Goal: Task Accomplishment & Management: Use online tool/utility

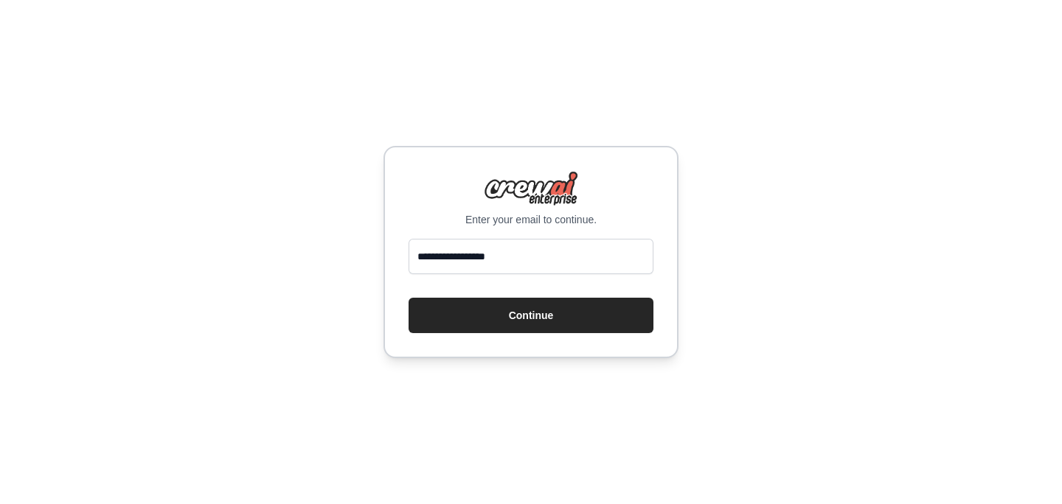
click at [512, 259] on input "**********" at bounding box center [531, 256] width 245 height 35
click at [669, 257] on div "**********" at bounding box center [530, 252] width 295 height 212
click at [603, 308] on button "Continue" at bounding box center [531, 315] width 245 height 35
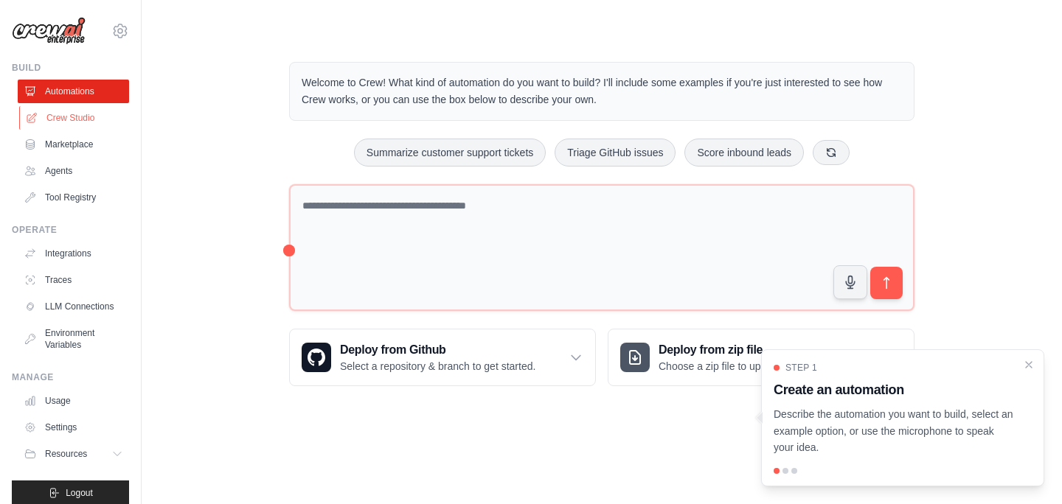
click at [90, 122] on link "Crew Studio" at bounding box center [74, 118] width 111 height 24
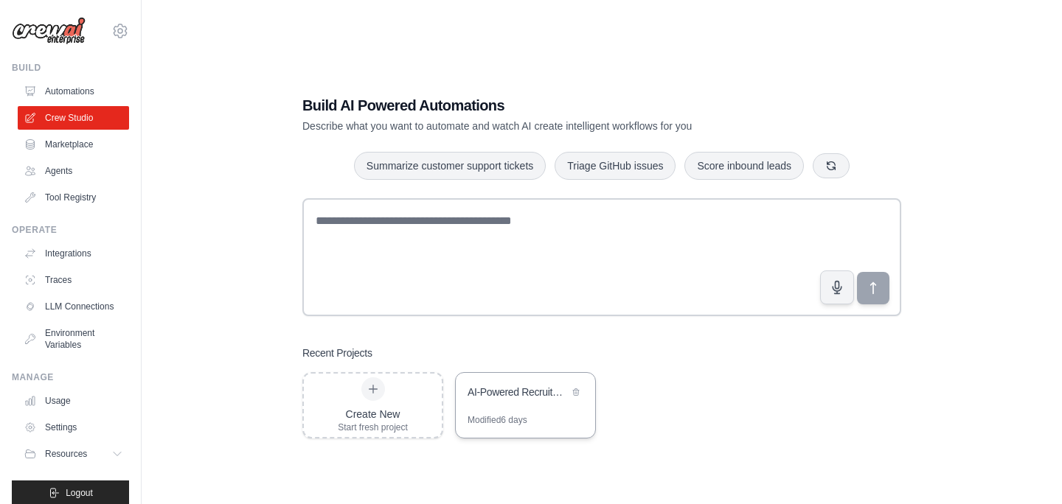
click at [476, 428] on div "Modified 6 days" at bounding box center [525, 426] width 139 height 24
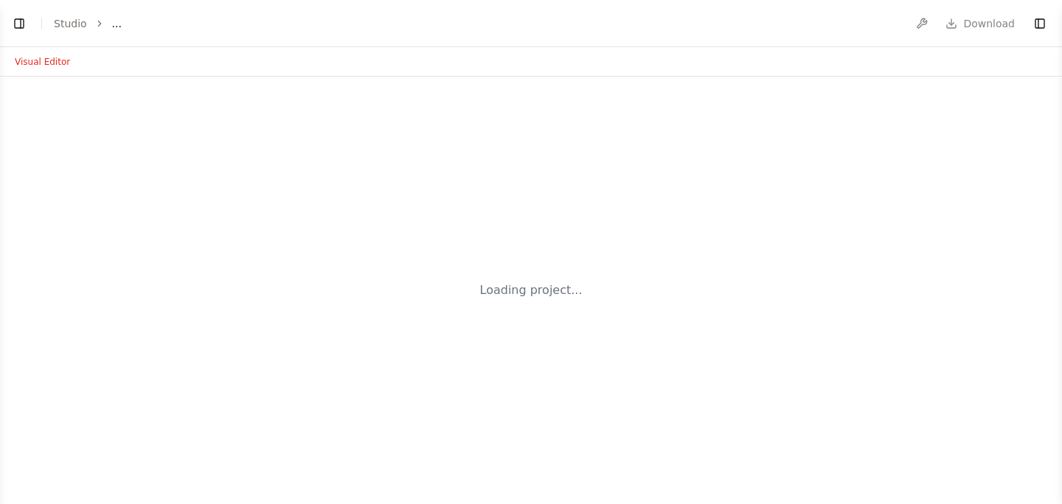
select select "****"
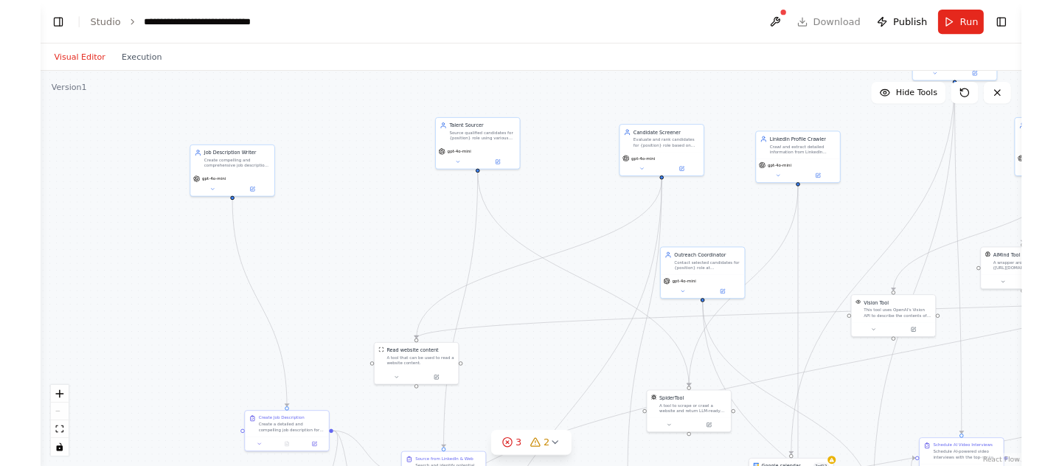
scroll to position [5229, 0]
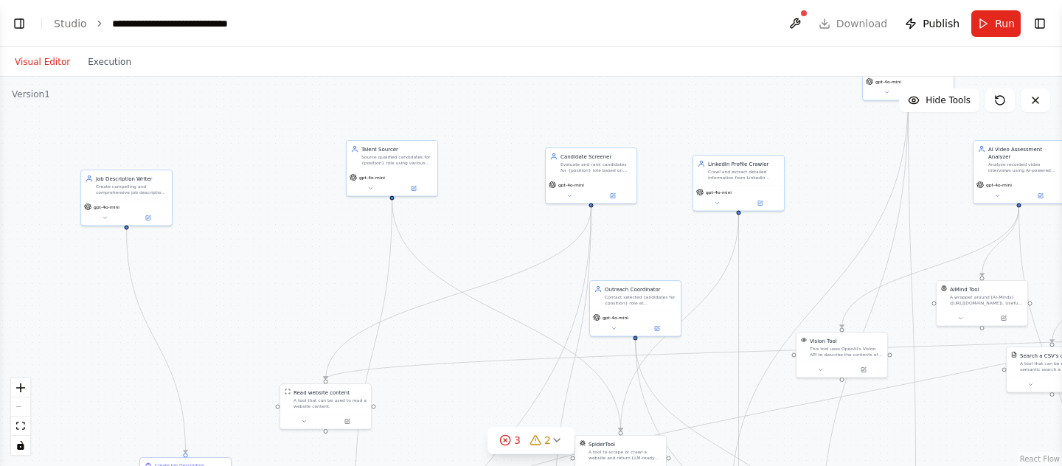
drag, startPoint x: 155, startPoint y: 365, endPoint x: 73, endPoint y: 377, distance: 82.7
click at [73, 377] on div ".deletable-edge-delete-btn { width: 20px; height: 20px; border: 0px solid #ffff…" at bounding box center [531, 271] width 1062 height 389
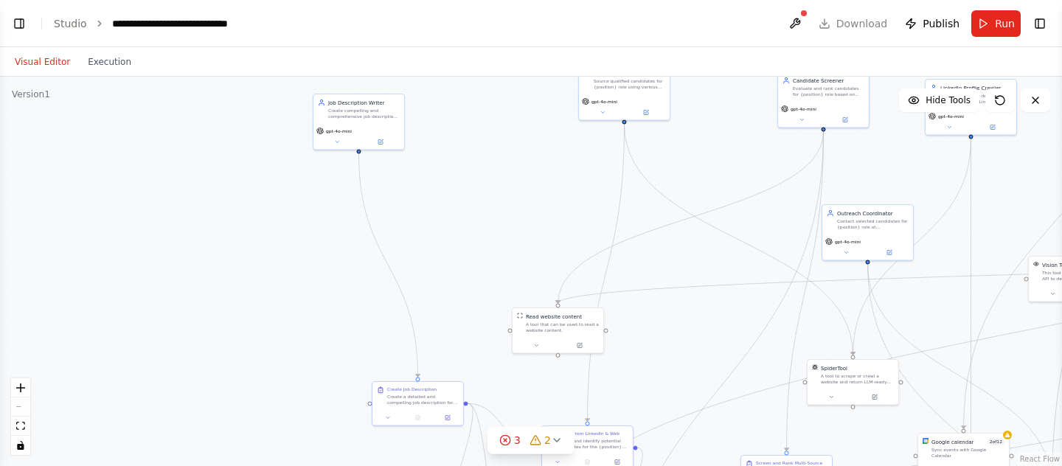
drag, startPoint x: 204, startPoint y: 289, endPoint x: 414, endPoint y: 201, distance: 227.3
click at [416, 201] on div ".deletable-edge-delete-btn { width: 20px; height: 20px; border: 0px solid #ffff…" at bounding box center [531, 271] width 1062 height 389
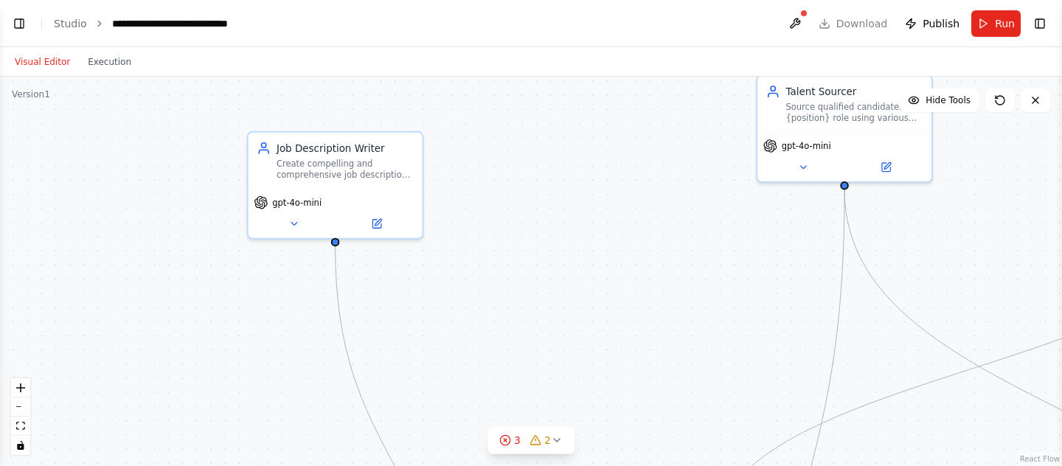
drag, startPoint x: 378, startPoint y: 170, endPoint x: 412, endPoint y: 369, distance: 202.1
click at [412, 369] on div ".deletable-edge-delete-btn { width: 20px; height: 20px; border: 0px solid #ffff…" at bounding box center [531, 271] width 1062 height 389
click at [295, 212] on button at bounding box center [294, 220] width 80 height 17
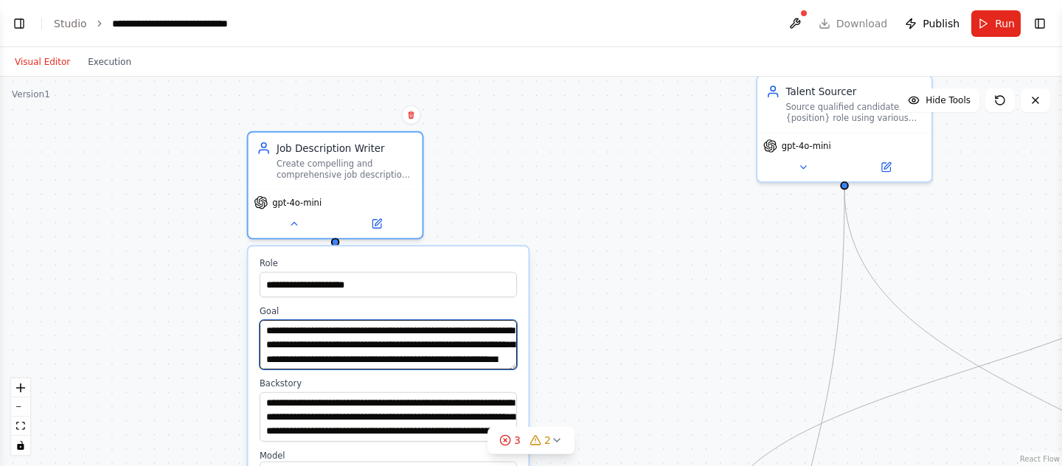
drag, startPoint x: 265, startPoint y: 328, endPoint x: 338, endPoint y: 344, distance: 73.9
click at [338, 344] on textarea "**********" at bounding box center [388, 344] width 257 height 49
drag, startPoint x: 418, startPoint y: 344, endPoint x: 496, endPoint y: 347, distance: 78.2
click at [496, 347] on textarea "**********" at bounding box center [388, 344] width 257 height 49
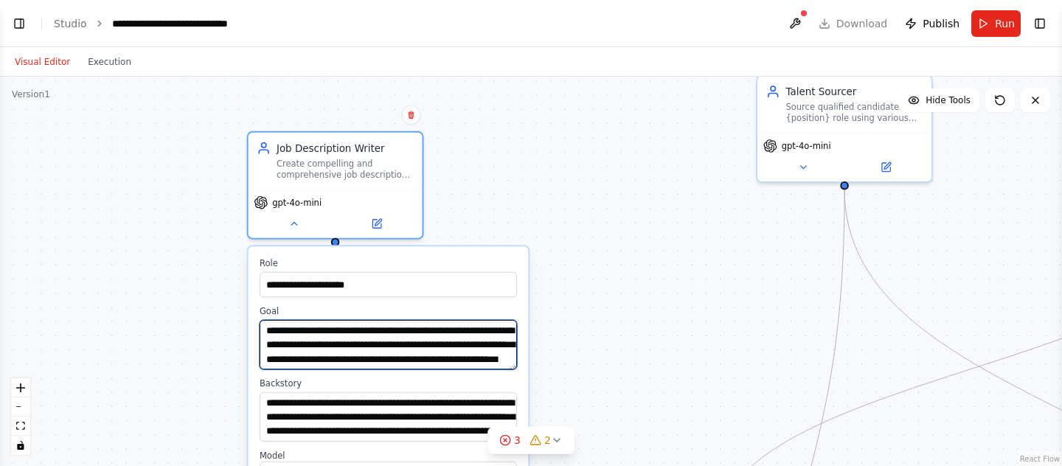
drag, startPoint x: 340, startPoint y: 343, endPoint x: 382, endPoint y: 344, distance: 42.1
click at [382, 344] on textarea "**********" at bounding box center [388, 344] width 257 height 49
drag, startPoint x: 418, startPoint y: 344, endPoint x: 502, endPoint y: 344, distance: 84.1
click at [502, 345] on textarea "**********" at bounding box center [388, 344] width 257 height 49
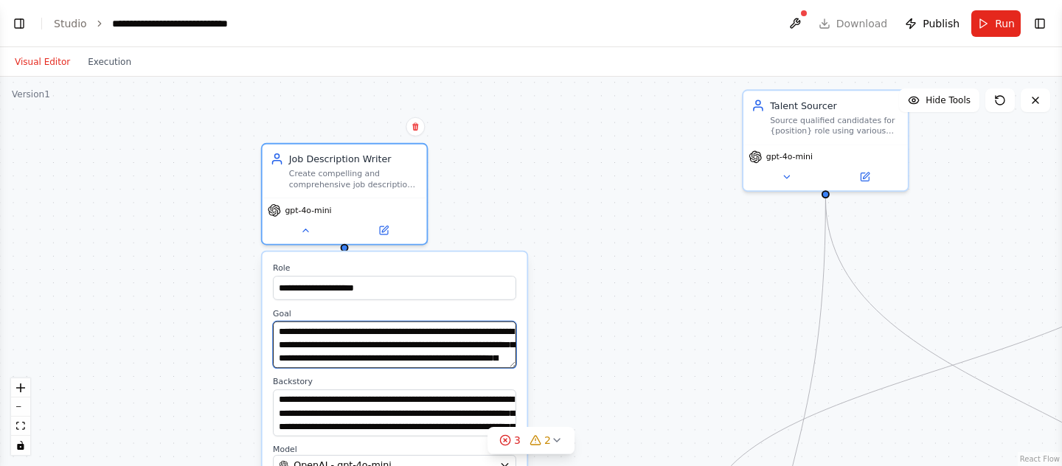
click at [393, 357] on textarea "**********" at bounding box center [394, 344] width 243 height 46
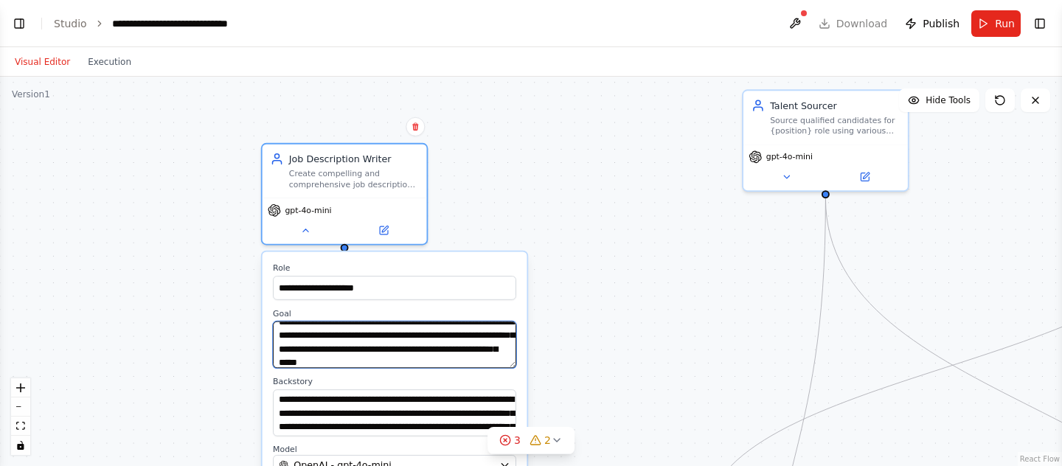
scroll to position [29, 0]
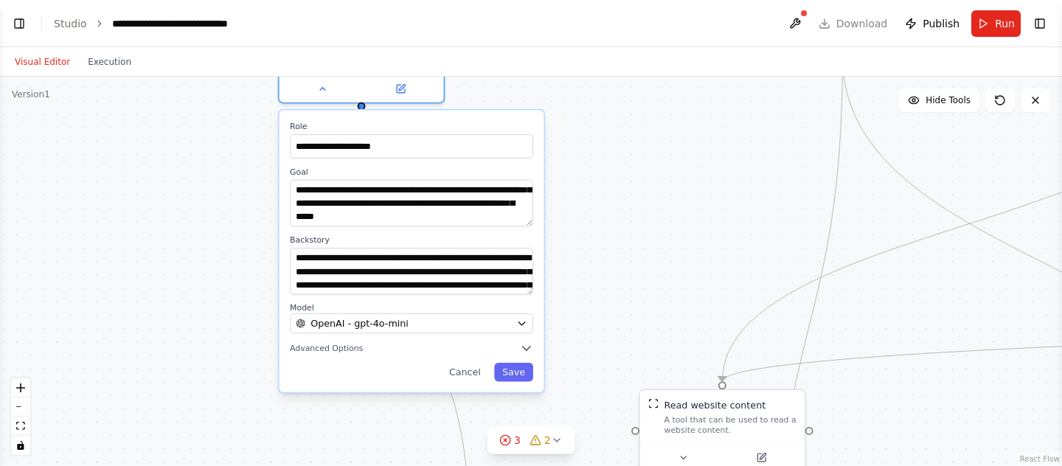
drag, startPoint x: 597, startPoint y: 286, endPoint x: 613, endPoint y: 145, distance: 142.6
click at [613, 145] on div "**********" at bounding box center [531, 271] width 1062 height 389
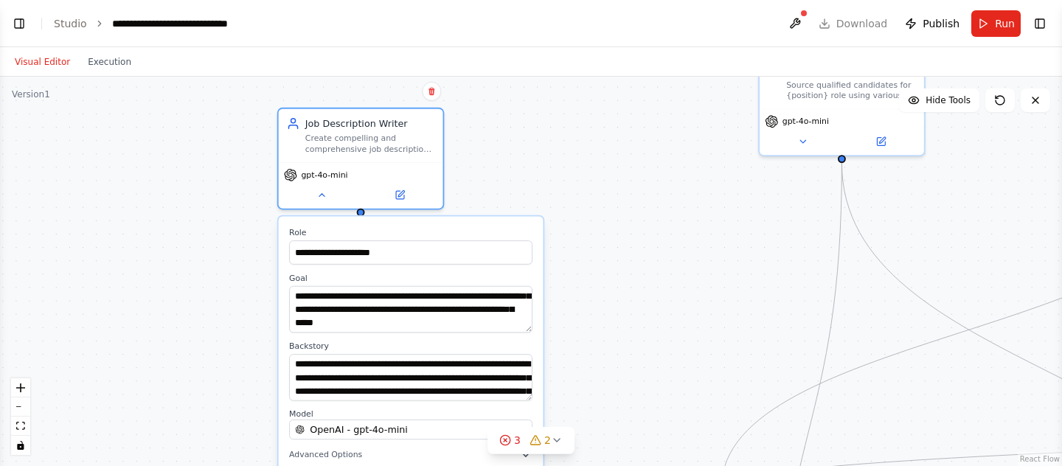
drag, startPoint x: 611, startPoint y: 177, endPoint x: 610, endPoint y: 283, distance: 106.2
click at [610, 283] on div "**********" at bounding box center [531, 271] width 1062 height 389
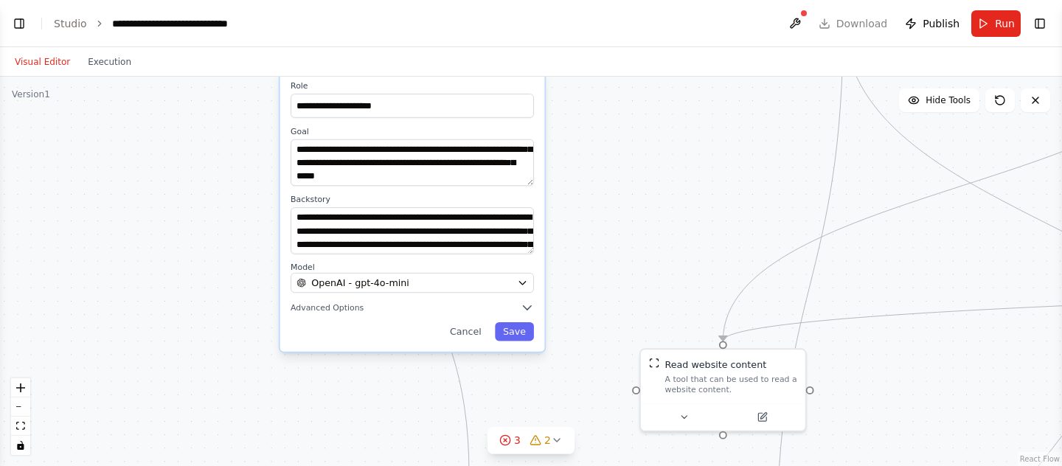
drag, startPoint x: 600, startPoint y: 347, endPoint x: 600, endPoint y: 190, distance: 157.1
click at [600, 190] on div "**********" at bounding box center [531, 271] width 1062 height 389
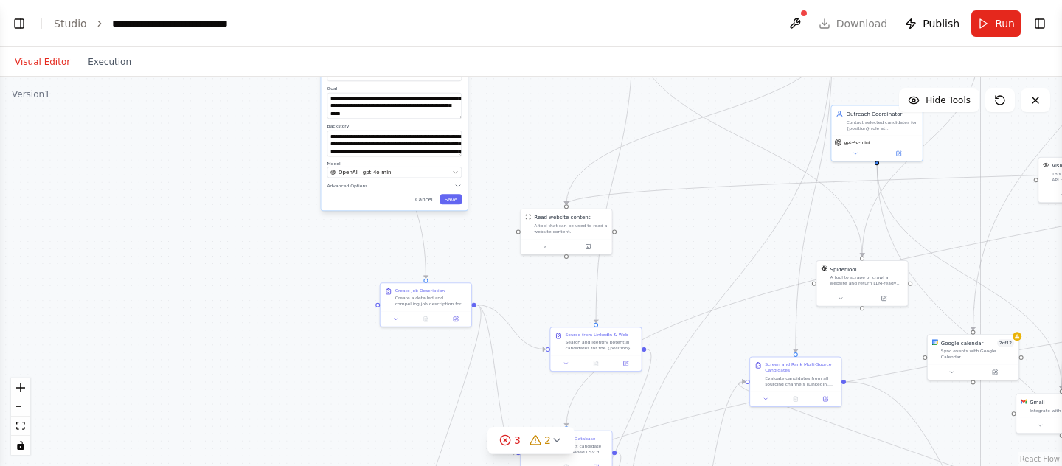
drag, startPoint x: 590, startPoint y: 321, endPoint x: 466, endPoint y: 266, distance: 135.7
click at [466, 266] on div "**********" at bounding box center [531, 271] width 1062 height 389
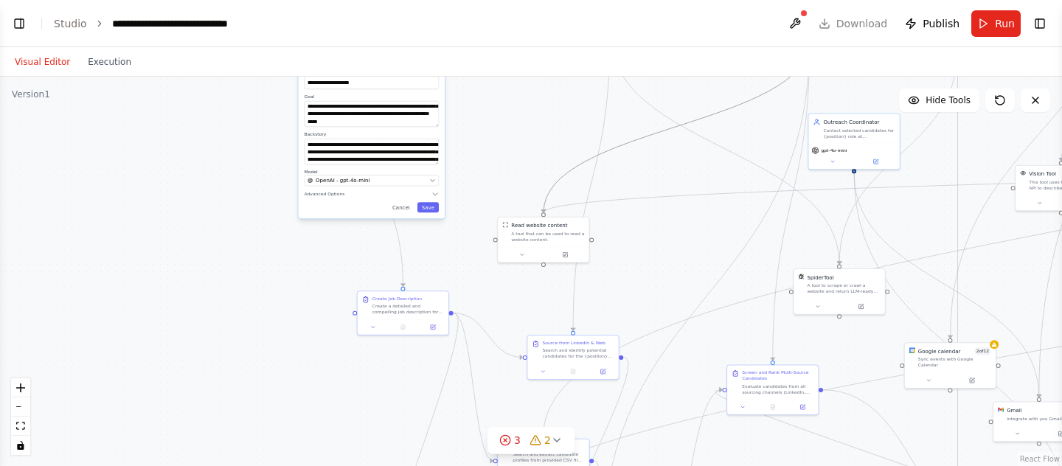
drag, startPoint x: 555, startPoint y: 183, endPoint x: 464, endPoint y: 343, distance: 184.3
click at [431, 54] on div ".deletable-edge-delete-btn { width: 20px; height: 20px; border: 0px solid #ffff…" at bounding box center [431, 54] width 0 height 0
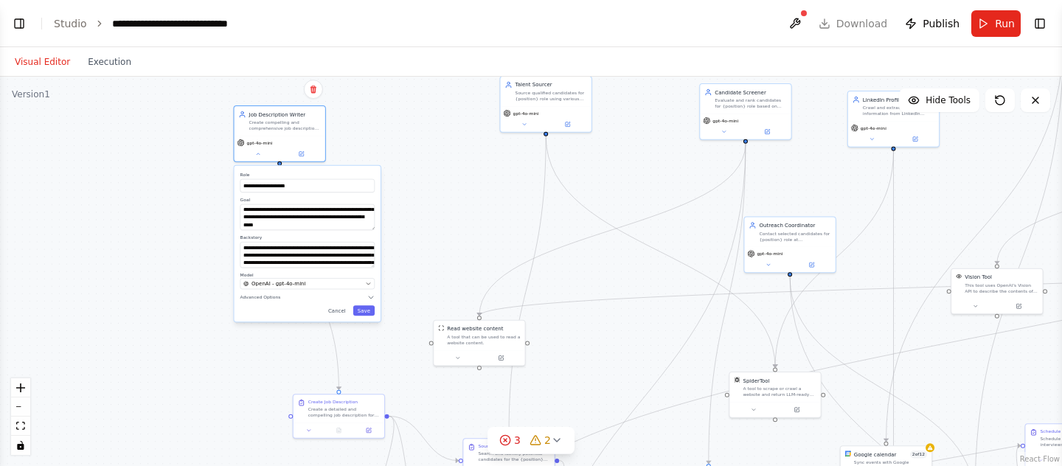
drag, startPoint x: 477, startPoint y: 170, endPoint x: 412, endPoint y: 272, distance: 121.3
click at [412, 272] on div "**********" at bounding box center [531, 271] width 1062 height 389
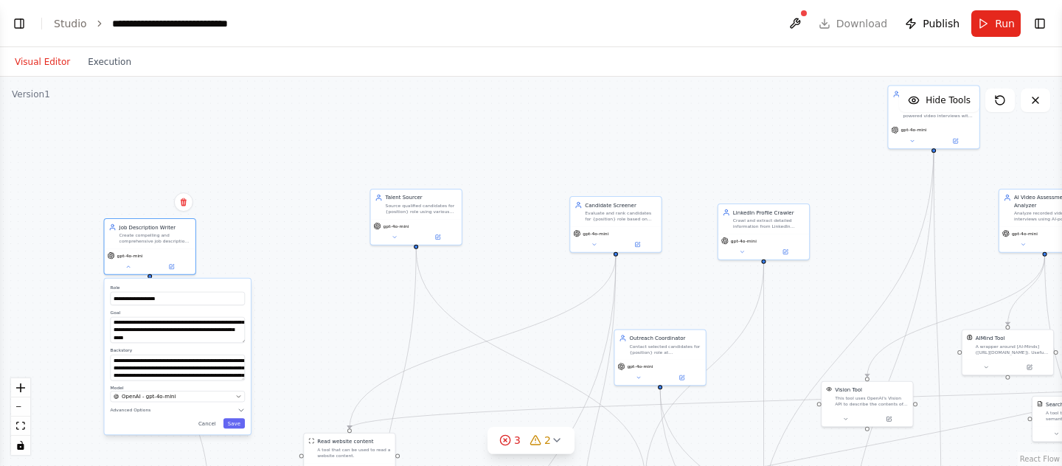
drag, startPoint x: 452, startPoint y: 263, endPoint x: 346, endPoint y: 362, distance: 145.0
click at [346, 362] on div "**********" at bounding box center [531, 271] width 1062 height 389
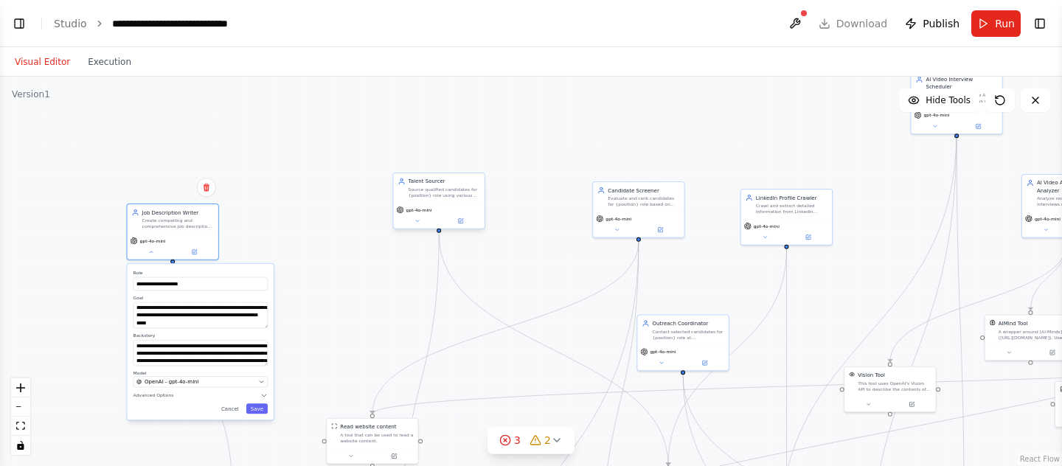
click at [428, 183] on div "Talent Sourcer" at bounding box center [445, 181] width 72 height 7
click at [415, 220] on icon at bounding box center [417, 221] width 6 height 6
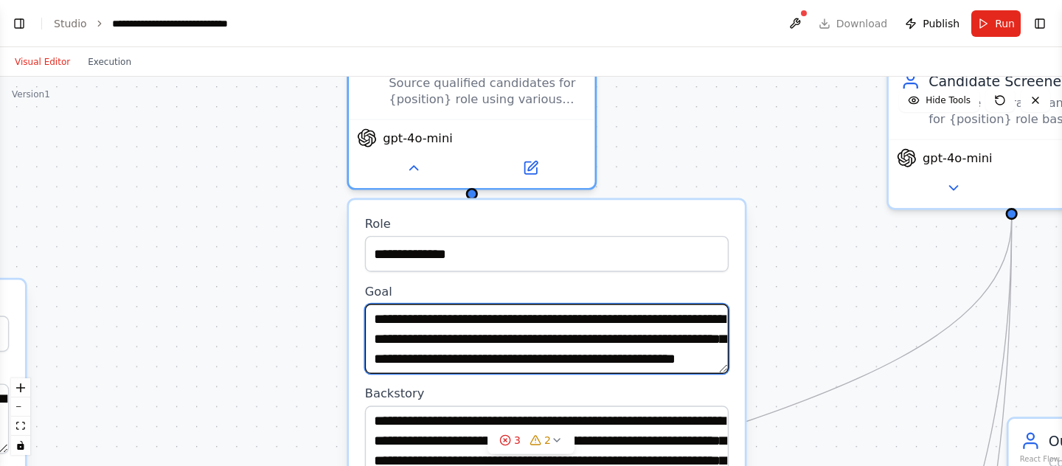
drag, startPoint x: 579, startPoint y: 313, endPoint x: 619, endPoint y: 313, distance: 39.8
click at [619, 313] on textarea "**********" at bounding box center [547, 339] width 364 height 70
click at [581, 319] on textarea "**********" at bounding box center [547, 339] width 364 height 70
drag, startPoint x: 575, startPoint y: 319, endPoint x: 642, endPoint y: 321, distance: 67.1
click at [642, 321] on textarea "**********" at bounding box center [547, 339] width 364 height 70
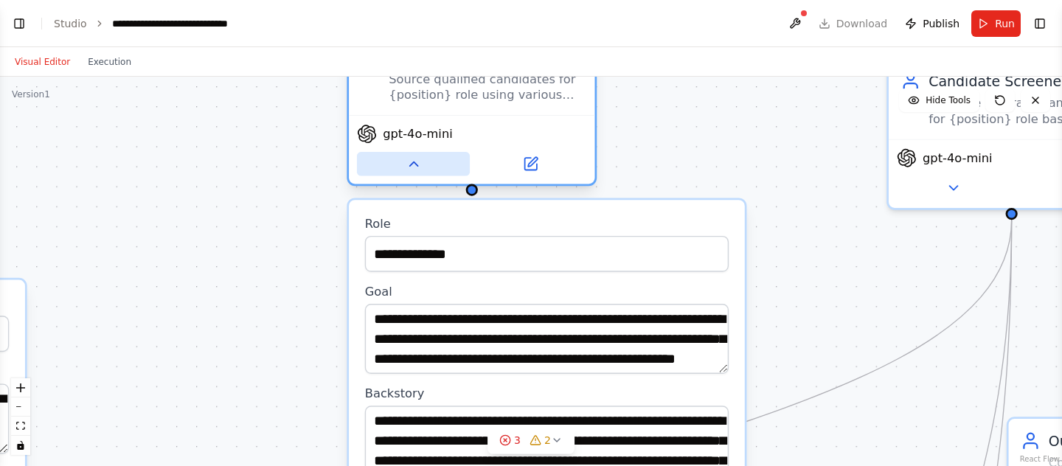
click at [420, 165] on icon at bounding box center [414, 164] width 16 height 16
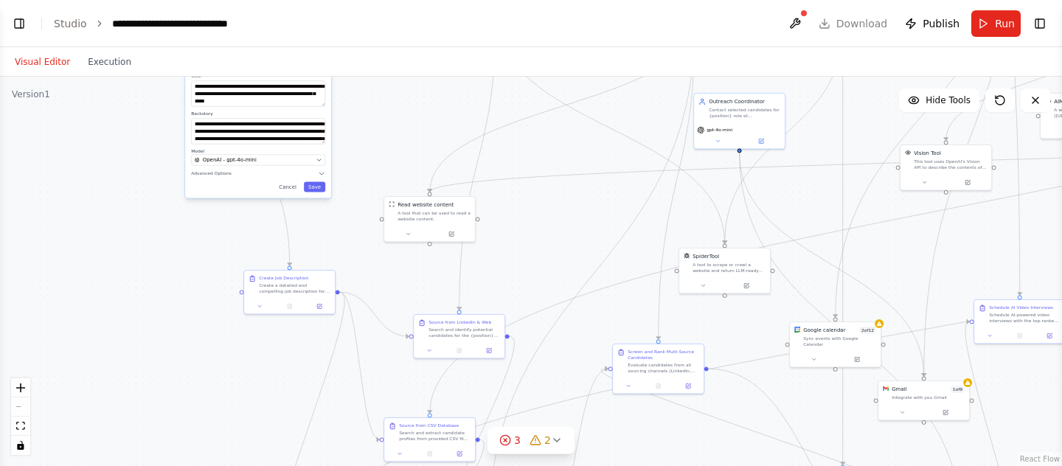
drag, startPoint x: 474, startPoint y: 345, endPoint x: 507, endPoint y: 101, distance: 246.3
click at [508, 101] on div "**********" at bounding box center [531, 271] width 1062 height 389
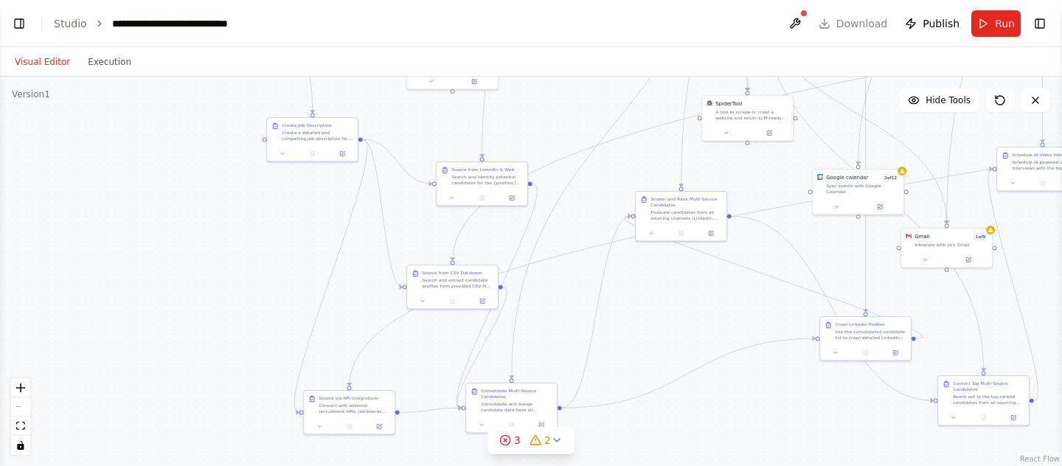
drag, startPoint x: 520, startPoint y: 273, endPoint x: 542, endPoint y: 128, distance: 146.2
click at [542, 128] on div "**********" at bounding box center [531, 271] width 1062 height 389
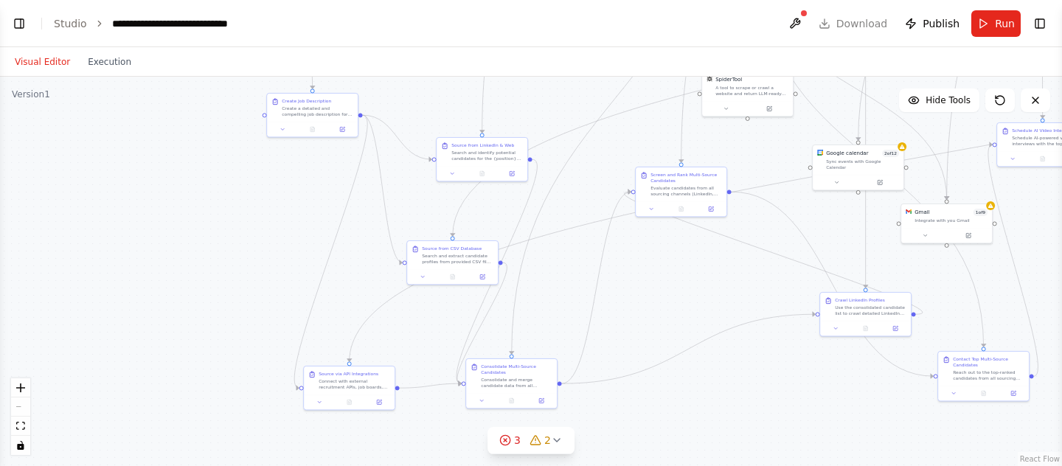
drag, startPoint x: 545, startPoint y: 128, endPoint x: 546, endPoint y: 102, distance: 25.8
click at [546, 102] on div "**********" at bounding box center [531, 271] width 1062 height 389
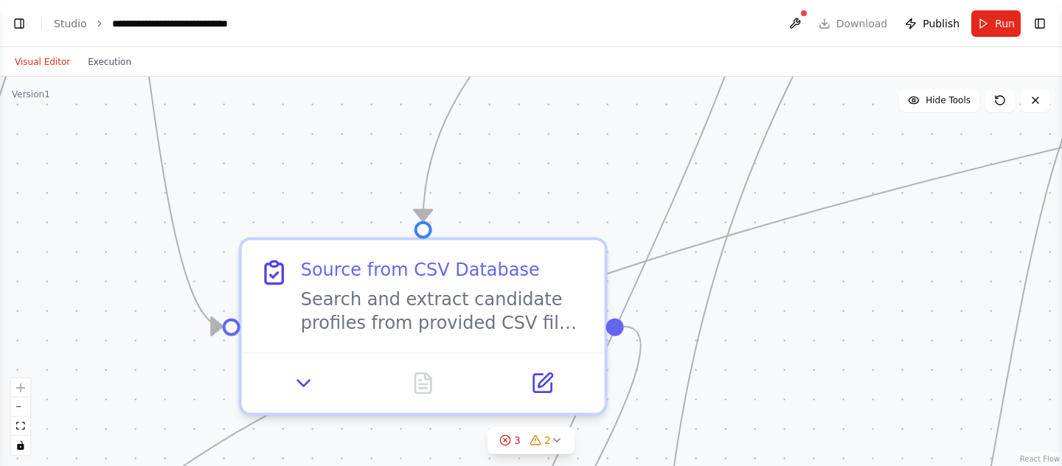
drag, startPoint x: 556, startPoint y: 343, endPoint x: 660, endPoint y: 34, distance: 326.0
click at [660, 34] on main "**********" at bounding box center [531, 233] width 1062 height 466
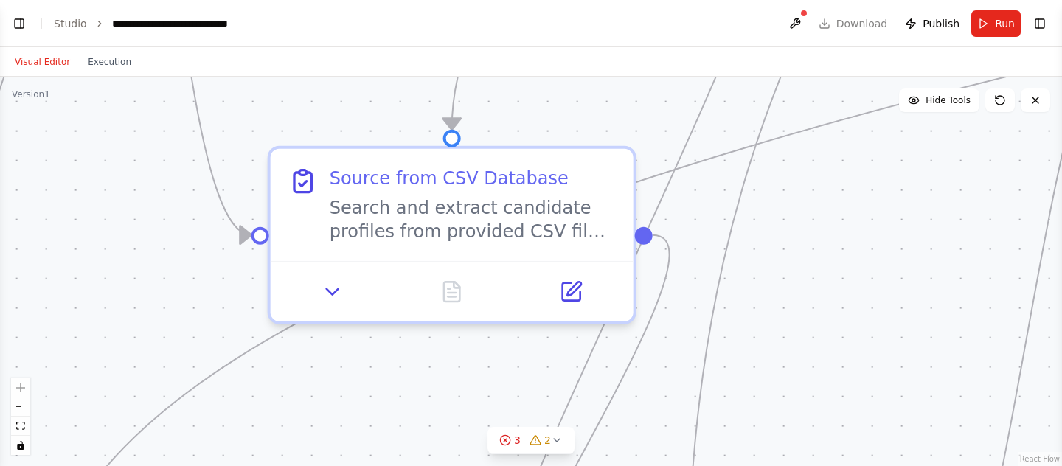
drag, startPoint x: 686, startPoint y: 293, endPoint x: 712, endPoint y: 170, distance: 126.0
click at [712, 170] on div "**********" at bounding box center [531, 271] width 1062 height 389
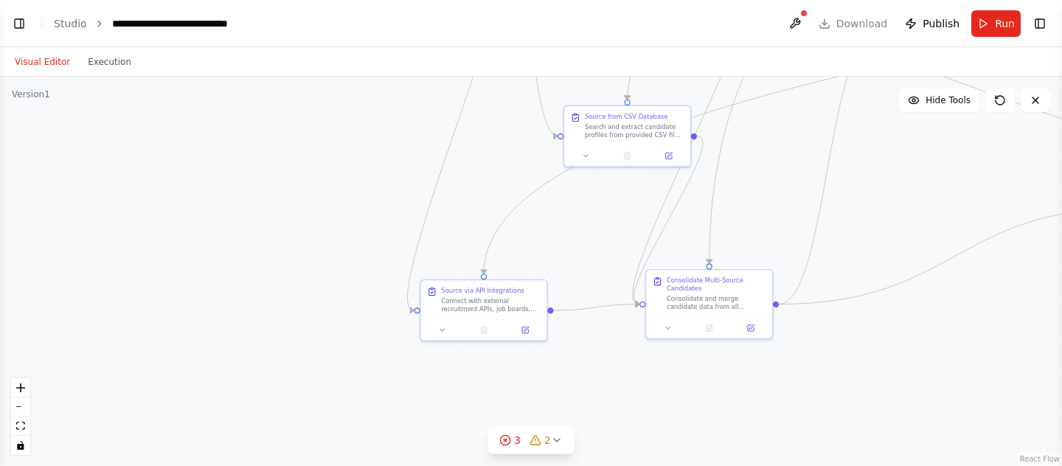
drag, startPoint x: 687, startPoint y: 259, endPoint x: 687, endPoint y: 221, distance: 37.6
click at [687, 221] on div "**********" at bounding box center [531, 271] width 1062 height 389
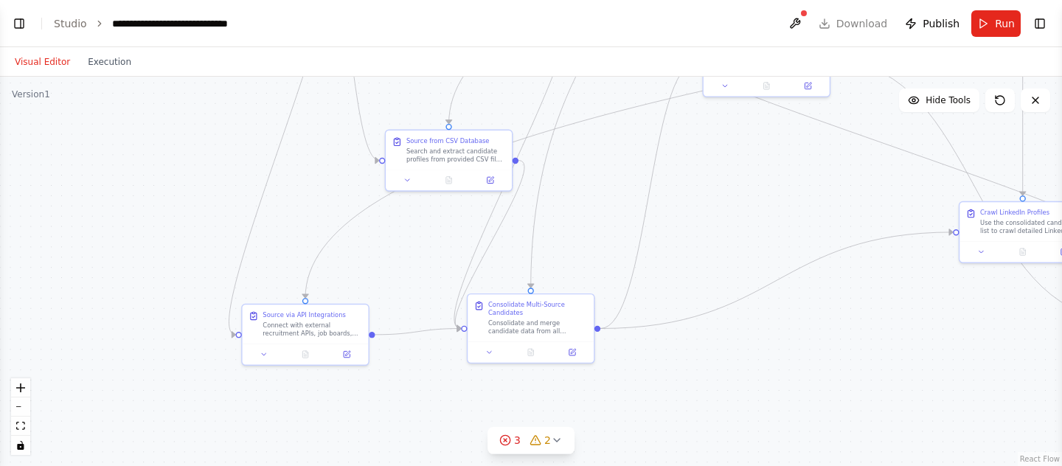
drag, startPoint x: 817, startPoint y: 392, endPoint x: 639, endPoint y: 425, distance: 180.8
click at [639, 425] on div "**********" at bounding box center [531, 271] width 1062 height 389
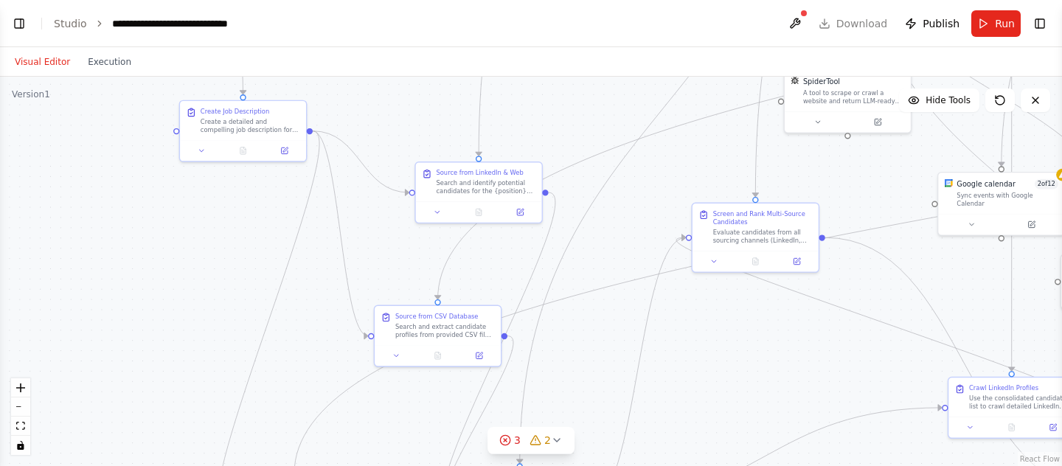
drag, startPoint x: 599, startPoint y: 178, endPoint x: 588, endPoint y: 348, distance: 170.0
click at [588, 348] on div "**********" at bounding box center [531, 271] width 1062 height 389
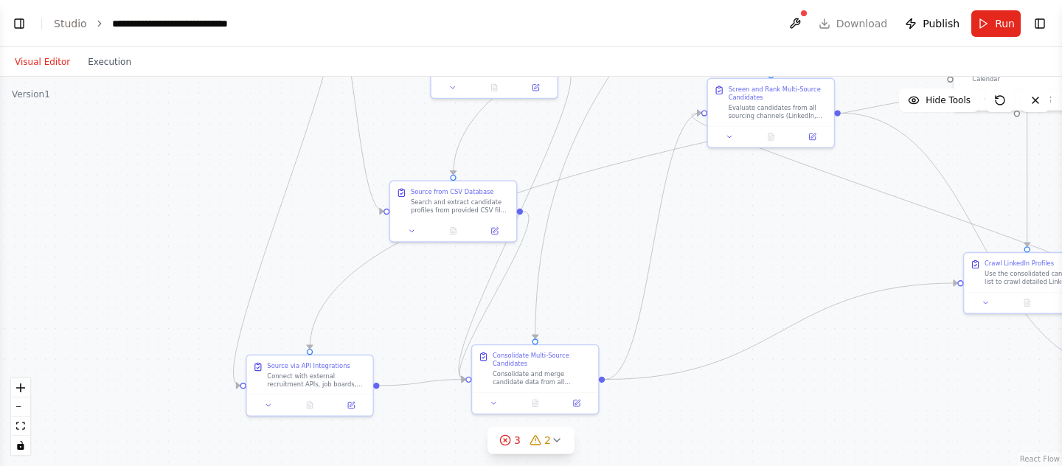
drag, startPoint x: 579, startPoint y: 386, endPoint x: 594, endPoint y: 260, distance: 126.3
click at [594, 260] on div "**********" at bounding box center [531, 271] width 1062 height 389
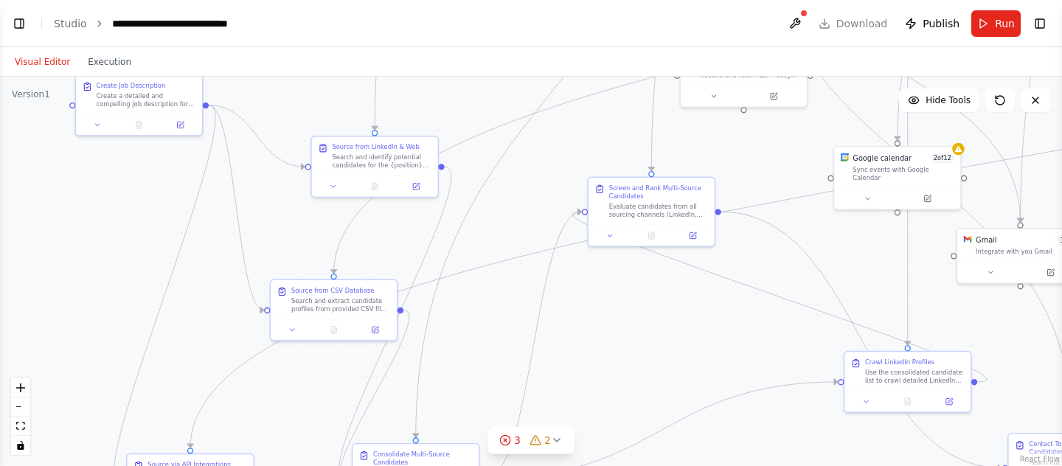
drag, startPoint x: 613, startPoint y: 250, endPoint x: 451, endPoint y: 441, distance: 250.1
click at [452, 441] on div "**********" at bounding box center [531, 271] width 1062 height 389
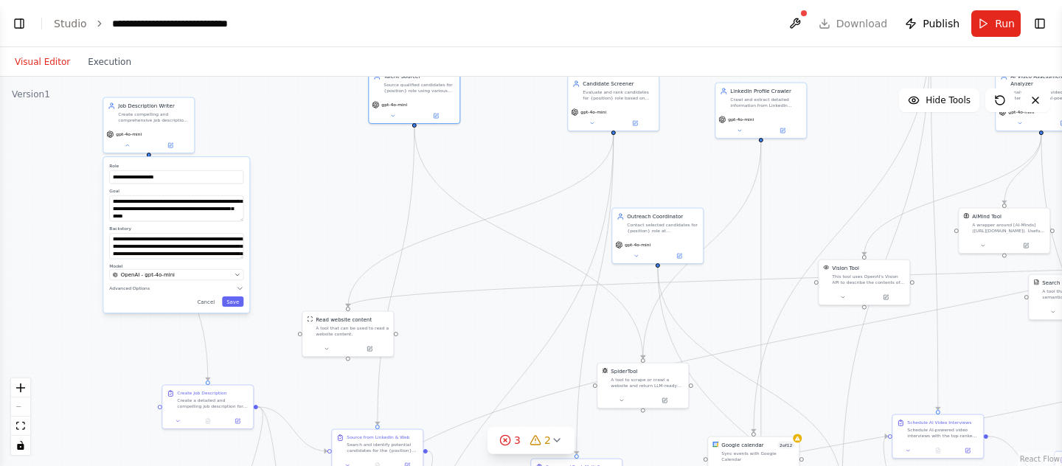
drag, startPoint x: 493, startPoint y: 169, endPoint x: 487, endPoint y: 325, distance: 156.5
click at [487, 326] on div "**********" at bounding box center [531, 271] width 1062 height 389
drag, startPoint x: 536, startPoint y: 198, endPoint x: 513, endPoint y: 225, distance: 35.0
click at [513, 225] on div "**********" at bounding box center [531, 271] width 1062 height 389
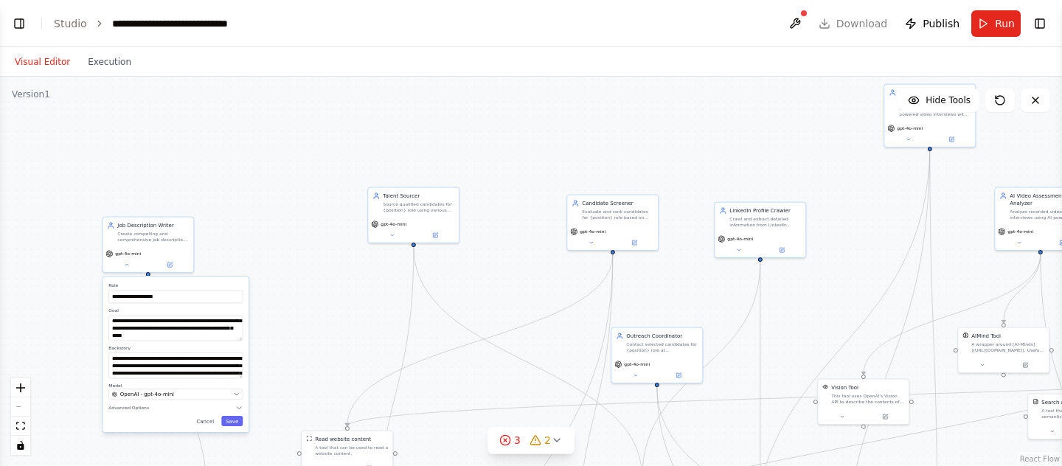
drag, startPoint x: 513, startPoint y: 134, endPoint x: 513, endPoint y: 253, distance: 118.7
click at [513, 253] on div "**********" at bounding box center [531, 271] width 1062 height 389
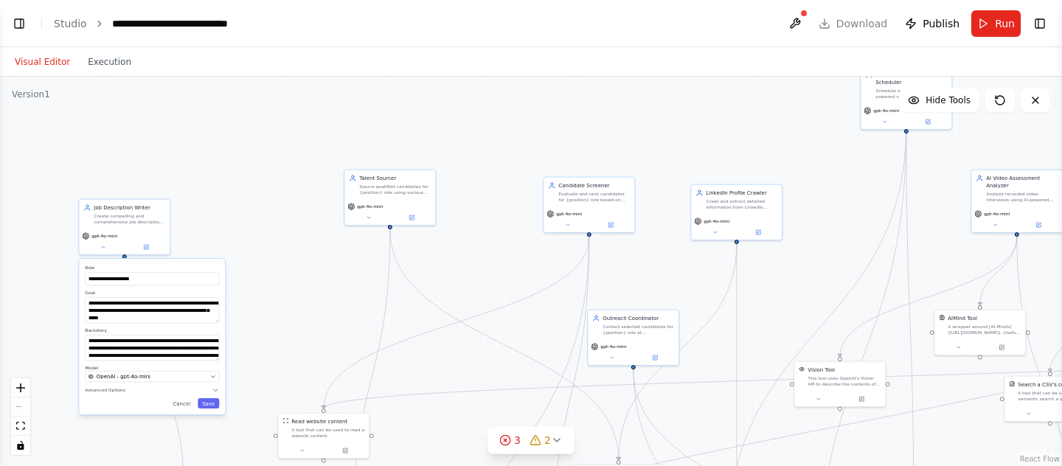
drag, startPoint x: 521, startPoint y: 280, endPoint x: 423, endPoint y: 204, distance: 124.5
click at [423, 204] on div "**********" at bounding box center [531, 271] width 1062 height 389
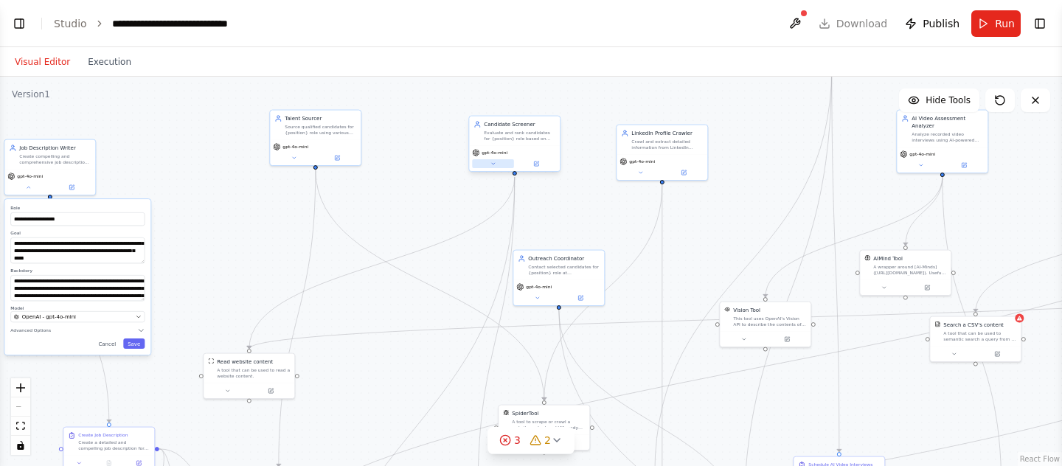
click at [490, 164] on icon at bounding box center [493, 164] width 6 height 6
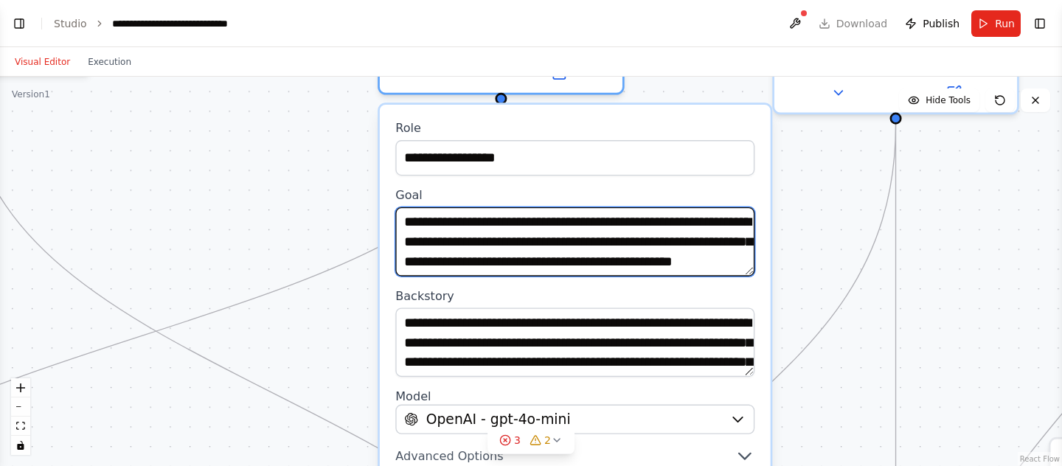
scroll to position [15, 0]
drag, startPoint x: 585, startPoint y: 246, endPoint x: 585, endPoint y: 285, distance: 39.8
click at [585, 286] on div "**********" at bounding box center [575, 313] width 391 height 417
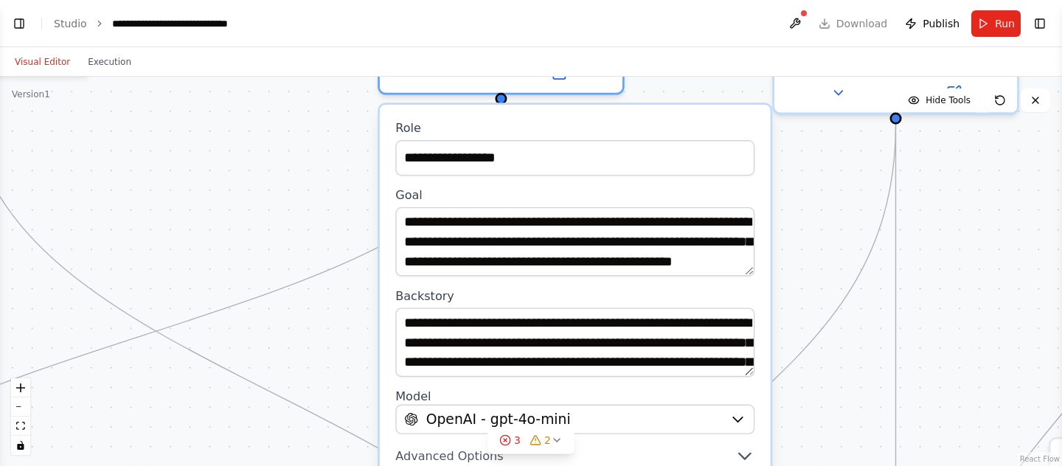
click at [786, 195] on div "**********" at bounding box center [531, 271] width 1062 height 389
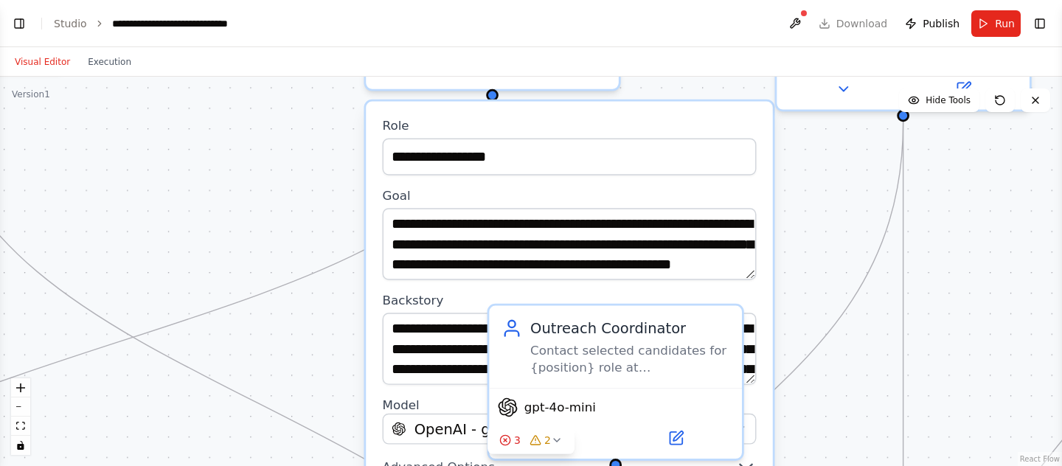
click at [318, 173] on div "**********" at bounding box center [531, 271] width 1062 height 389
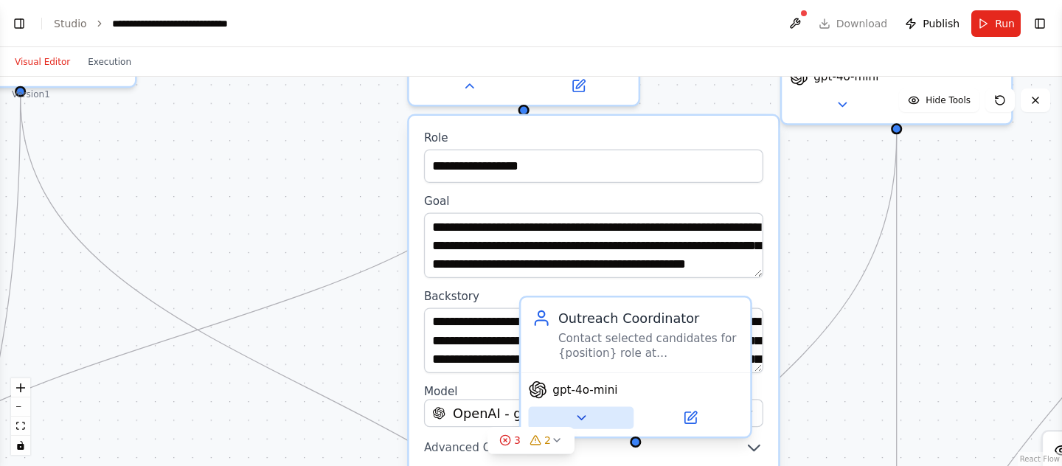
click at [582, 422] on icon at bounding box center [581, 417] width 15 height 15
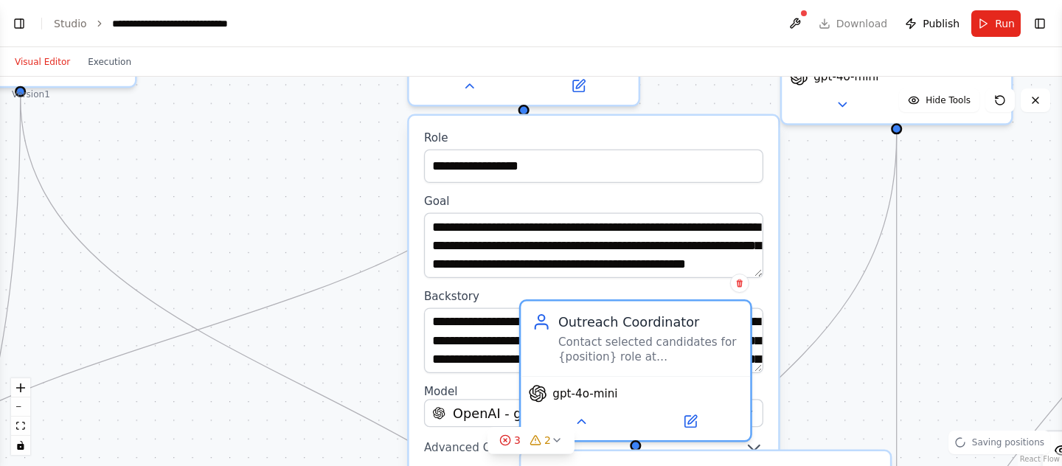
click at [819, 225] on div "**********" at bounding box center [531, 271] width 1062 height 389
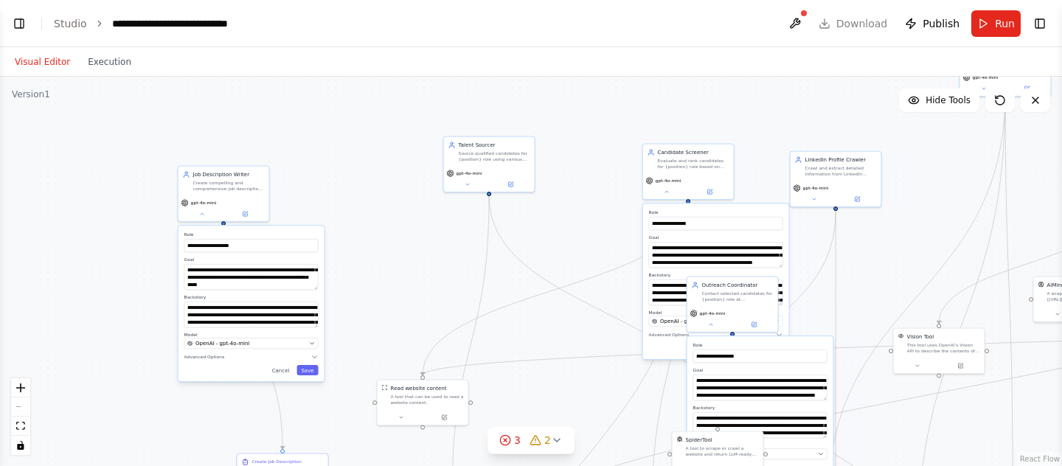
click at [655, 350] on div "Cancel Save" at bounding box center [716, 348] width 134 height 10
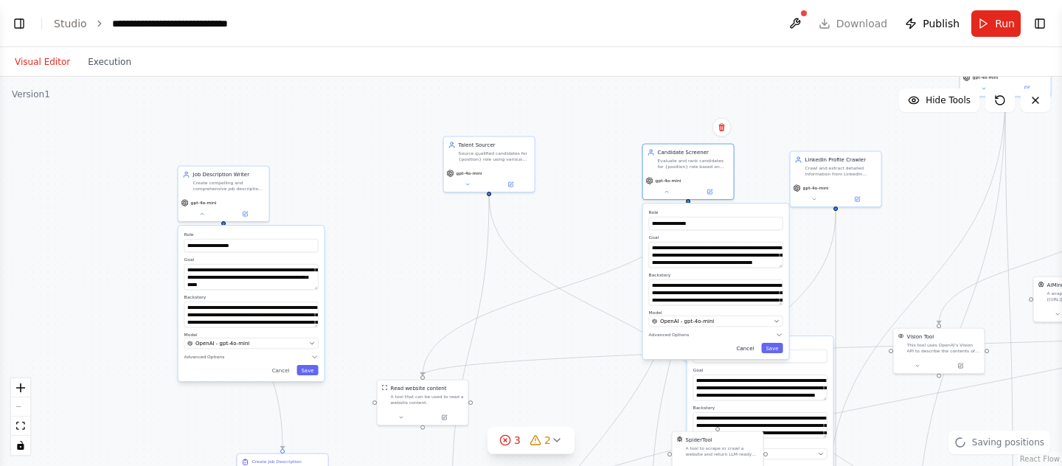
click at [751, 347] on button "Cancel" at bounding box center [745, 348] width 27 height 10
click at [746, 348] on button "Cancel" at bounding box center [745, 348] width 27 height 10
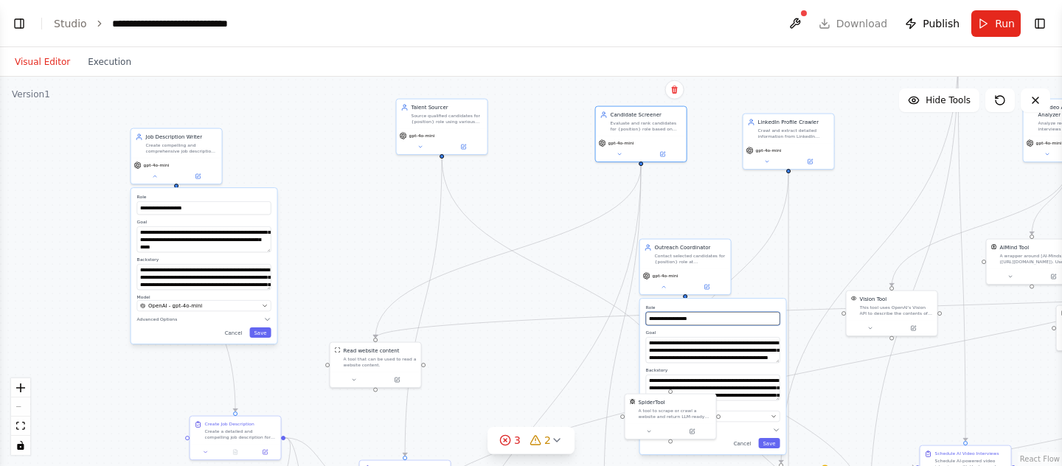
drag, startPoint x: 749, startPoint y: 249, endPoint x: 702, endPoint y: 211, distance: 60.8
click at [702, 211] on div "**********" at bounding box center [531, 271] width 1062 height 389
click at [737, 444] on button "Cancel" at bounding box center [742, 442] width 27 height 10
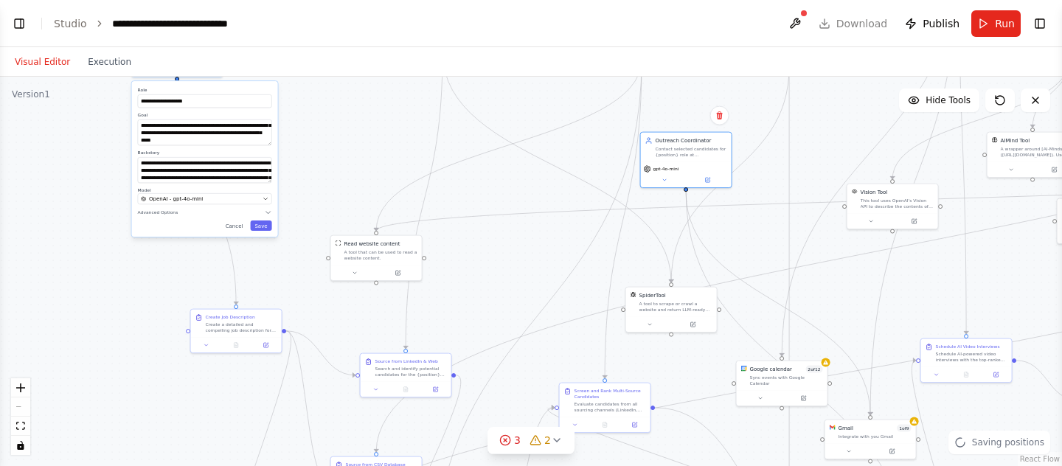
drag, startPoint x: 765, startPoint y: 279, endPoint x: 767, endPoint y: 170, distance: 109.9
click at [767, 169] on div "**********" at bounding box center [531, 271] width 1062 height 389
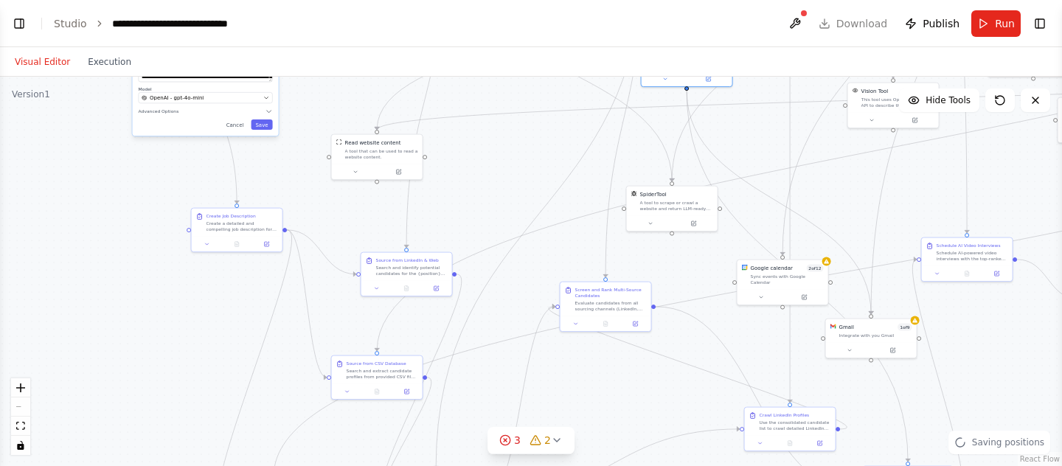
drag, startPoint x: 688, startPoint y: 375, endPoint x: 688, endPoint y: 277, distance: 97.3
click at [688, 277] on div "**********" at bounding box center [531, 271] width 1062 height 389
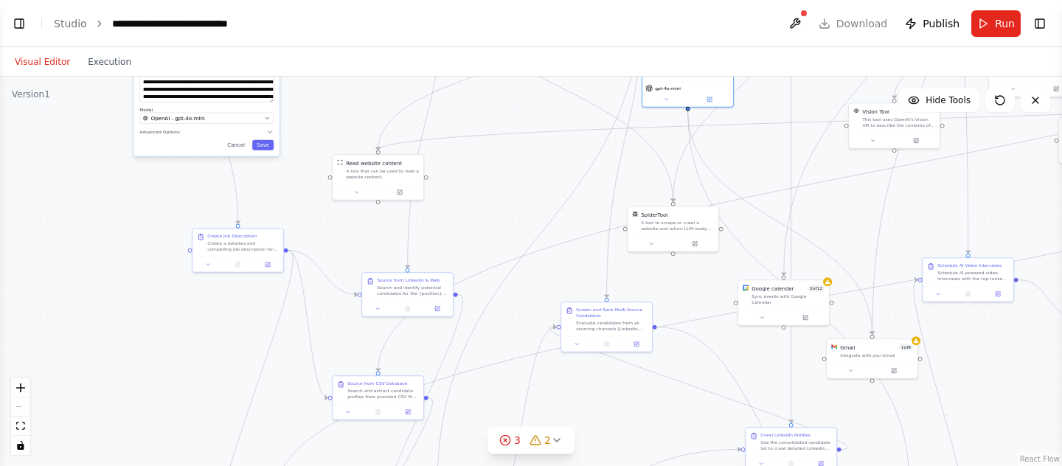
drag, startPoint x: 903, startPoint y: 195, endPoint x: 757, endPoint y: 336, distance: 202.8
click at [757, 338] on div "**********" at bounding box center [531, 271] width 1062 height 389
drag, startPoint x: 767, startPoint y: 316, endPoint x: 709, endPoint y: 421, distance: 119.5
click at [709, 398] on div "Google calendar 2 of 12 Sync events with Google Calendar" at bounding box center [746, 375] width 92 height 46
drag, startPoint x: 709, startPoint y: 421, endPoint x: 715, endPoint y: 394, distance: 27.9
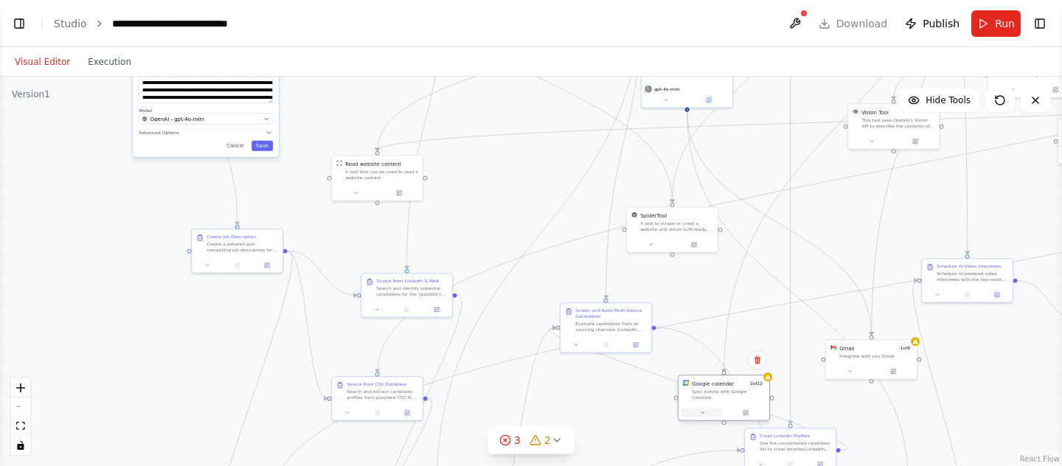
click at [714, 405] on div at bounding box center [723, 412] width 91 height 15
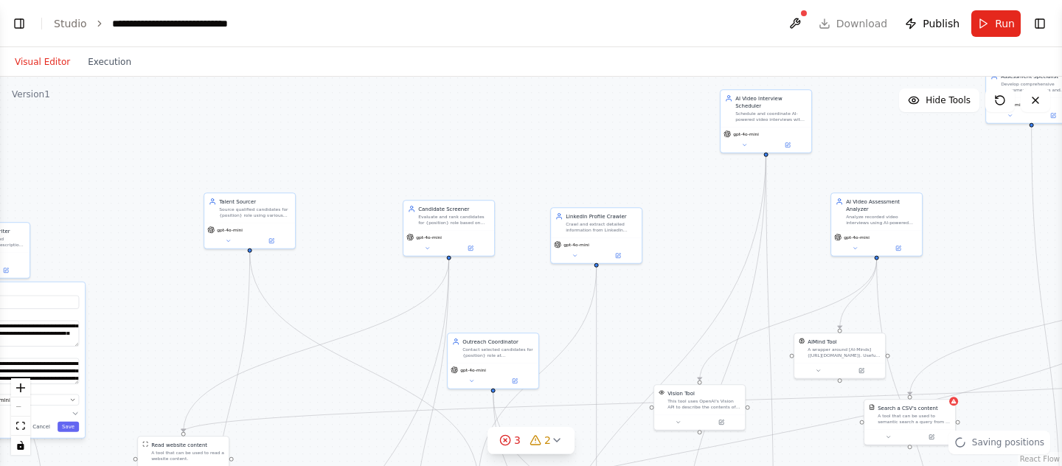
drag, startPoint x: 837, startPoint y: 228, endPoint x: 650, endPoint y: 500, distance: 330.3
click at [650, 466] on html "BETA create a job description source job candidates 3.select high ranking candi…" at bounding box center [531, 233] width 1062 height 466
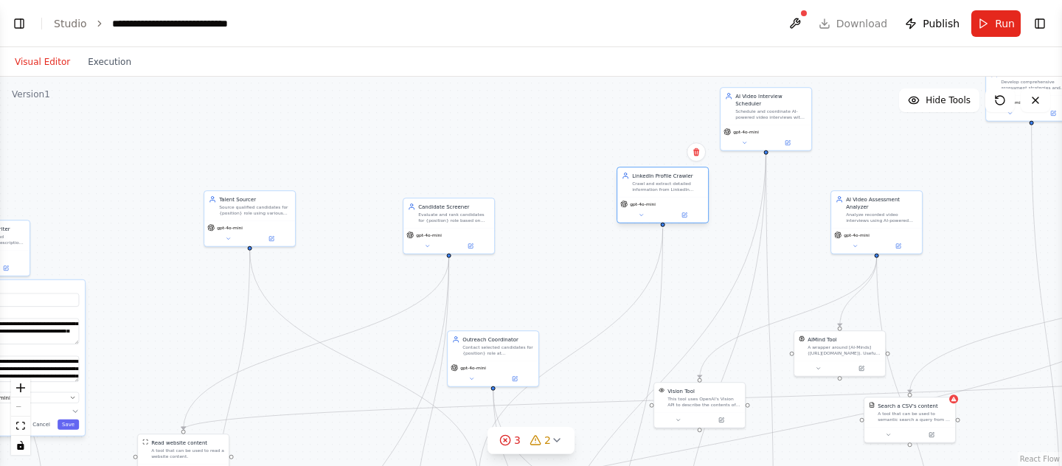
drag, startPoint x: 603, startPoint y: 221, endPoint x: 670, endPoint y: 185, distance: 75.6
click at [670, 185] on div "Crawl and extract detailed information from LinkedIn profiles of potential cand…" at bounding box center [668, 187] width 72 height 12
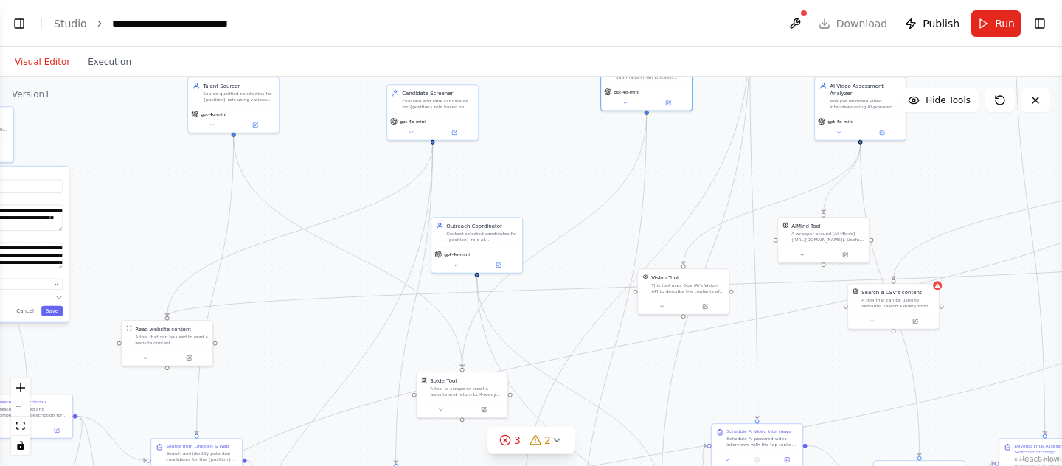
drag, startPoint x: 699, startPoint y: 293, endPoint x: 683, endPoint y: 180, distance: 114.0
click at [683, 180] on div "**********" at bounding box center [531, 271] width 1062 height 389
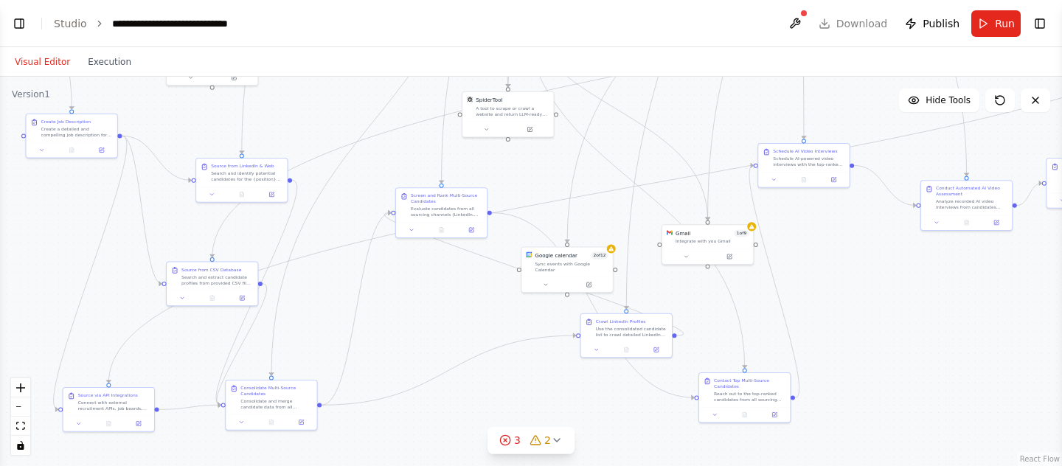
drag, startPoint x: 695, startPoint y: 369, endPoint x: 741, endPoint y: 89, distance: 284.0
click at [741, 89] on div "**********" at bounding box center [531, 271] width 1062 height 389
drag, startPoint x: 568, startPoint y: 268, endPoint x: 568, endPoint y: 223, distance: 45.0
click at [568, 223] on div "Google calendar 2 of 12 Sync events with Google Calendar" at bounding box center [566, 216] width 91 height 29
drag, startPoint x: 713, startPoint y: 241, endPoint x: 725, endPoint y: 318, distance: 77.6
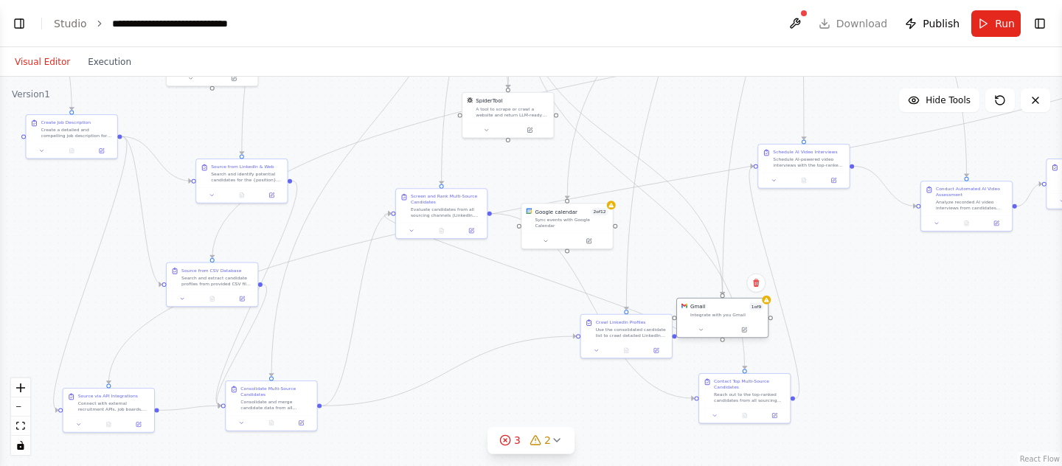
click at [725, 318] on div "Gmail 1 of 9 Integrate with you Gmail" at bounding box center [722, 311] width 91 height 24
drag, startPoint x: 725, startPoint y: 318, endPoint x: 485, endPoint y: 284, distance: 242.0
click at [485, 282] on div "Gmail 1 of 9 Integrate with you Gmail" at bounding box center [493, 289] width 91 height 24
drag, startPoint x: 475, startPoint y: 285, endPoint x: 715, endPoint y: 282, distance: 239.7
click at [715, 282] on div "Gmail 1 of 9" at bounding box center [741, 284] width 73 height 7
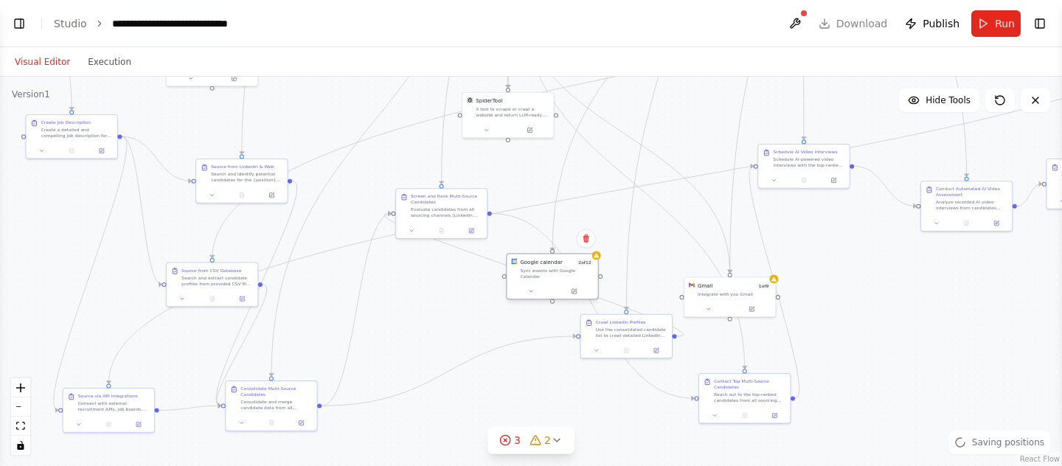
drag, startPoint x: 564, startPoint y: 210, endPoint x: 549, endPoint y: 262, distance: 53.9
click at [549, 263] on div "Google calendar" at bounding box center [541, 261] width 43 height 7
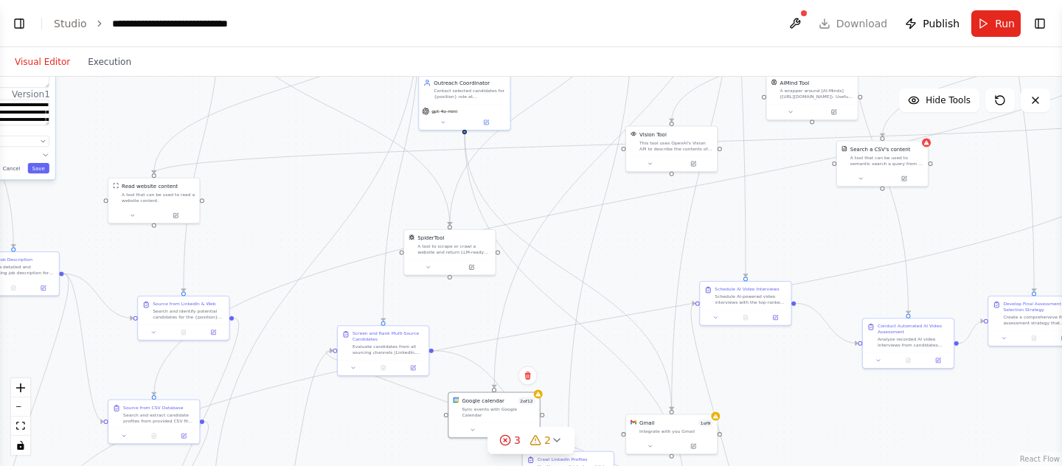
drag, startPoint x: 834, startPoint y: 256, endPoint x: 767, endPoint y: 378, distance: 139.6
click at [772, 375] on div "**********" at bounding box center [531, 271] width 1062 height 389
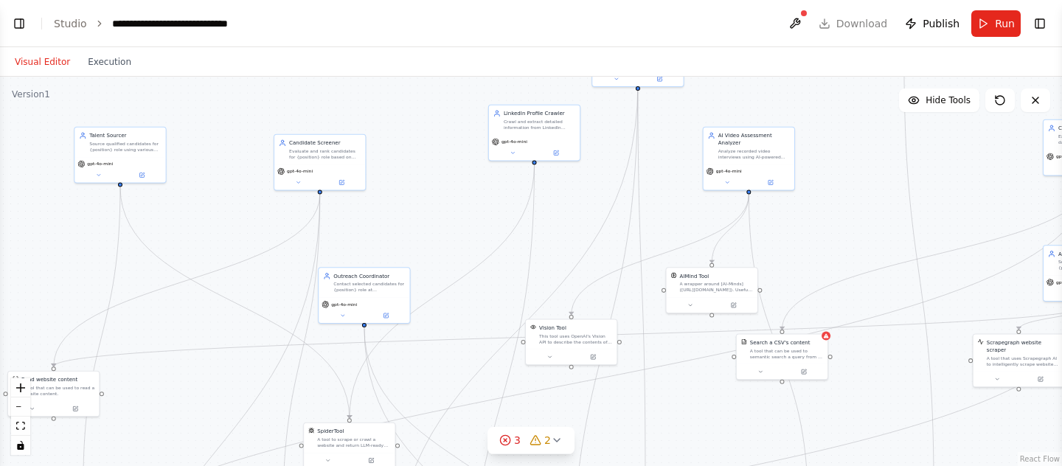
drag, startPoint x: 796, startPoint y: 212, endPoint x: 711, endPoint y: 387, distance: 194.6
click at [712, 389] on div "**********" at bounding box center [531, 271] width 1062 height 389
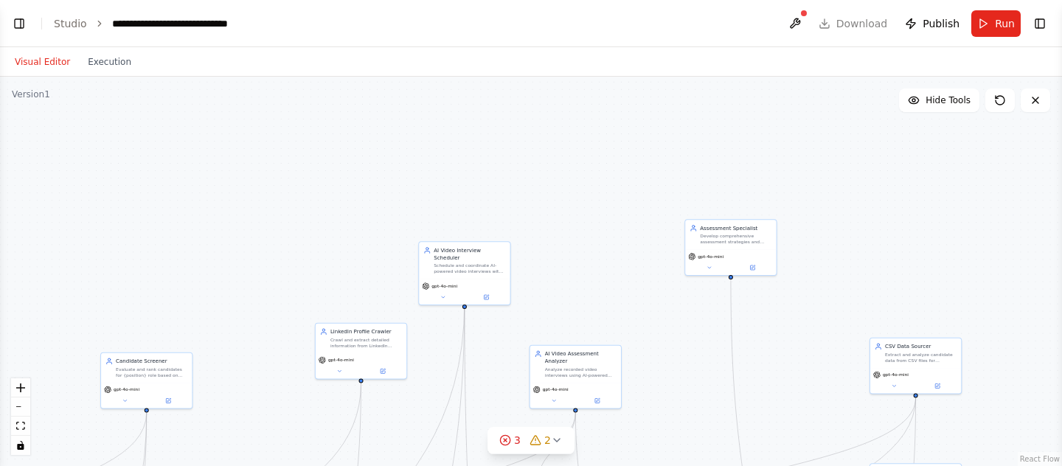
drag, startPoint x: 844, startPoint y: 159, endPoint x: 670, endPoint y: 373, distance: 276.3
click at [671, 374] on div "**********" at bounding box center [531, 271] width 1062 height 389
drag, startPoint x: 577, startPoint y: 375, endPoint x: 622, endPoint y: 254, distance: 129.3
click at [622, 254] on div "AI Video Assessment Analyzer Analyze recorded video interviews using AI-powered…" at bounding box center [626, 241] width 91 height 37
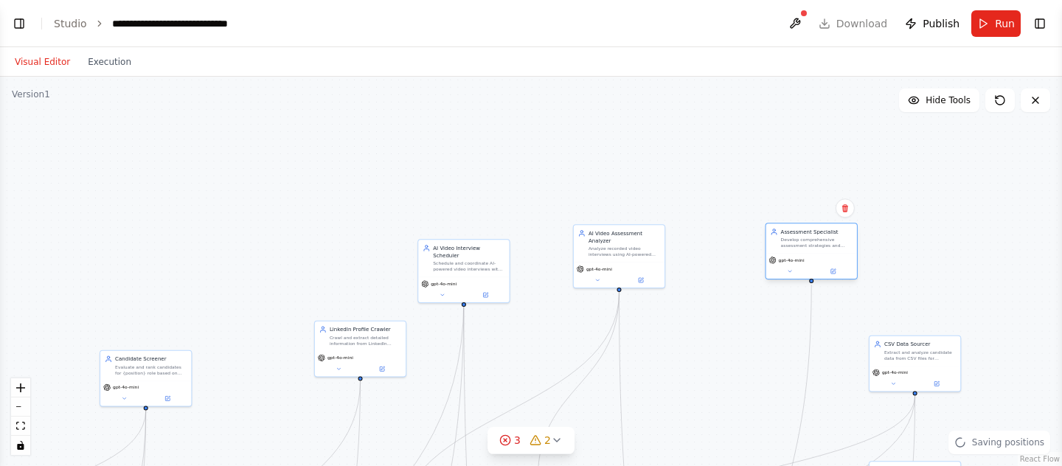
drag, startPoint x: 704, startPoint y: 241, endPoint x: 788, endPoint y: 251, distance: 84.6
click at [788, 251] on div "Assessment Specialist Develop comprehensive assessment strategies and evaluatio…" at bounding box center [811, 237] width 91 height 29
drag, startPoint x: 630, startPoint y: 246, endPoint x: 672, endPoint y: 237, distance: 43.0
click at [672, 237] on div "Analyze recorded video interviews using AI-powered assessment tools to evaluate…" at bounding box center [669, 243] width 72 height 12
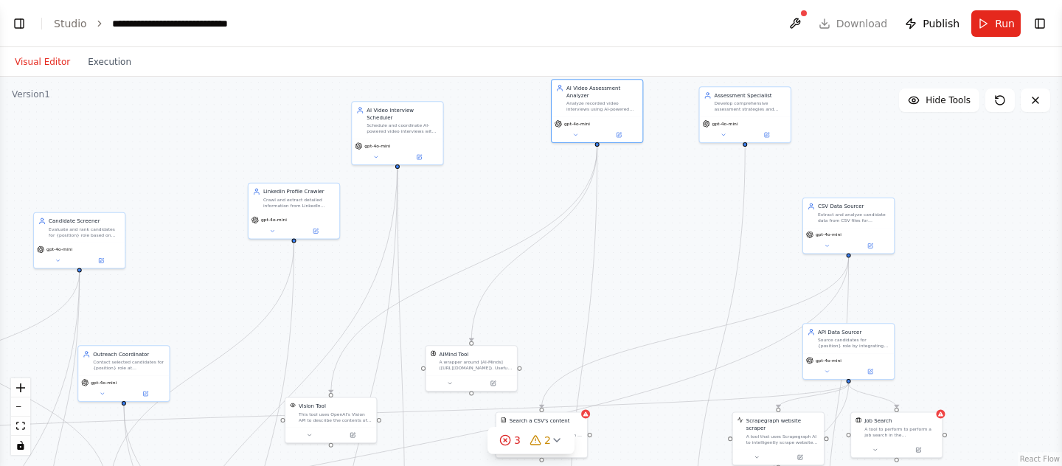
drag, startPoint x: 747, startPoint y: 383, endPoint x: 676, endPoint y: 240, distance: 160.3
click at [676, 240] on div "**********" at bounding box center [531, 271] width 1062 height 389
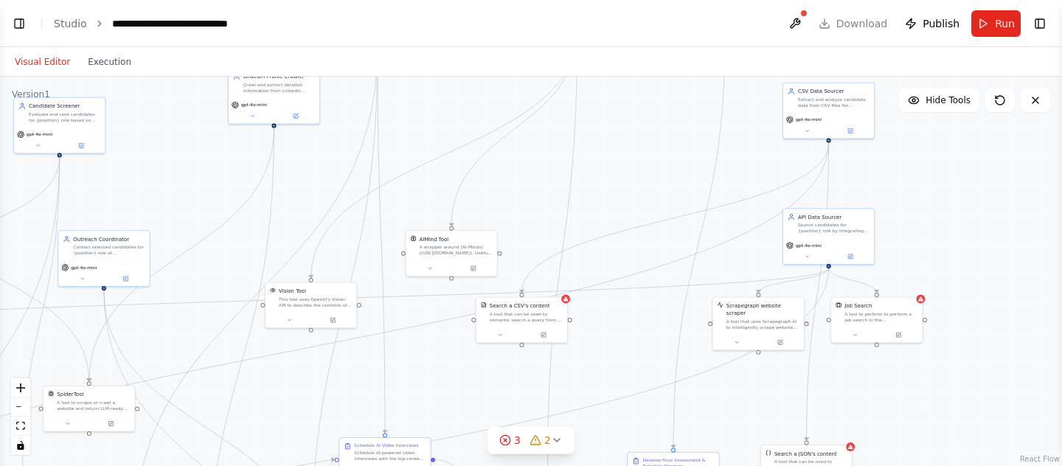
drag, startPoint x: 936, startPoint y: 291, endPoint x: 911, endPoint y: 155, distance: 138.0
click at [911, 155] on div "**********" at bounding box center [531, 271] width 1062 height 389
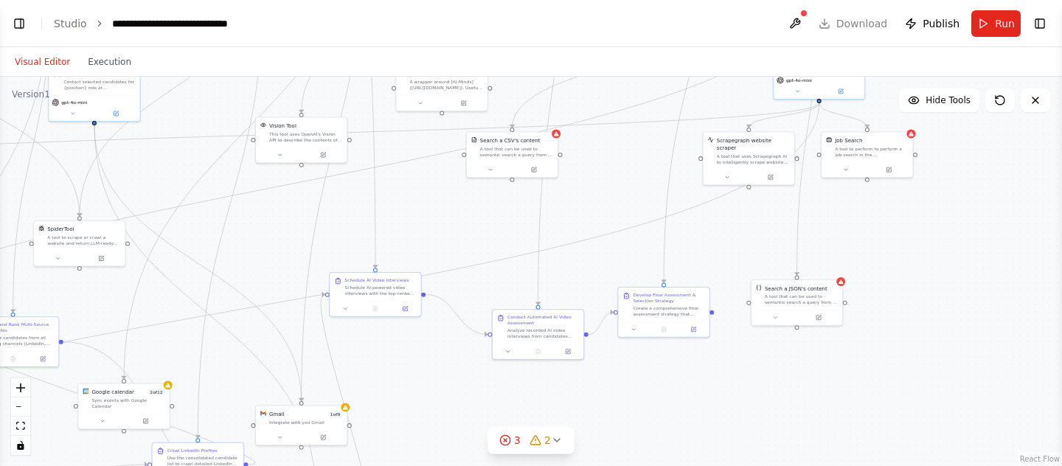
drag, startPoint x: 934, startPoint y: 381, endPoint x: 934, endPoint y: 238, distance: 143.1
click at [934, 238] on div "**********" at bounding box center [531, 271] width 1062 height 389
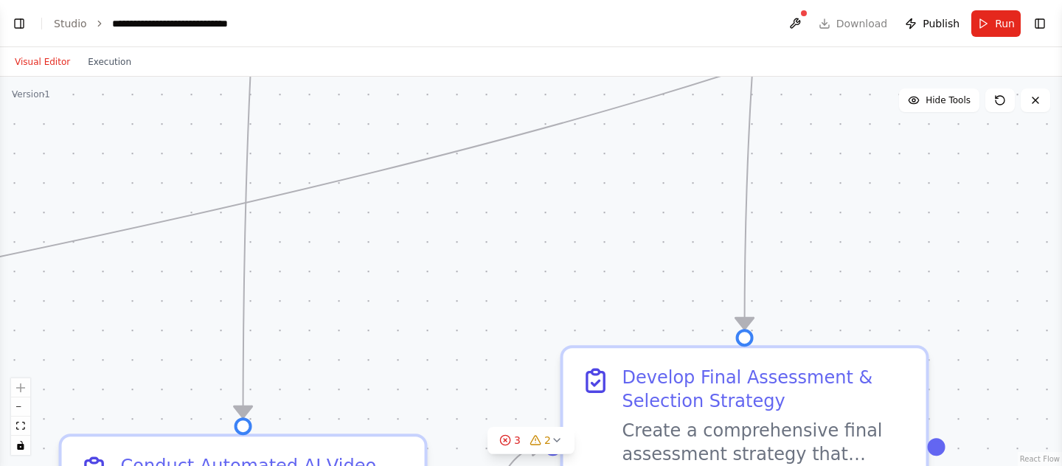
drag, startPoint x: 694, startPoint y: 87, endPoint x: 654, endPoint y: 393, distance: 308.6
click at [654, 392] on div "**********" at bounding box center [531, 271] width 1062 height 389
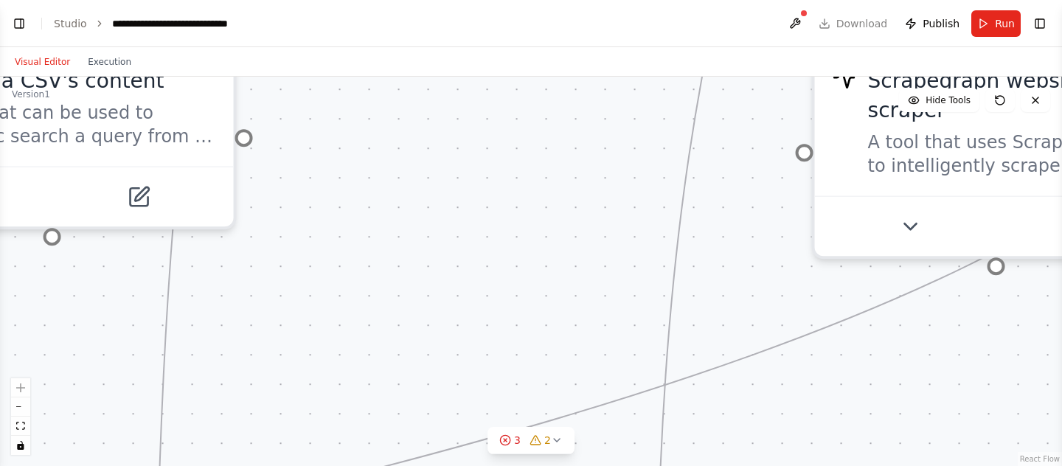
drag, startPoint x: 823, startPoint y: 218, endPoint x: 744, endPoint y: 461, distance: 255.1
click at [744, 461] on div "**********" at bounding box center [531, 271] width 1062 height 389
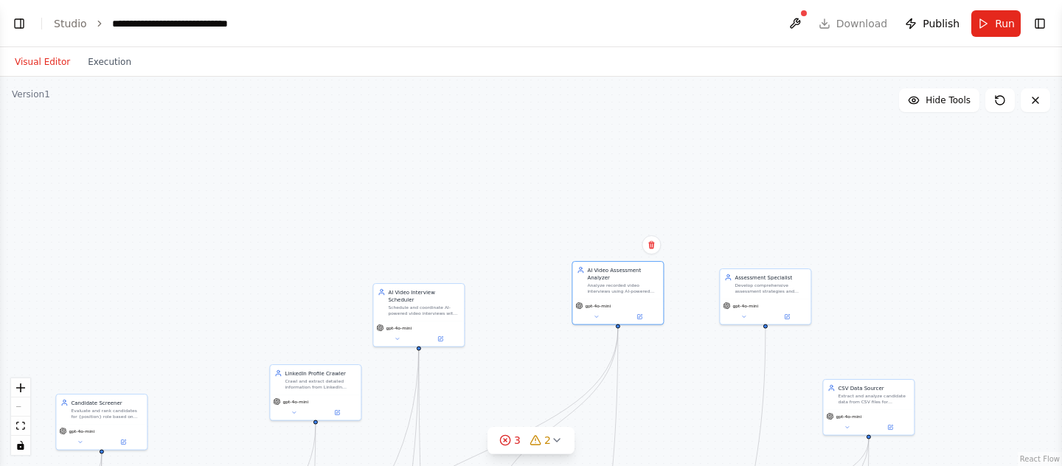
drag, startPoint x: 725, startPoint y: 235, endPoint x: 716, endPoint y: 489, distance: 253.8
click at [716, 466] on html "BETA create a job description source job candidates 3.select high ranking candi…" at bounding box center [531, 233] width 1062 height 466
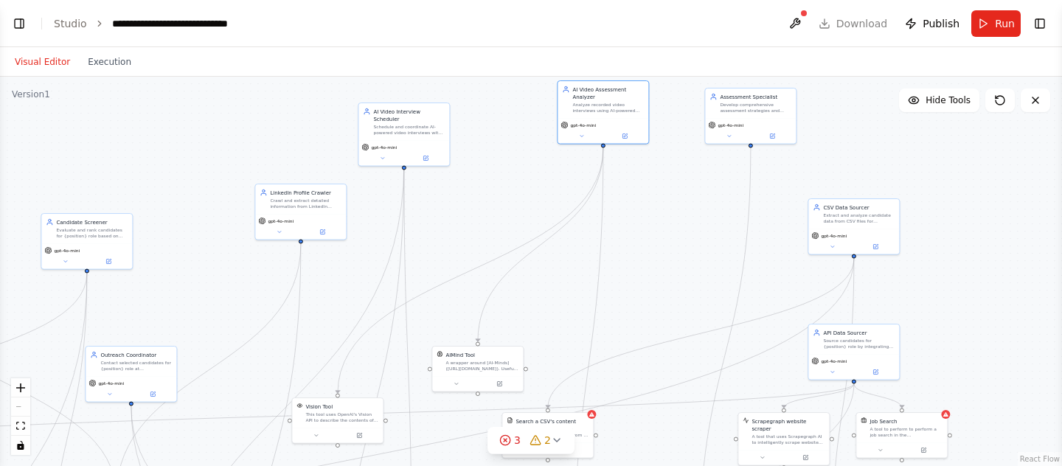
drag, startPoint x: 678, startPoint y: 389, endPoint x: 662, endPoint y: 183, distance: 207.1
click at [662, 182] on div "**********" at bounding box center [531, 271] width 1062 height 389
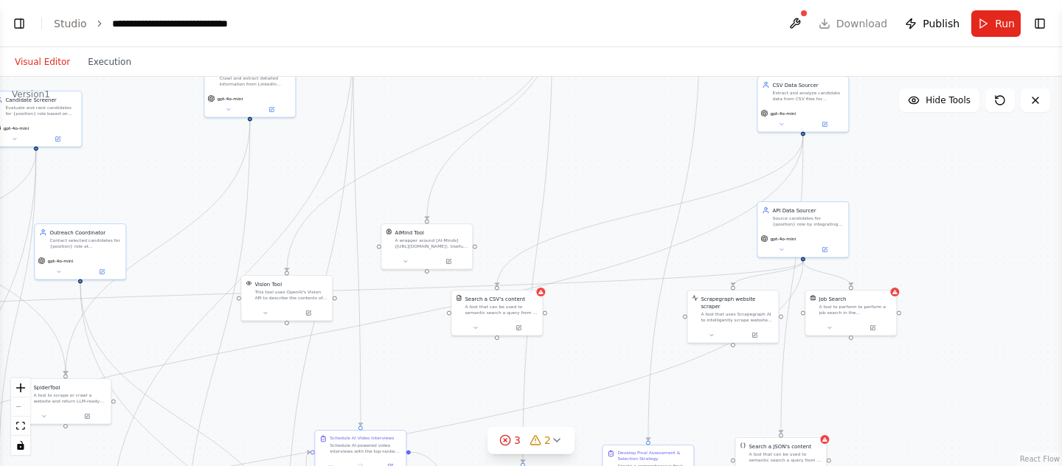
drag, startPoint x: 684, startPoint y: 239, endPoint x: 636, endPoint y: 122, distance: 126.9
click at [636, 122] on div "**********" at bounding box center [531, 271] width 1062 height 389
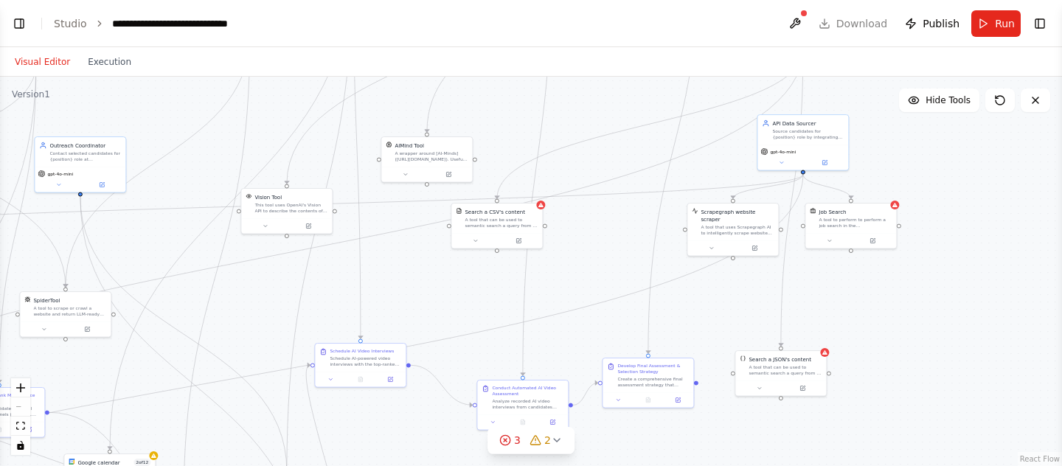
drag, startPoint x: 608, startPoint y: 358, endPoint x: 605, endPoint y: 246, distance: 112.1
click at [605, 246] on div "**********" at bounding box center [531, 271] width 1062 height 389
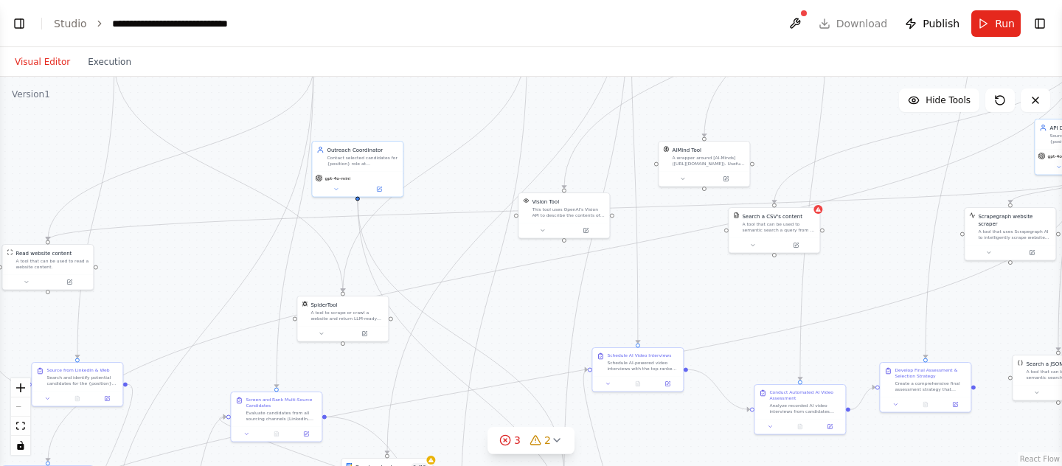
drag, startPoint x: 296, startPoint y: 332, endPoint x: 597, endPoint y: 366, distance: 303.5
click at [599, 366] on div "**********" at bounding box center [531, 271] width 1062 height 389
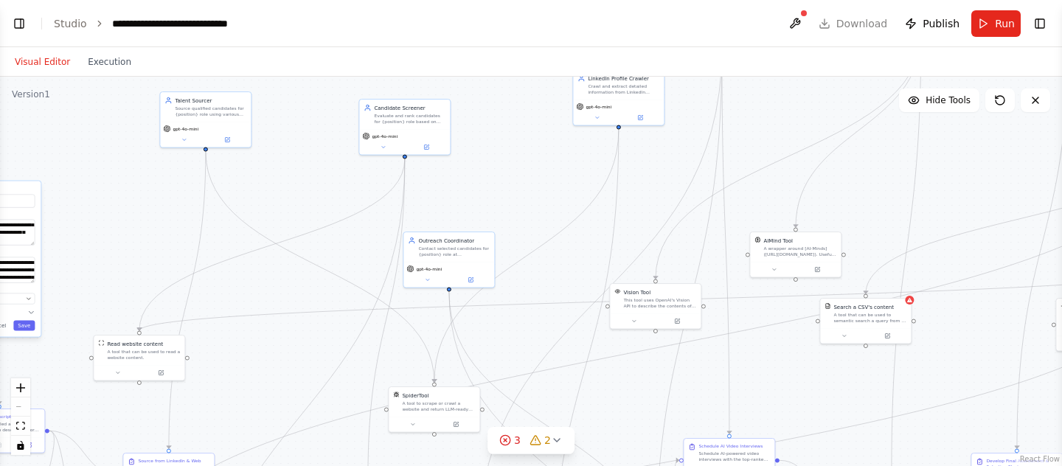
drag, startPoint x: 580, startPoint y: 302, endPoint x: 727, endPoint y: 465, distance: 219.3
click at [727, 465] on div "**********" at bounding box center [531, 271] width 1062 height 389
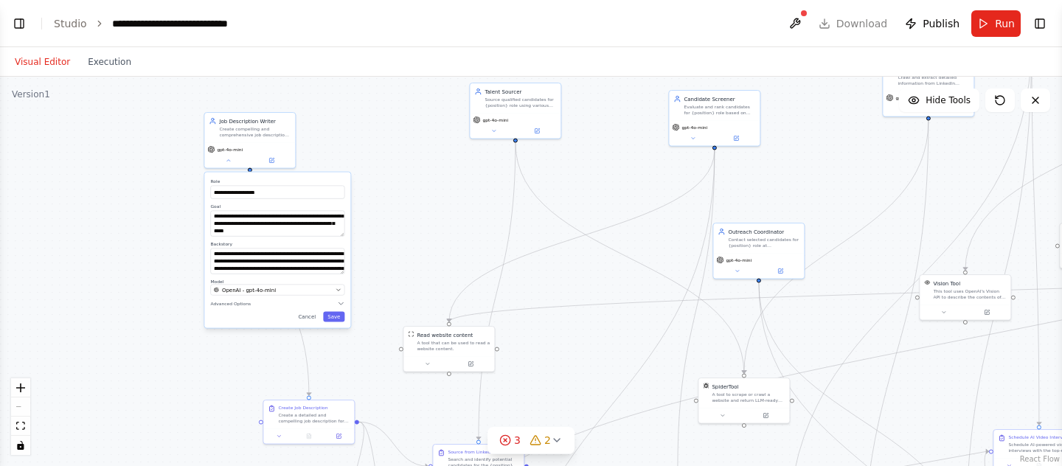
drag, startPoint x: 614, startPoint y: 267, endPoint x: 847, endPoint y: 179, distance: 248.3
click at [847, 179] on div "**********" at bounding box center [531, 271] width 1062 height 389
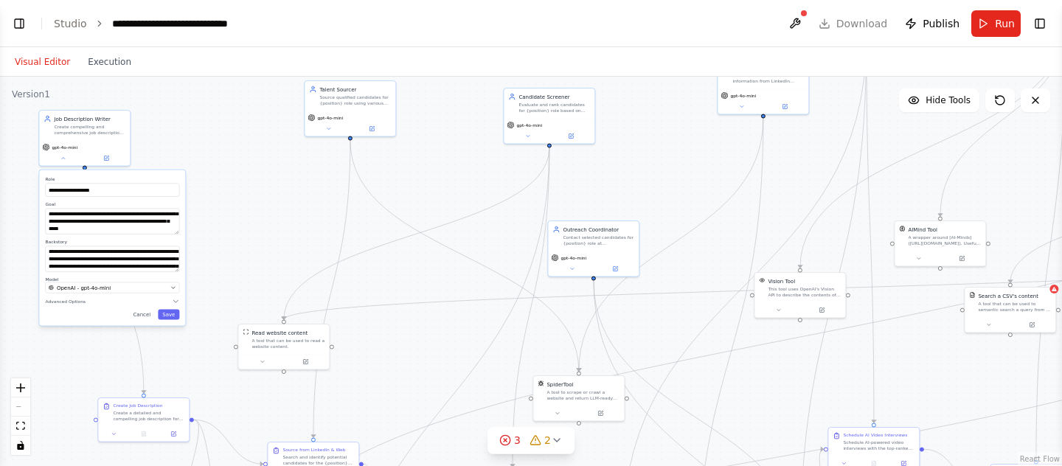
drag, startPoint x: 833, startPoint y: 178, endPoint x: 666, endPoint y: 177, distance: 167.4
click at [666, 177] on div "**********" at bounding box center [531, 271] width 1062 height 389
click at [141, 310] on button "Cancel" at bounding box center [141, 314] width 27 height 10
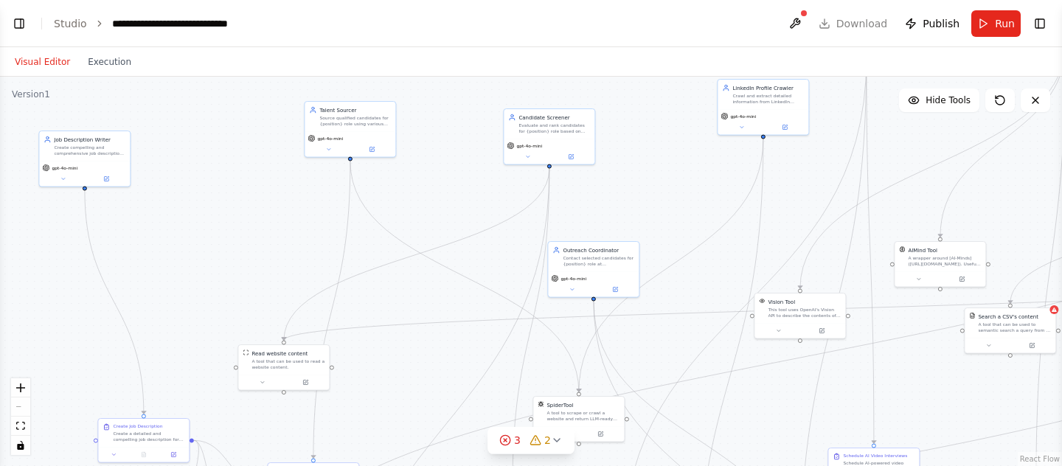
drag, startPoint x: 409, startPoint y: 157, endPoint x: 409, endPoint y: 215, distance: 58.3
click at [409, 215] on div ".deletable-edge-delete-btn { width: 20px; height: 20px; border: 0px solid #ffff…" at bounding box center [531, 271] width 1062 height 389
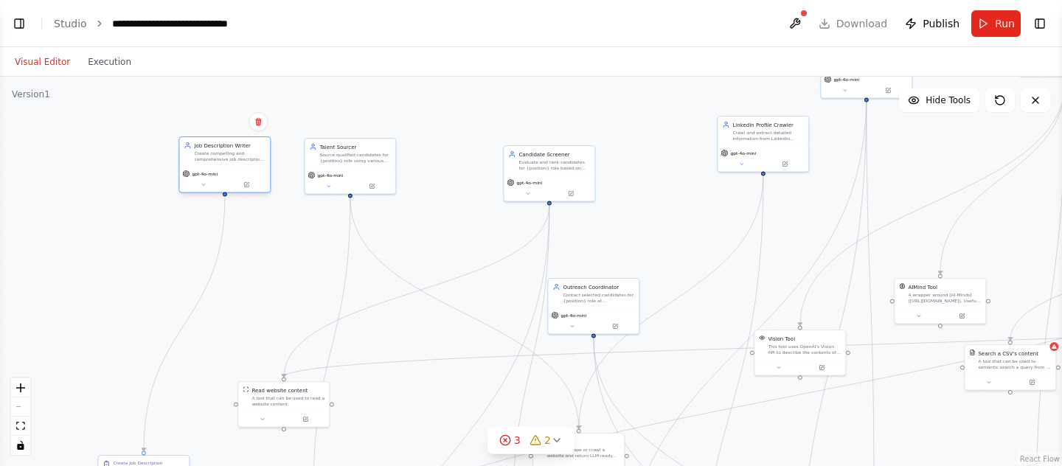
drag, startPoint x: 71, startPoint y: 185, endPoint x: 213, endPoint y: 156, distance: 145.2
click at [213, 156] on div "Create compelling and comprehensive job descriptions for {position} role at {co…" at bounding box center [230, 156] width 72 height 12
drag, startPoint x: 557, startPoint y: 169, endPoint x: 484, endPoint y: 159, distance: 73.6
click at [483, 159] on div "Evaluate and rank candidates for {position} role based on their qualifications,…" at bounding box center [481, 156] width 72 height 12
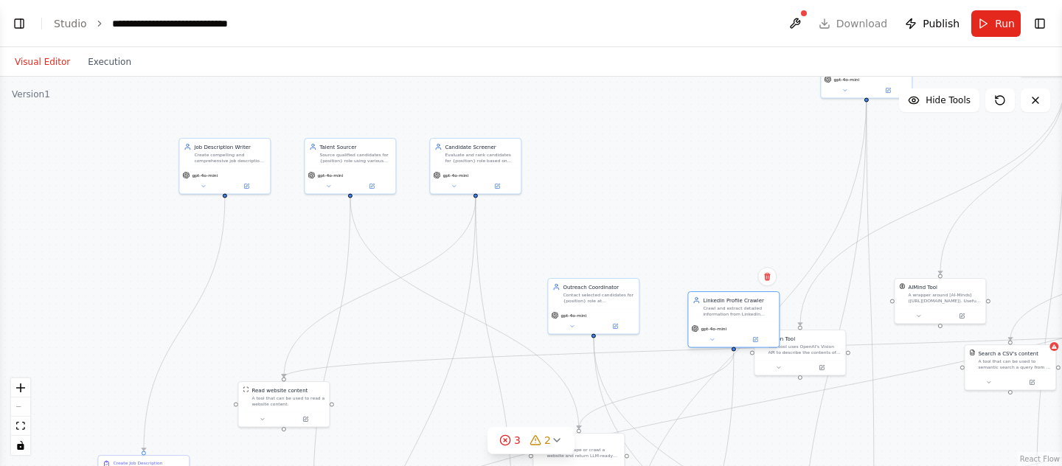
drag, startPoint x: 765, startPoint y: 134, endPoint x: 735, endPoint y: 307, distance: 175.8
click at [735, 307] on div "Crawl and extract detailed information from LinkedIn profiles of potential cand…" at bounding box center [739, 311] width 72 height 12
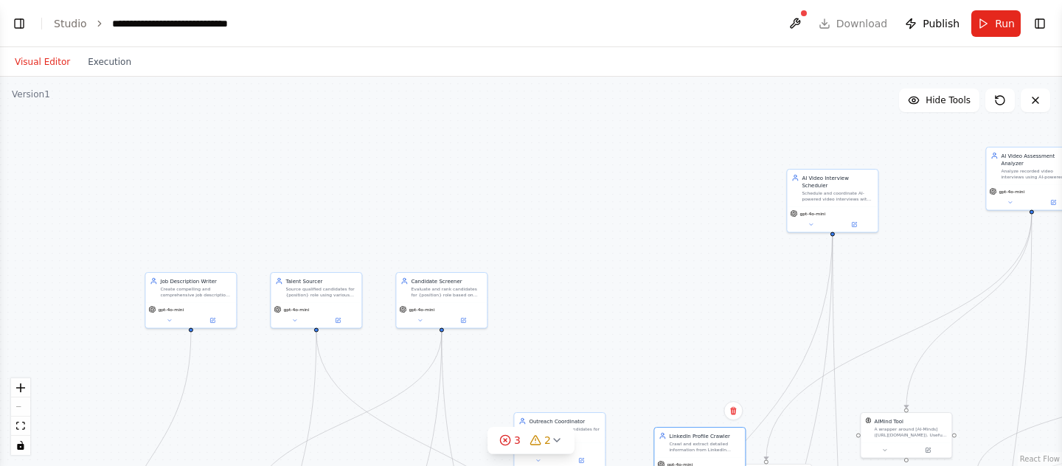
drag, startPoint x: 806, startPoint y: 164, endPoint x: 771, endPoint y: 301, distance: 141.5
click at [771, 302] on div ".deletable-edge-delete-btn { width: 20px; height: 20px; border: 0px solid #ffff…" at bounding box center [531, 271] width 1062 height 389
drag, startPoint x: 849, startPoint y: 189, endPoint x: 576, endPoint y: 292, distance: 292.4
click at [576, 296] on div "Schedule and coordinate AI-powered video interviews with candidates for {positi…" at bounding box center [564, 302] width 72 height 12
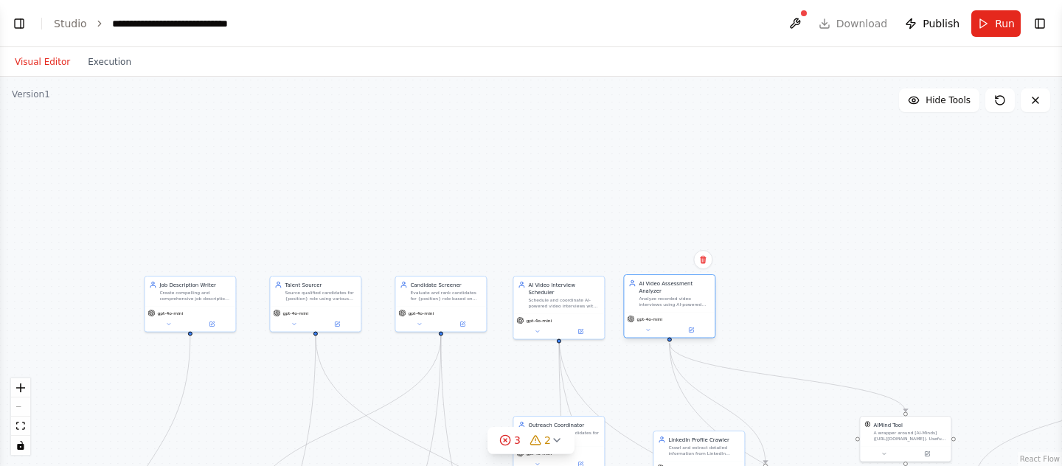
drag, startPoint x: 1006, startPoint y: 174, endPoint x: 647, endPoint y: 302, distance: 381.1
click at [647, 302] on div "Analyze recorded video interviews using AI-powered assessment tools to evaluate…" at bounding box center [675, 302] width 72 height 12
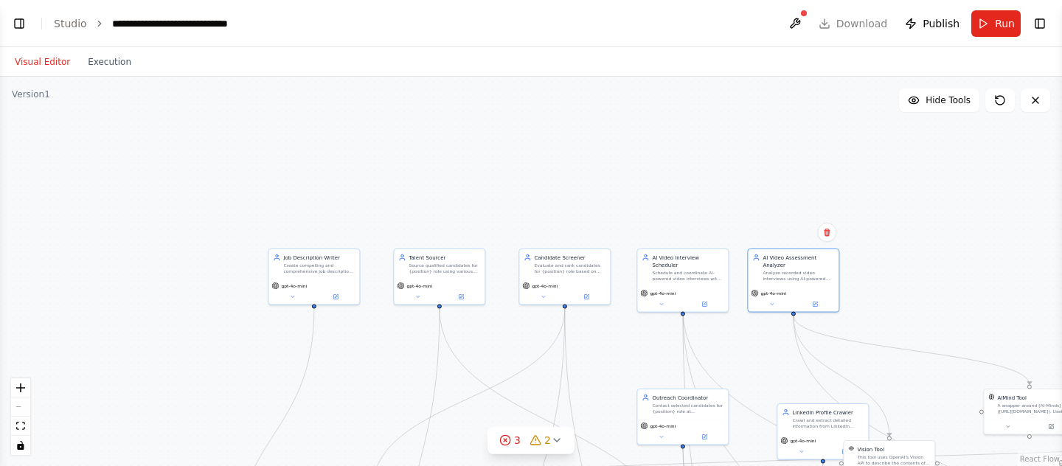
drag, startPoint x: 395, startPoint y: 178, endPoint x: 548, endPoint y: 134, distance: 158.7
click at [548, 134] on div ".deletable-edge-delete-btn { width: 20px; height: 20px; border: 0px solid #ffff…" at bounding box center [531, 271] width 1062 height 389
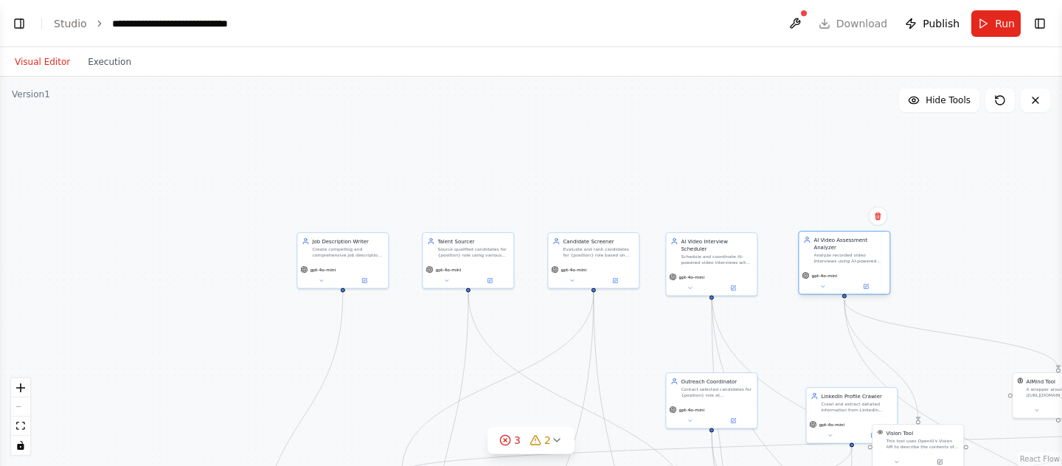
drag, startPoint x: 822, startPoint y: 249, endPoint x: 843, endPoint y: 250, distance: 20.7
click at [843, 250] on div "AI Video Assessment Analyzer" at bounding box center [849, 243] width 72 height 15
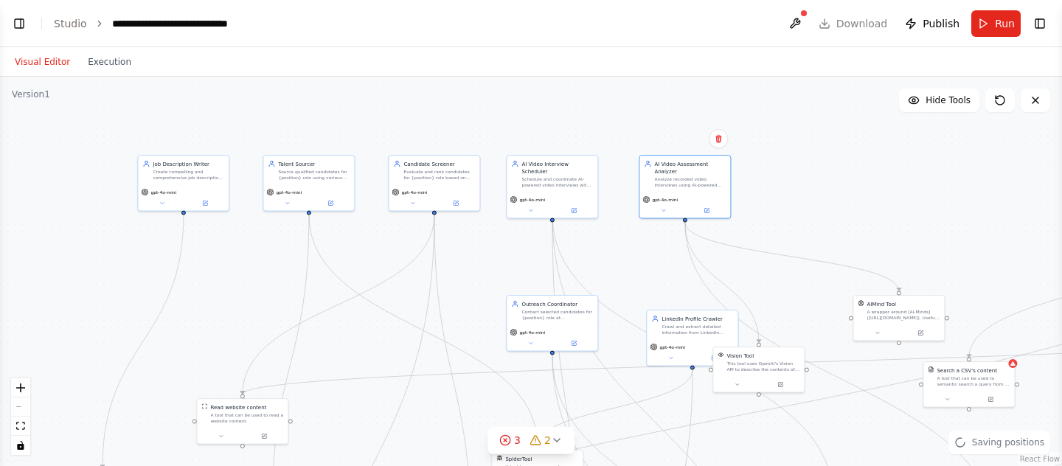
drag, startPoint x: 931, startPoint y: 251, endPoint x: 772, endPoint y: 173, distance: 177.4
click at [772, 173] on div ".deletable-edge-delete-btn { width: 20px; height: 20px; border: 0px solid #ffff…" at bounding box center [531, 271] width 1062 height 389
drag, startPoint x: 553, startPoint y: 318, endPoint x: 553, endPoint y: 355, distance: 37.6
click at [553, 356] on div "Outreach Coordinator Contact selected candidates for {position} role at {compan…" at bounding box center [552, 344] width 91 height 29
drag, startPoint x: 672, startPoint y: 327, endPoint x: 649, endPoint y: 344, distance: 29.5
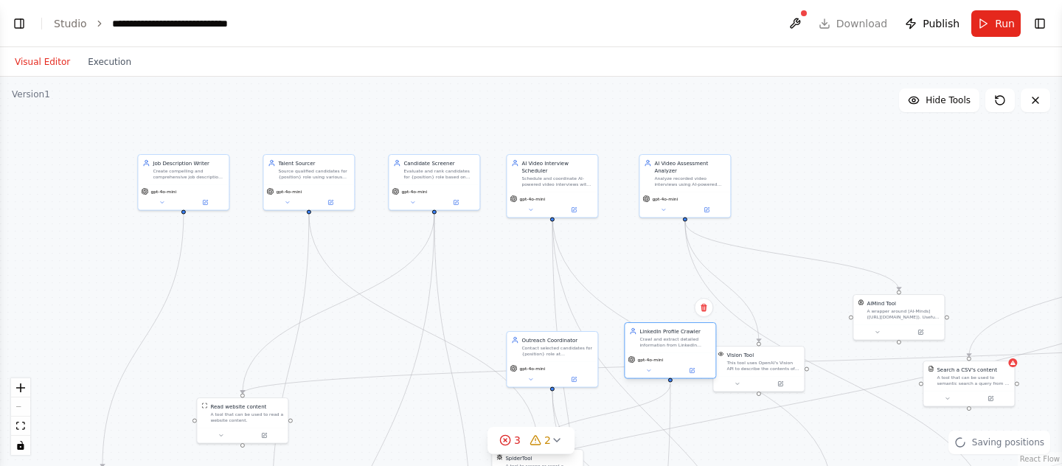
click at [649, 345] on div "Crawl and extract detailed information from LinkedIn profiles of potential cand…" at bounding box center [675, 342] width 72 height 12
drag, startPoint x: 754, startPoint y: 360, endPoint x: 766, endPoint y: 346, distance: 18.3
click at [766, 346] on div "This tool uses OpenAI's Vision API to describe the contents of an image." at bounding box center [777, 350] width 73 height 12
click at [446, 180] on div "Candidate Screener Evaluate and rank candidates for {position} role based on th…" at bounding box center [434, 167] width 91 height 29
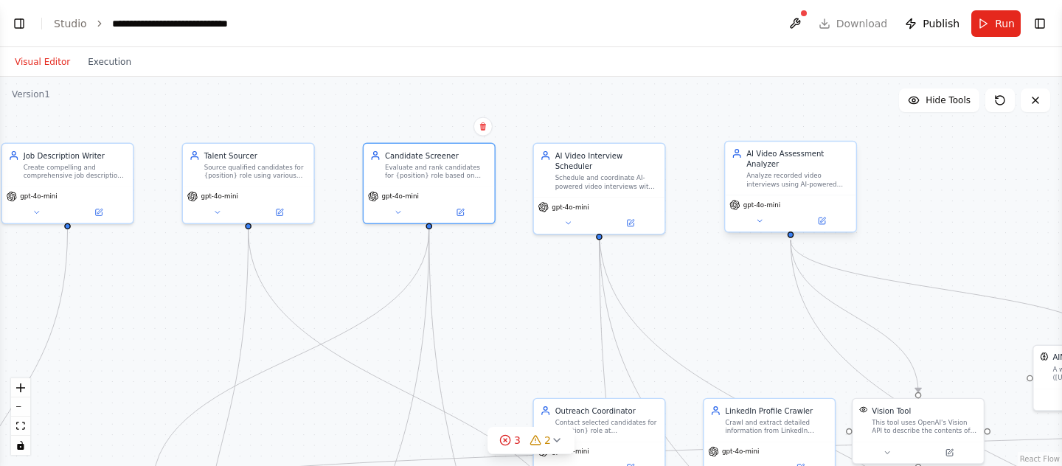
click at [803, 170] on div "AI Video Assessment Analyzer Analyze recorded video interviews using AI-powered…" at bounding box center [797, 168] width 103 height 41
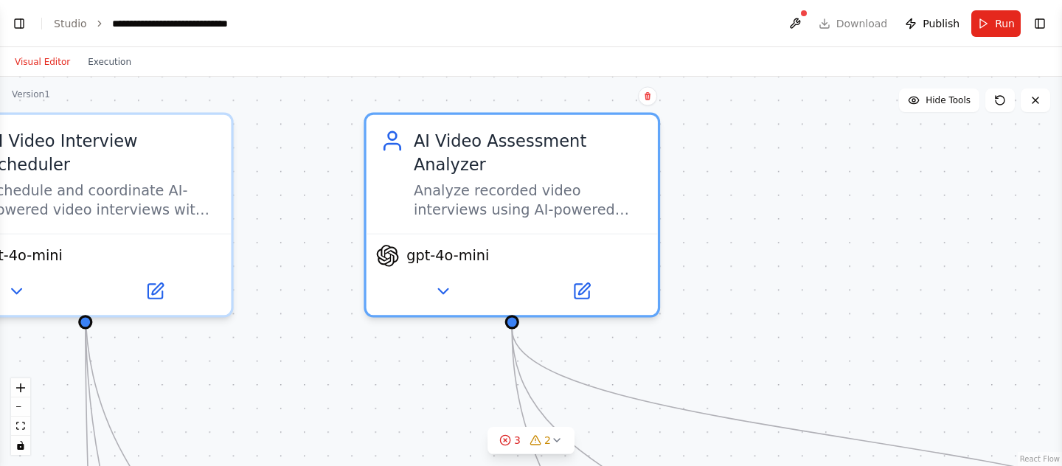
drag, startPoint x: 976, startPoint y: 226, endPoint x: 720, endPoint y: 230, distance: 255.9
click at [720, 230] on div ".deletable-edge-delete-btn { width: 20px; height: 20px; border: 0px solid #ffff…" at bounding box center [531, 271] width 1062 height 389
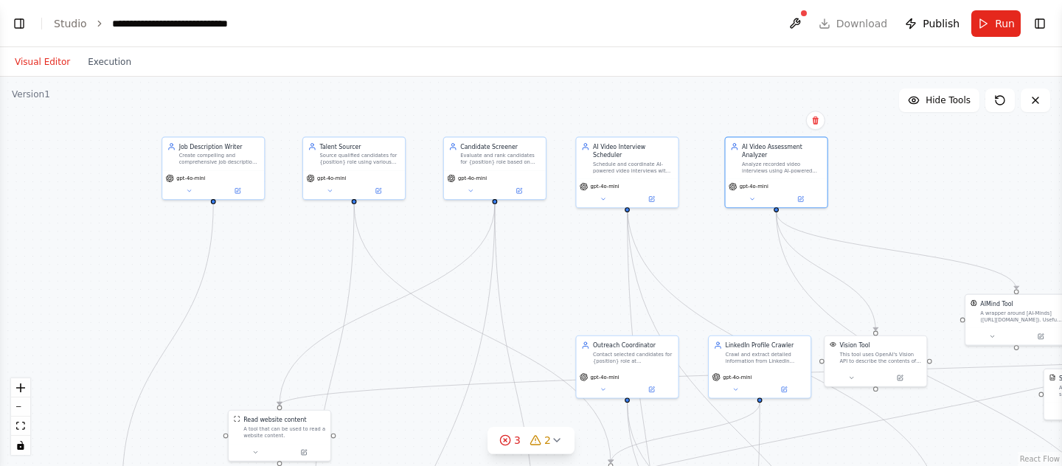
drag, startPoint x: 586, startPoint y: 296, endPoint x: 717, endPoint y: 243, distance: 140.9
click at [717, 243] on div ".deletable-edge-delete-btn { width: 20px; height: 20px; border: 0px solid #ffff…" at bounding box center [531, 271] width 1062 height 389
drag, startPoint x: 776, startPoint y: 206, endPoint x: 777, endPoint y: 196, distance: 10.3
click at [777, 196] on div "AI Video Assessment Analyzer Analyze recorded video interviews using AI-powered…" at bounding box center [776, 169] width 103 height 72
click at [857, 166] on div ".deletable-edge-delete-btn { width: 20px; height: 20px; border: 0px solid #ffff…" at bounding box center [531, 271] width 1062 height 389
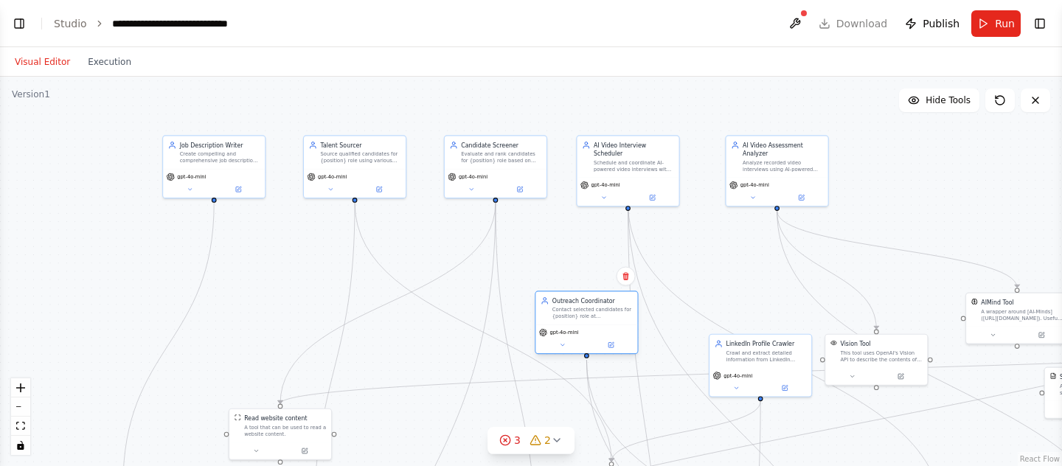
drag, startPoint x: 632, startPoint y: 363, endPoint x: 579, endPoint y: 321, distance: 67.3
click at [578, 321] on div "Outreach Coordinator Contact selected candidates for {position} role at {compan…" at bounding box center [586, 307] width 102 height 33
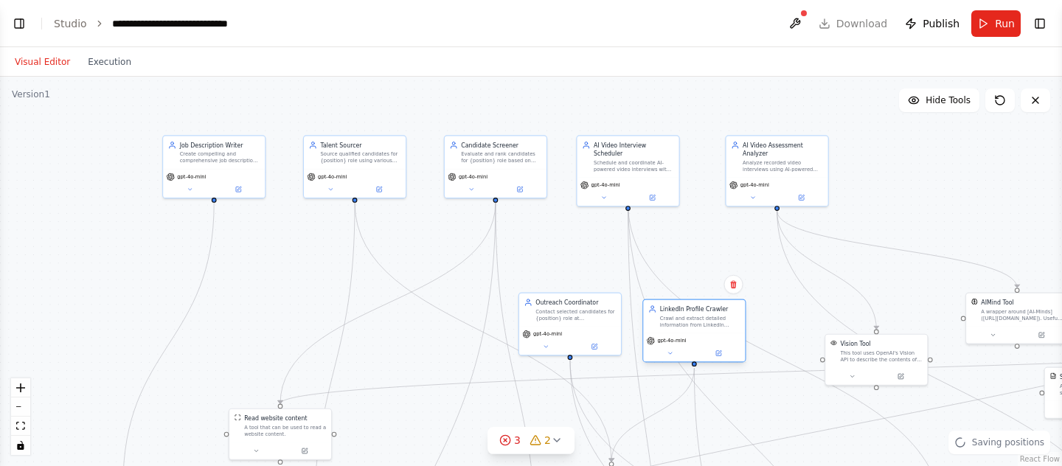
drag, startPoint x: 770, startPoint y: 352, endPoint x: 701, endPoint y: 315, distance: 77.9
click at [701, 315] on div "Crawl and extract detailed information from LinkedIn profiles of potential cand…" at bounding box center [700, 321] width 80 height 13
drag, startPoint x: 877, startPoint y: 352, endPoint x: 824, endPoint y: 321, distance: 60.5
click at [824, 323] on div "This tool uses OpenAI's Vision API to describe the contents of an image." at bounding box center [831, 329] width 82 height 13
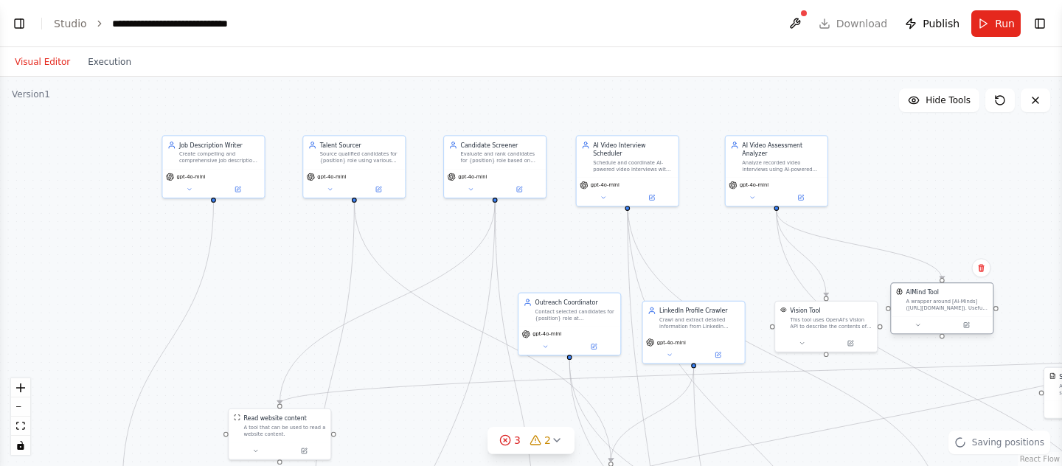
drag, startPoint x: 1033, startPoint y: 309, endPoint x: 962, endPoint y: 305, distance: 71.7
click at [962, 305] on div "A wrapper around [AI-Minds](https://mindsdb.com/minds). Useful for when you nee…" at bounding box center [947, 304] width 82 height 13
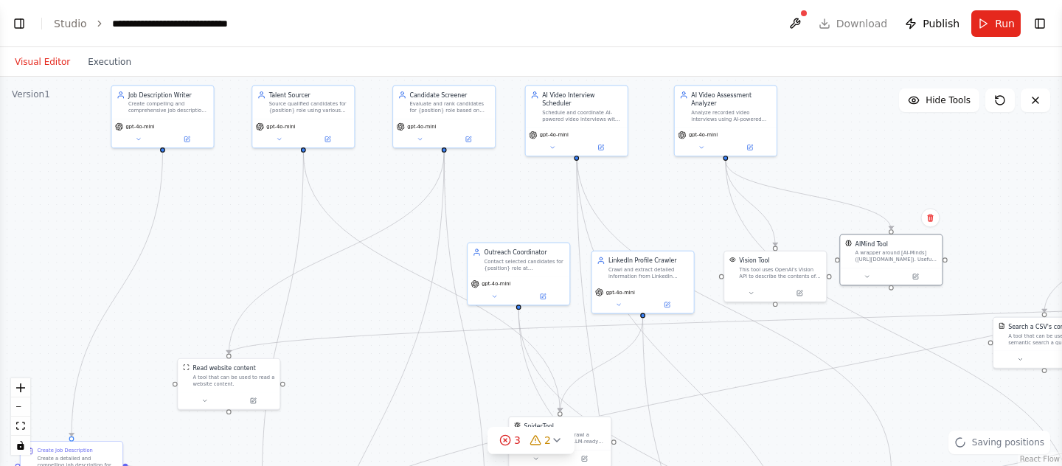
drag, startPoint x: 995, startPoint y: 240, endPoint x: 946, endPoint y: 192, distance: 67.8
click at [945, 192] on div ".deletable-edge-delete-btn { width: 20px; height: 20px; border: 0px solid #ffff…" at bounding box center [531, 271] width 1062 height 389
drag, startPoint x: 1031, startPoint y: 334, endPoint x: 956, endPoint y: 363, distance: 80.5
click at [956, 364] on div "A tool that can be used to semantic search a query from a CSV's content." at bounding box center [972, 364] width 82 height 13
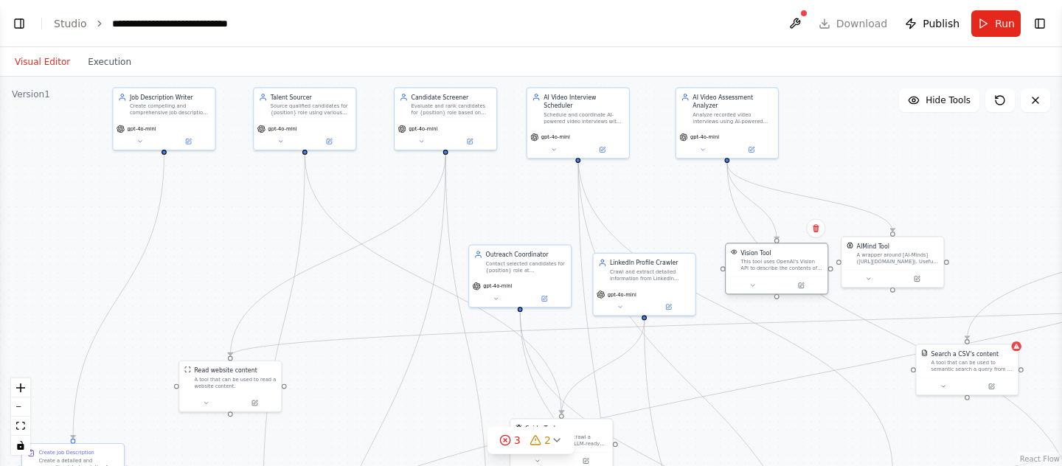
drag, startPoint x: 744, startPoint y: 271, endPoint x: 740, endPoint y: 261, distance: 10.3
click at [740, 261] on div "This tool uses OpenAI's Vision API to describe the contents of an image." at bounding box center [781, 265] width 82 height 13
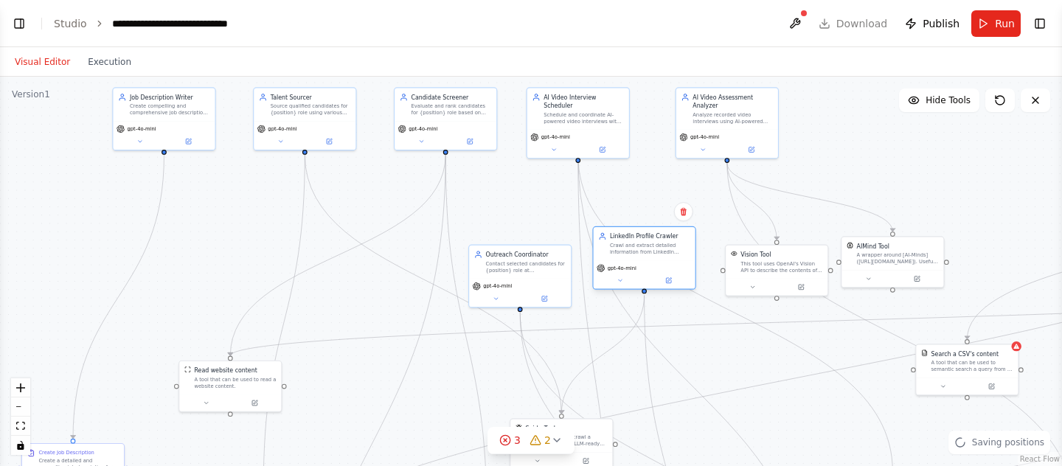
drag, startPoint x: 644, startPoint y: 280, endPoint x: 641, endPoint y: 252, distance: 28.2
click at [641, 252] on div "LinkedIn Profile Crawler Crawl and extract detailed information from LinkedIn p…" at bounding box center [645, 243] width 102 height 33
drag, startPoint x: 538, startPoint y: 268, endPoint x: 538, endPoint y: 253, distance: 15.5
click at [538, 253] on div "Contact selected candidates for {position} role at {company_name}, crafting per…" at bounding box center [526, 248] width 80 height 13
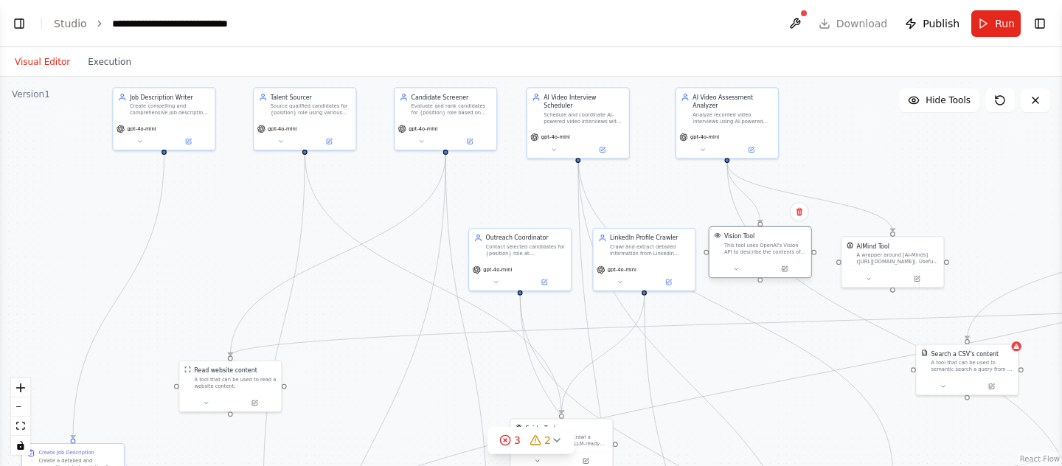
drag, startPoint x: 766, startPoint y: 256, endPoint x: 745, endPoint y: 240, distance: 26.3
click at [745, 240] on div "Vision Tool" at bounding box center [739, 236] width 30 height 8
drag, startPoint x: 887, startPoint y: 259, endPoint x: 873, endPoint y: 254, distance: 14.7
click at [873, 254] on div "A wrapper around [AI-Minds](https://mindsdb.com/minds). Useful for when you nee…" at bounding box center [881, 248] width 82 height 13
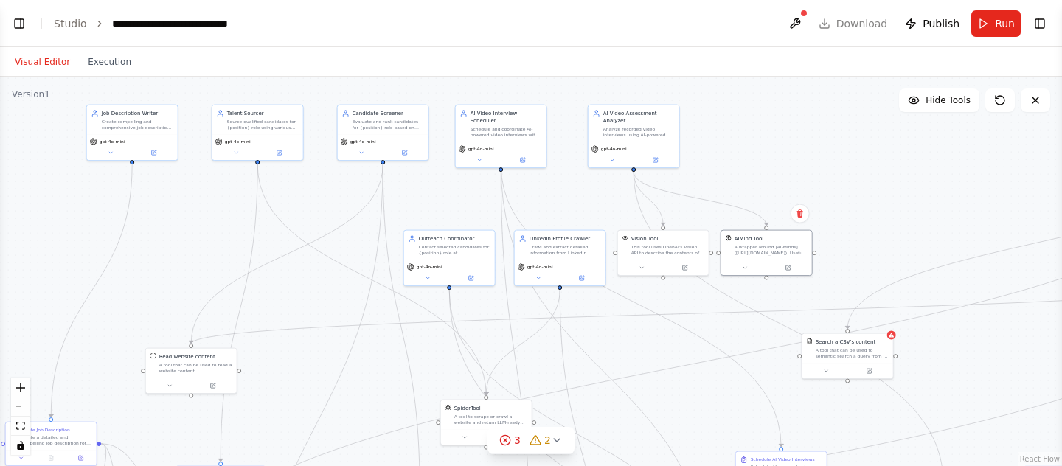
drag, startPoint x: 1003, startPoint y: 222, endPoint x: 885, endPoint y: 217, distance: 118.1
click at [885, 217] on div ".deletable-edge-delete-btn { width: 20px; height: 20px; border: 0px solid #ffff…" at bounding box center [531, 271] width 1062 height 389
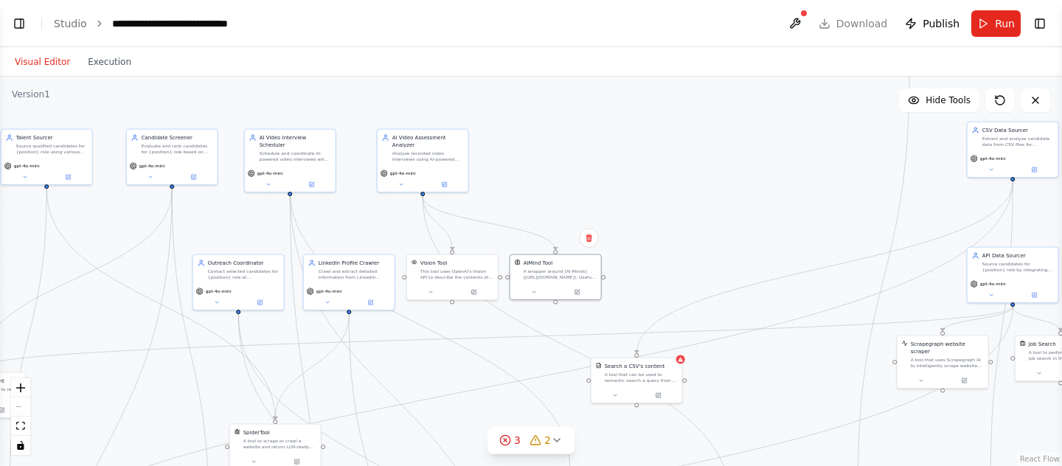
drag, startPoint x: 960, startPoint y: 212, endPoint x: 748, endPoint y: 235, distance: 212.9
click at [748, 236] on div ".deletable-edge-delete-btn { width: 20px; height: 20px; border: 0px solid #ffff…" at bounding box center [531, 271] width 1062 height 389
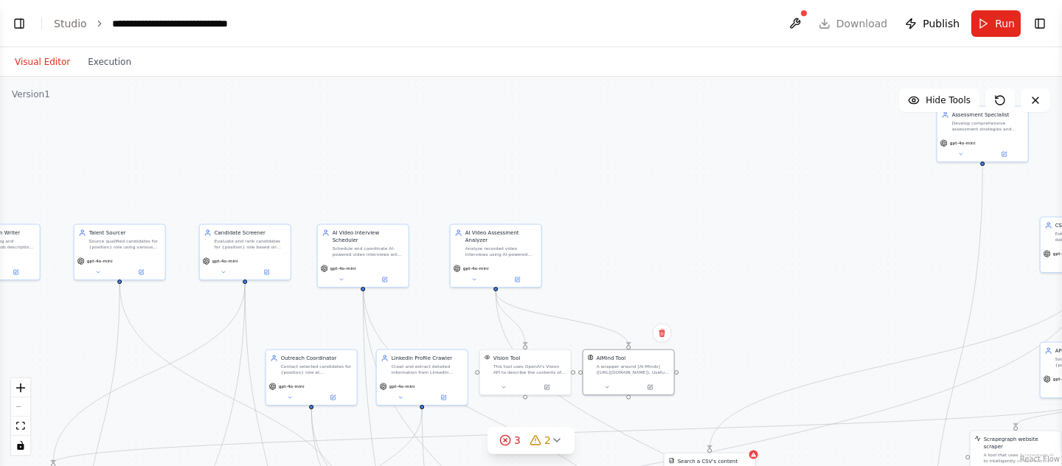
drag, startPoint x: 824, startPoint y: 178, endPoint x: 900, endPoint y: 269, distance: 118.3
click at [900, 269] on div ".deletable-edge-delete-btn { width: 20px; height: 20px; border: 0px solid #ffff…" at bounding box center [531, 271] width 1062 height 389
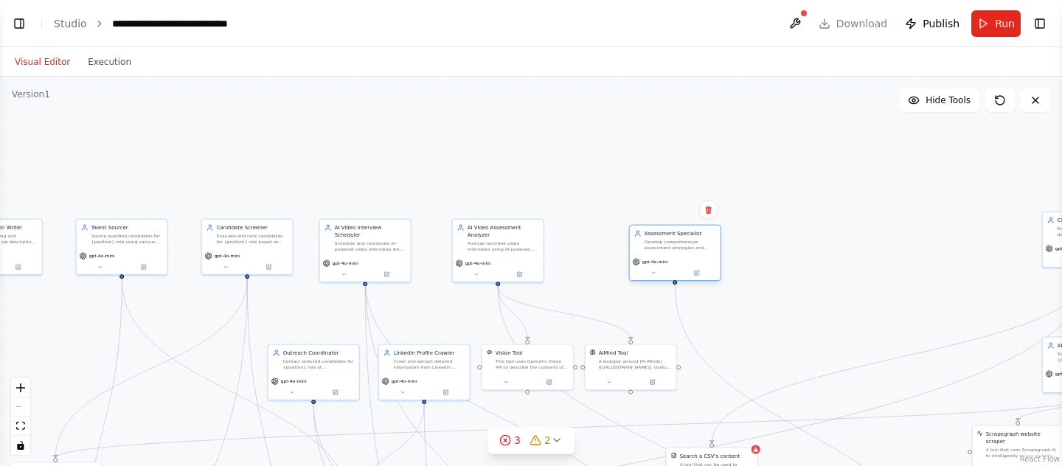
drag, startPoint x: 988, startPoint y: 126, endPoint x: 678, endPoint y: 260, distance: 337.2
click at [678, 255] on div "Assessment Specialist Develop comprehensive assessment strategies and evaluatio…" at bounding box center [675, 240] width 91 height 29
drag, startPoint x: 678, startPoint y: 258, endPoint x: 622, endPoint y: 245, distance: 57.6
click at [622, 246] on div "Assessment Specialist Develop comprehensive assessment strategies and evaluatio…" at bounding box center [623, 240] width 91 height 29
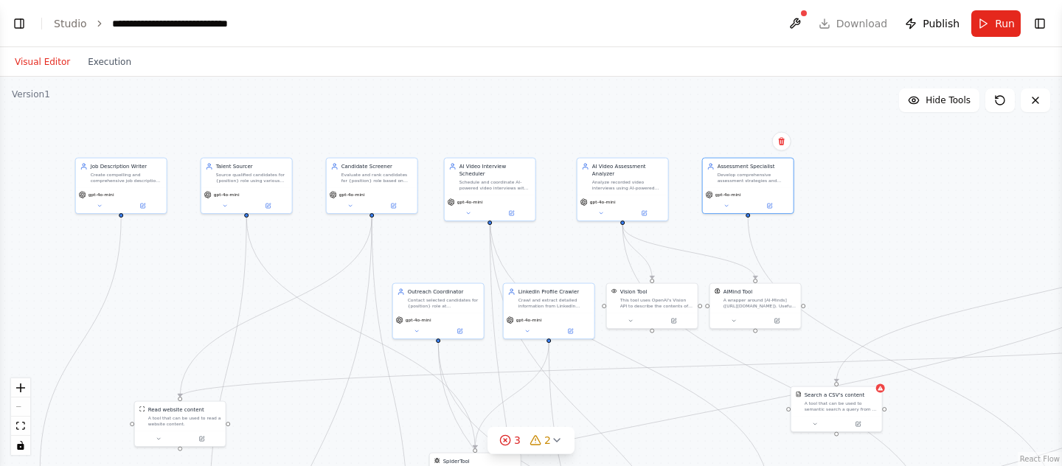
drag, startPoint x: 744, startPoint y: 309, endPoint x: 872, endPoint y: 248, distance: 142.2
click at [872, 248] on div ".deletable-edge-delete-btn { width: 20px; height: 20px; border: 0px solid #ffff…" at bounding box center [531, 271] width 1062 height 389
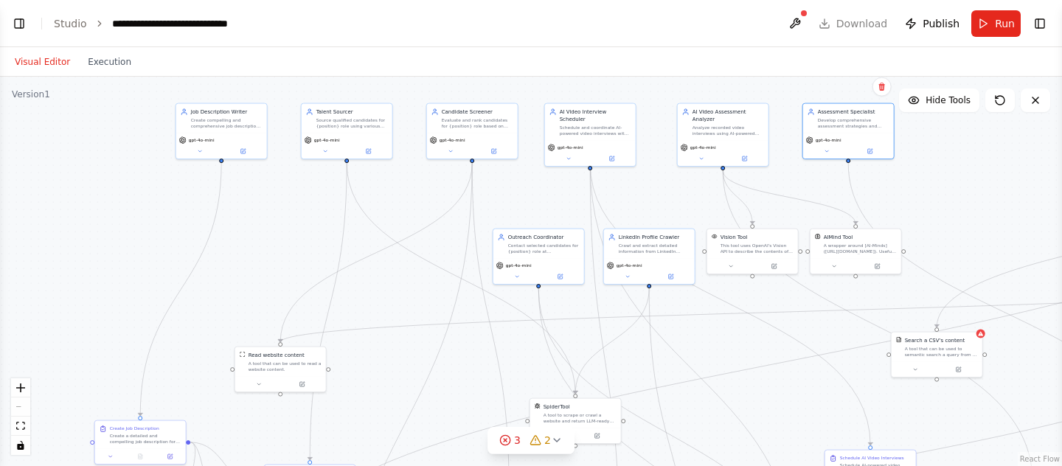
drag, startPoint x: 850, startPoint y: 240, endPoint x: 947, endPoint y: 186, distance: 110.9
click at [947, 186] on div ".deletable-edge-delete-btn { width: 20px; height: 20px; border: 0px solid #ffff…" at bounding box center [531, 271] width 1062 height 389
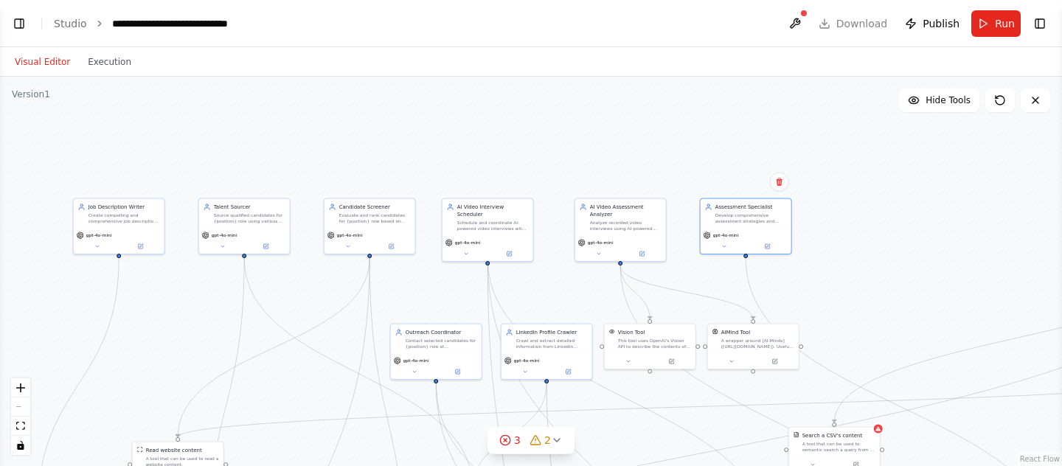
drag, startPoint x: 947, startPoint y: 186, endPoint x: 844, endPoint y: 281, distance: 139.8
click at [844, 281] on div ".deletable-edge-delete-btn { width: 20px; height: 20px; border: 0px solid #ffff…" at bounding box center [531, 271] width 1062 height 389
click at [745, 215] on div "Develop comprehensive assessment strategies and evaluation criteria for {positi…" at bounding box center [751, 217] width 72 height 12
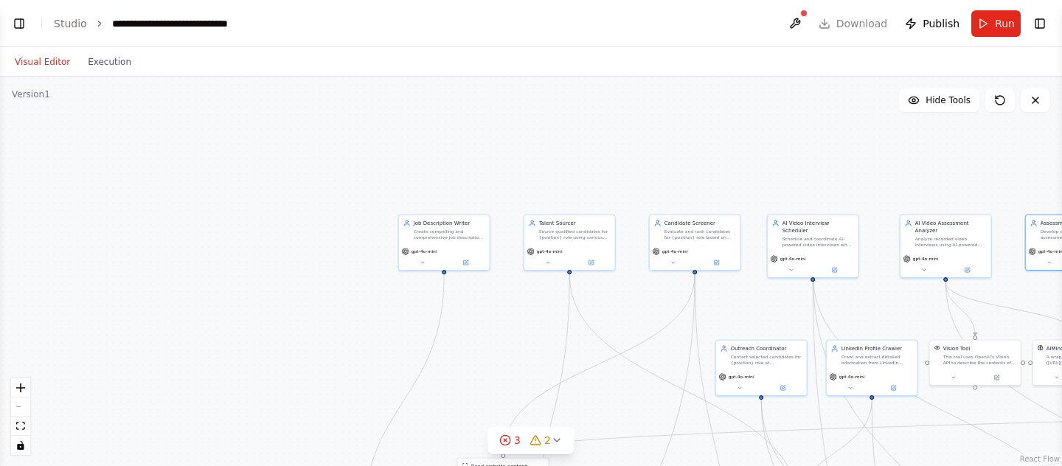
drag, startPoint x: 369, startPoint y: 85, endPoint x: 711, endPoint y: 102, distance: 341.9
click at [711, 103] on div ".deletable-edge-delete-btn { width: 20px; height: 20px; border: 0px solid #ffff…" at bounding box center [531, 271] width 1062 height 389
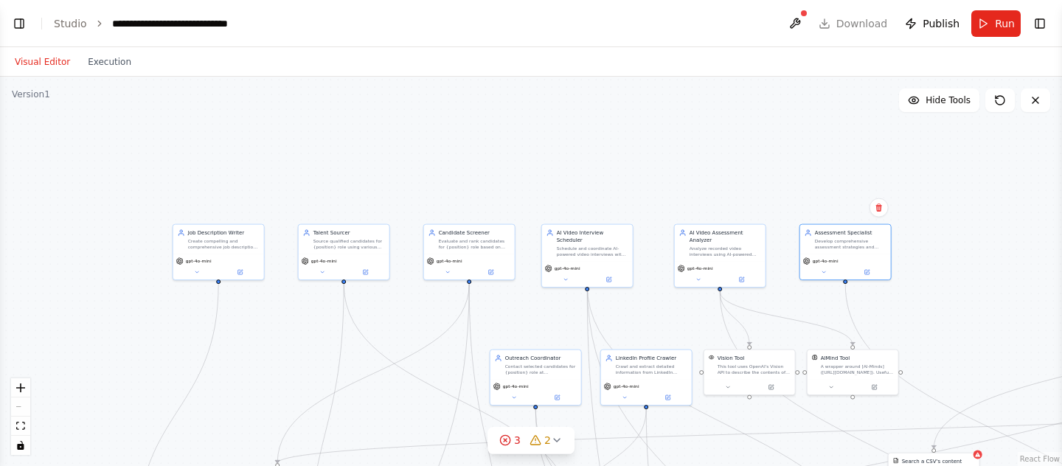
drag, startPoint x: 692, startPoint y: 156, endPoint x: 428, endPoint y: 172, distance: 265.2
click at [428, 172] on div ".deletable-edge-delete-btn { width: 20px; height: 20px; border: 0px solid #ffff…" at bounding box center [531, 271] width 1062 height 389
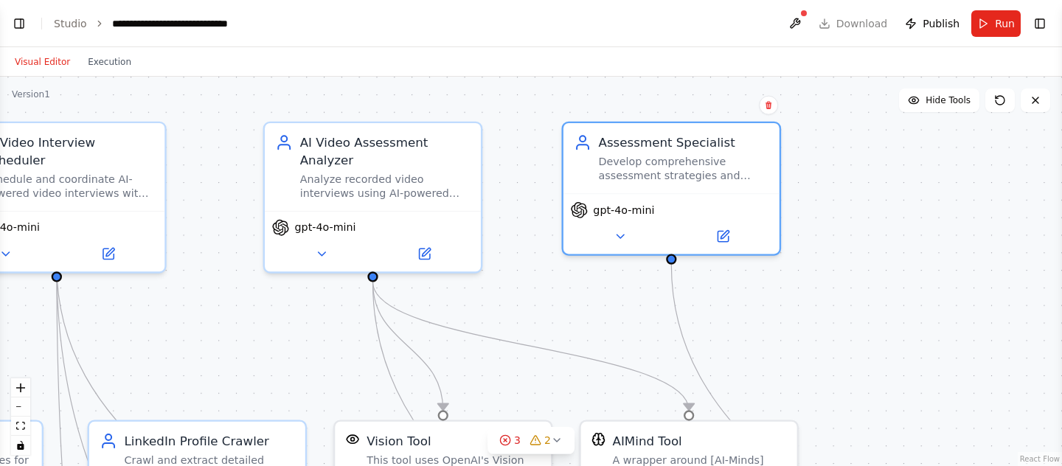
drag, startPoint x: 927, startPoint y: 278, endPoint x: 968, endPoint y: 332, distance: 67.8
click at [968, 332] on div ".deletable-edge-delete-btn { width: 20px; height: 20px; border: 0px solid #ffff…" at bounding box center [531, 271] width 1062 height 389
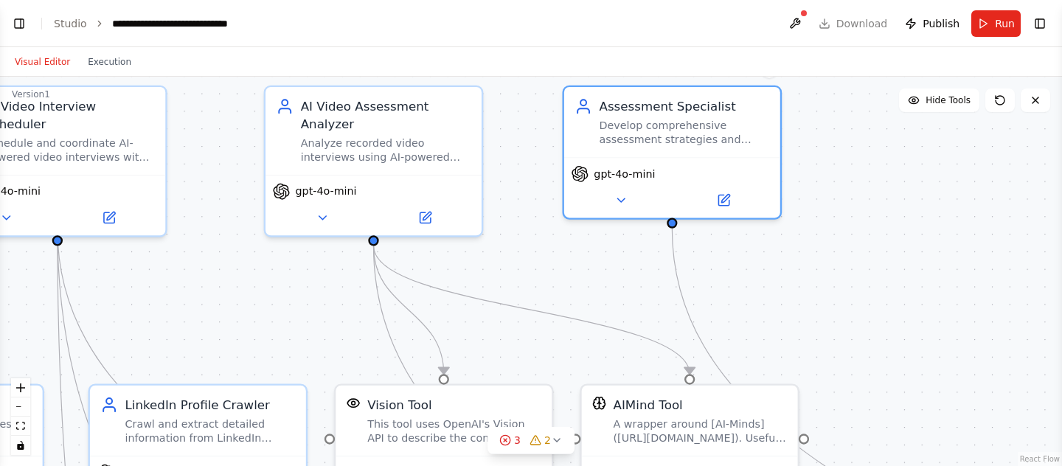
drag, startPoint x: 959, startPoint y: 357, endPoint x: 960, endPoint y: 321, distance: 36.1
click at [960, 321] on div ".deletable-edge-delete-btn { width: 20px; height: 20px; border: 0px solid #ffff…" at bounding box center [531, 271] width 1062 height 389
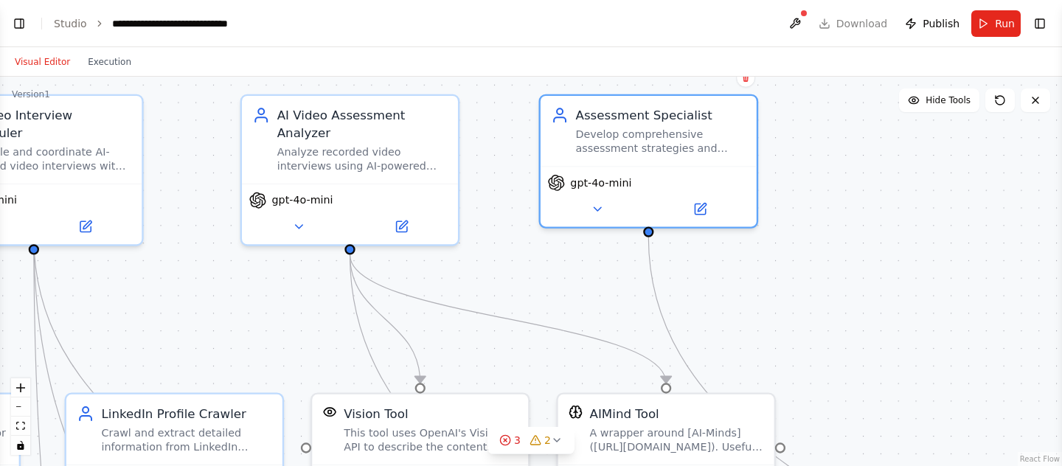
drag, startPoint x: 866, startPoint y: 355, endPoint x: 843, endPoint y: 364, distance: 25.2
click at [843, 364] on div ".deletable-edge-delete-btn { width: 20px; height: 20px; border: 0px solid #ffff…" at bounding box center [531, 271] width 1062 height 389
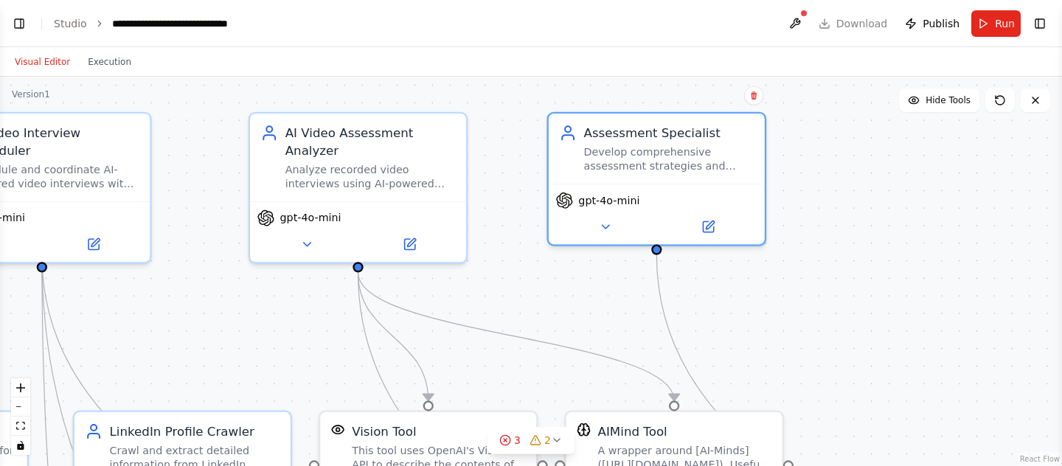
drag, startPoint x: 846, startPoint y: 299, endPoint x: 854, endPoint y: 316, distance: 19.5
click at [854, 316] on div ".deletable-edge-delete-btn { width: 20px; height: 20px; border: 0px solid #ffff…" at bounding box center [531, 271] width 1062 height 389
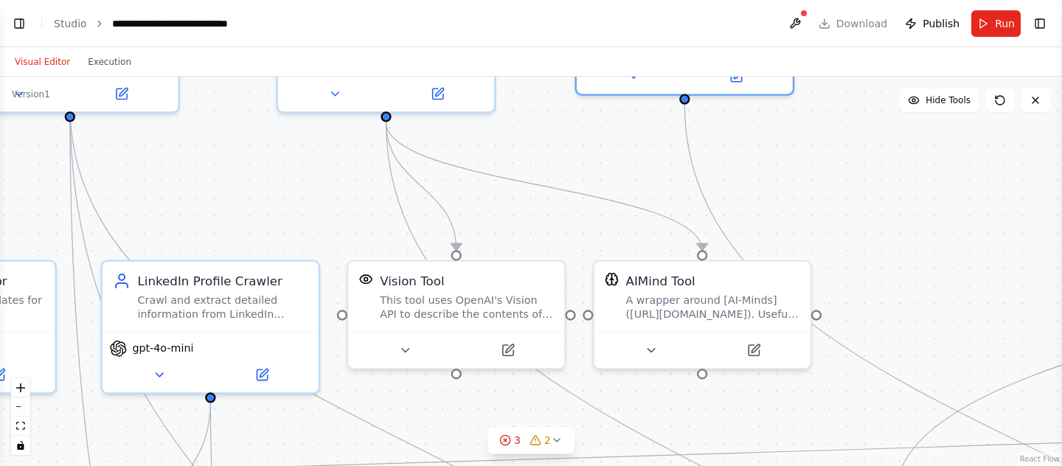
drag, startPoint x: 854, startPoint y: 316, endPoint x: 882, endPoint y: 165, distance: 153.7
click at [882, 165] on div ".deletable-edge-delete-btn { width: 20px; height: 20px; border: 0px solid #ffff…" at bounding box center [531, 271] width 1062 height 389
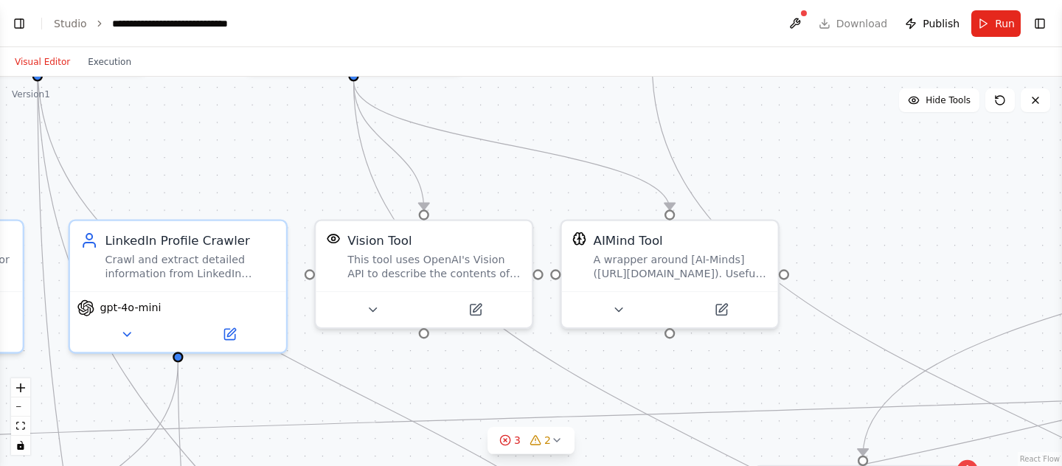
drag, startPoint x: 904, startPoint y: 265, endPoint x: 869, endPoint y: 221, distance: 56.7
click at [869, 221] on div ".deletable-edge-delete-btn { width: 20px; height: 20px; border: 0px solid #ffff…" at bounding box center [531, 271] width 1062 height 389
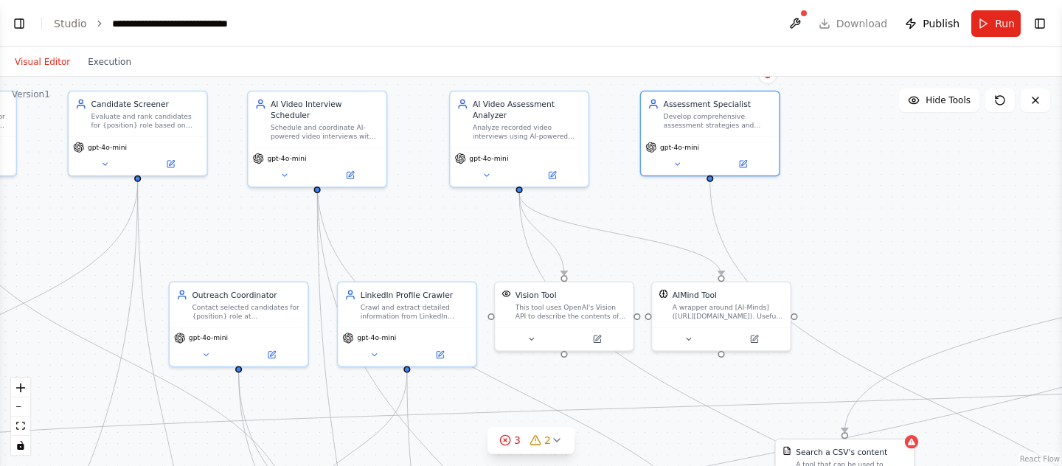
drag, startPoint x: 866, startPoint y: 179, endPoint x: 847, endPoint y: 242, distance: 65.3
click at [847, 242] on div ".deletable-edge-delete-btn { width: 20px; height: 20px; border: 0px solid #ffff…" at bounding box center [531, 271] width 1062 height 389
click at [514, 131] on div "Analyze recorded video interviews using AI-powered assessment tools to evaluate…" at bounding box center [527, 128] width 109 height 18
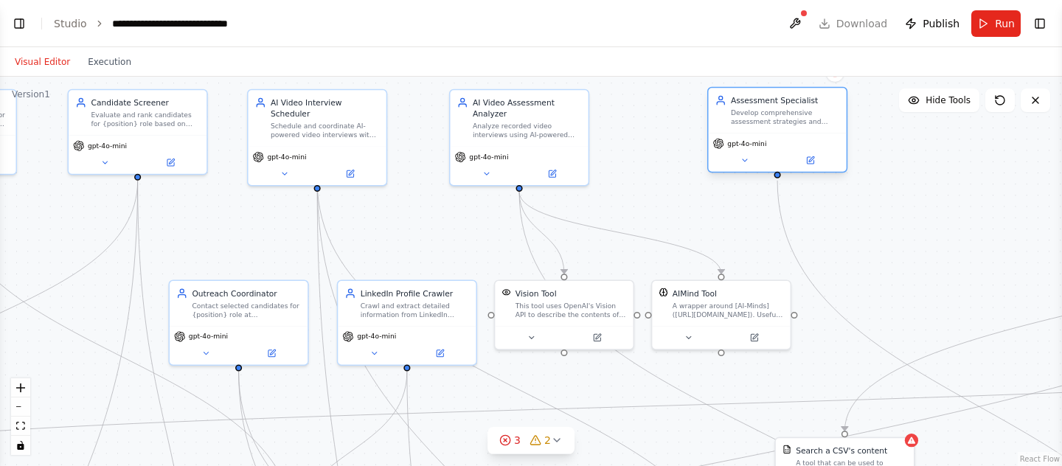
drag, startPoint x: 681, startPoint y: 121, endPoint x: 745, endPoint y: 119, distance: 64.9
click at [746, 119] on div "Develop comprehensive assessment strategies and evaluation criteria for {positi…" at bounding box center [785, 117] width 109 height 18
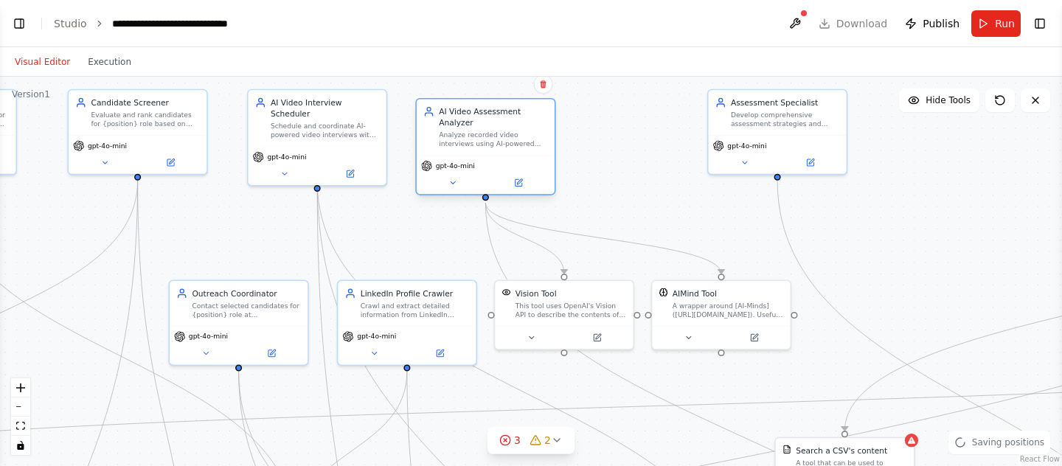
drag, startPoint x: 563, startPoint y: 129, endPoint x: 528, endPoint y: 137, distance: 35.6
click at [528, 137] on div "Analyze recorded video interviews using AI-powered assessment tools to evaluate…" at bounding box center [493, 140] width 109 height 18
click at [569, 303] on div "This tool uses OpenAI's Vision API to describe the contents of an image." at bounding box center [570, 308] width 111 height 18
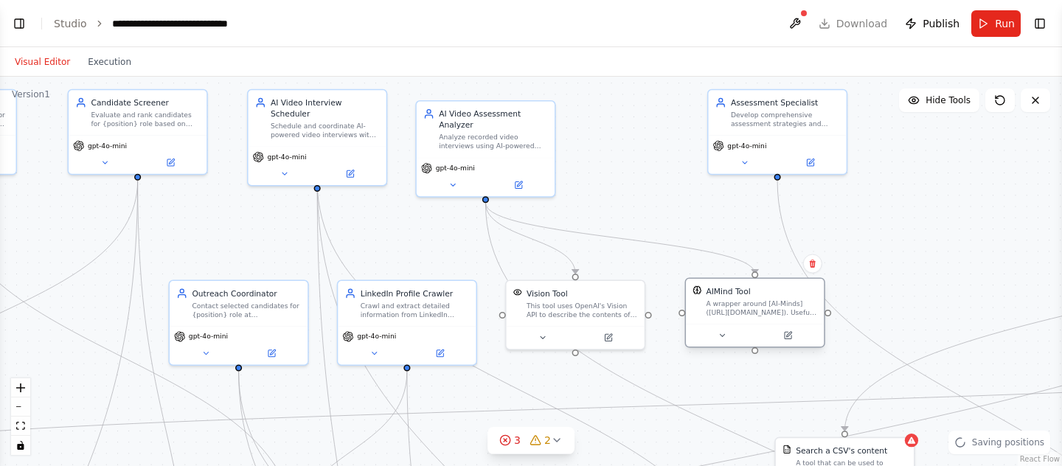
drag, startPoint x: 672, startPoint y: 307, endPoint x: 709, endPoint y: 305, distance: 36.9
click at [710, 305] on div "A wrapper around [AI-Minds](https://mindsdb.com/minds). Useful for when you nee…" at bounding box center [761, 308] width 111 height 18
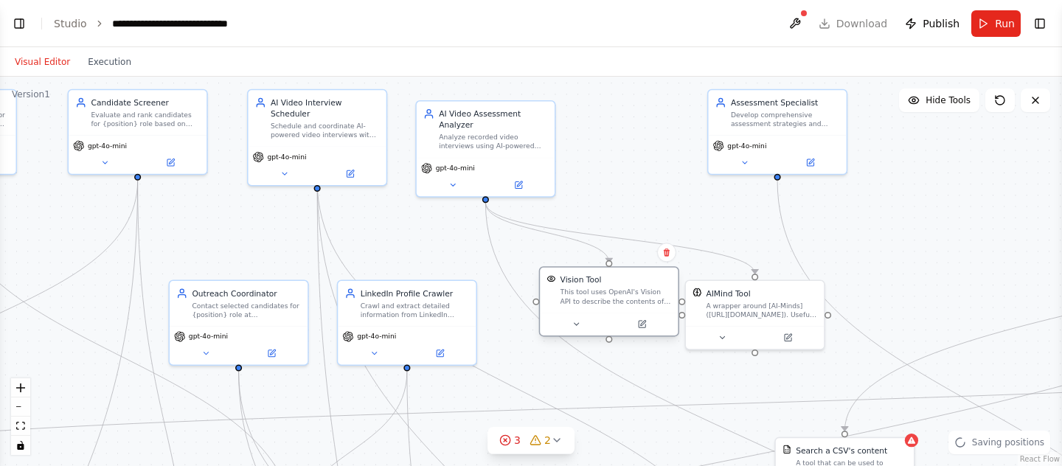
drag, startPoint x: 614, startPoint y: 306, endPoint x: 650, endPoint y: 293, distance: 38.5
click at [650, 293] on div "This tool uses OpenAI's Vision API to describe the contents of an image." at bounding box center [615, 297] width 111 height 18
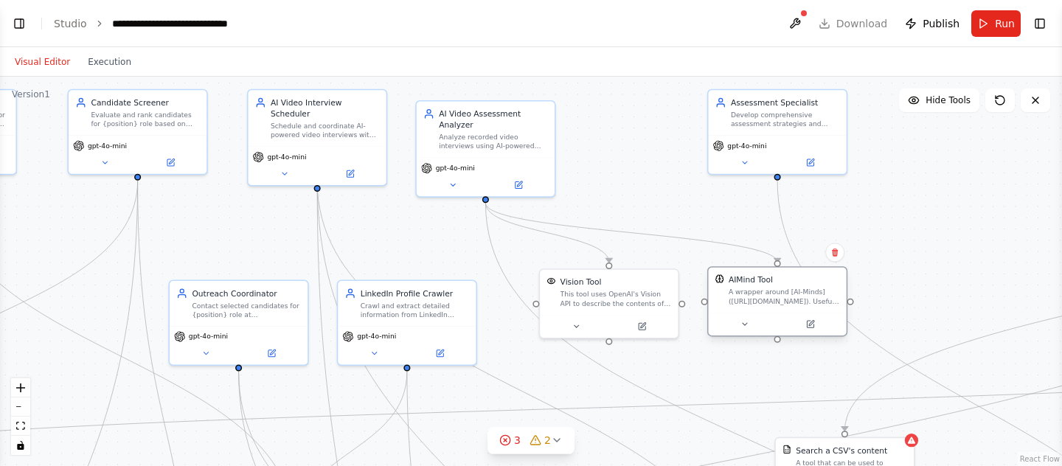
drag, startPoint x: 717, startPoint y: 306, endPoint x: 734, endPoint y: 293, distance: 21.5
click at [734, 293] on div "A wrapper around [AI-Minds](https://mindsdb.com/minds). Useful for when you nee…" at bounding box center [784, 297] width 111 height 18
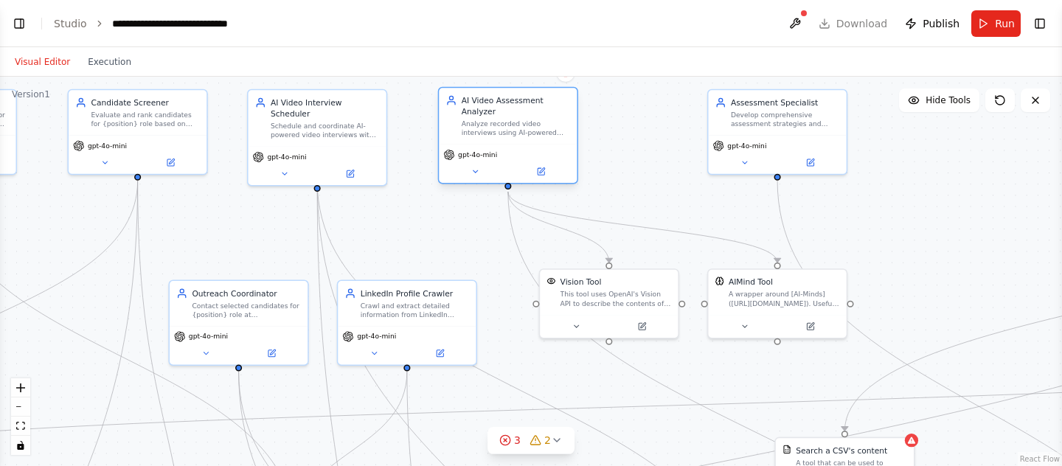
drag, startPoint x: 510, startPoint y: 141, endPoint x: 529, endPoint y: 133, distance: 20.1
click at [528, 133] on div "Analyze recorded video interviews using AI-powered assessment tools to evaluate…" at bounding box center [516, 128] width 109 height 18
drag, startPoint x: 588, startPoint y: 291, endPoint x: 597, endPoint y: 291, distance: 9.6
click at [597, 291] on div "This tool uses OpenAI's Vision API to describe the contents of an image." at bounding box center [615, 297] width 111 height 18
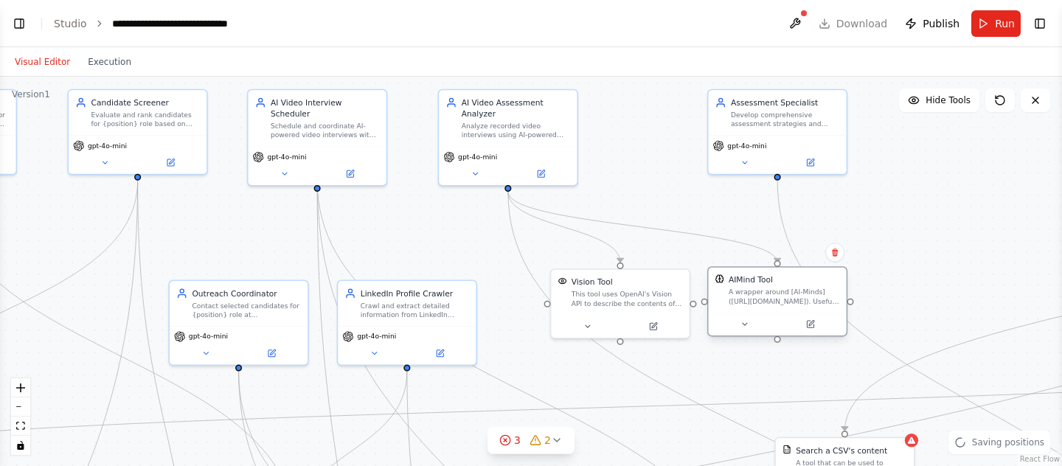
click at [730, 290] on div "AIMind Tool A wrapper around [AI-Minds](https://mindsdb.com/minds). Useful for …" at bounding box center [777, 290] width 125 height 32
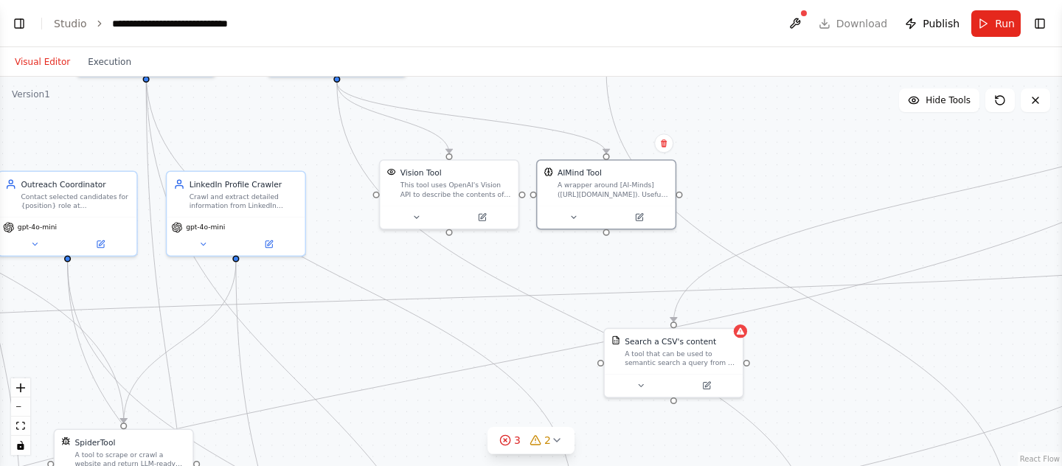
drag, startPoint x: 922, startPoint y: 310, endPoint x: 723, endPoint y: 197, distance: 228.8
click at [722, 197] on div ".deletable-edge-delete-btn { width: 20px; height: 20px; border: 0px solid #ffff…" at bounding box center [531, 271] width 1062 height 389
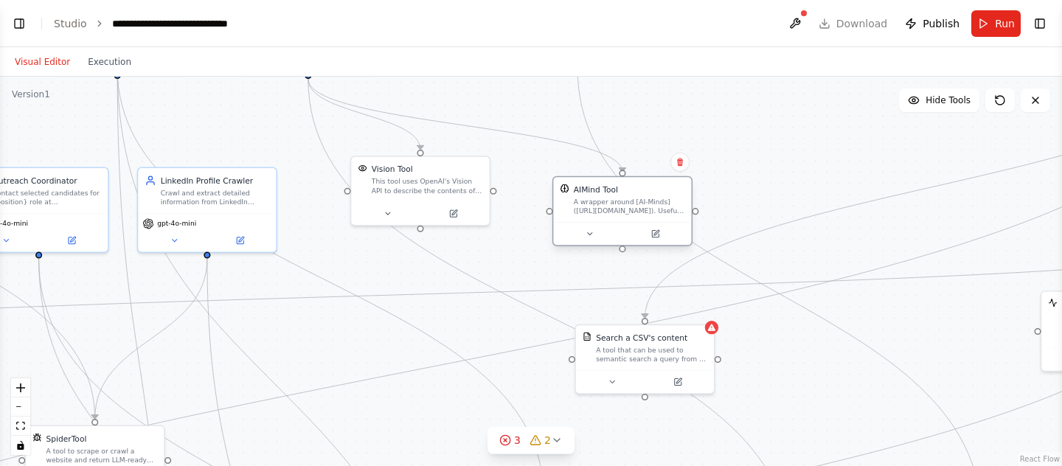
drag, startPoint x: 567, startPoint y: 175, endPoint x: 617, endPoint y: 198, distance: 54.8
click at [617, 198] on div "A wrapper around [AI-Minds](https://mindsdb.com/minds). Useful for when you nee…" at bounding box center [629, 207] width 111 height 18
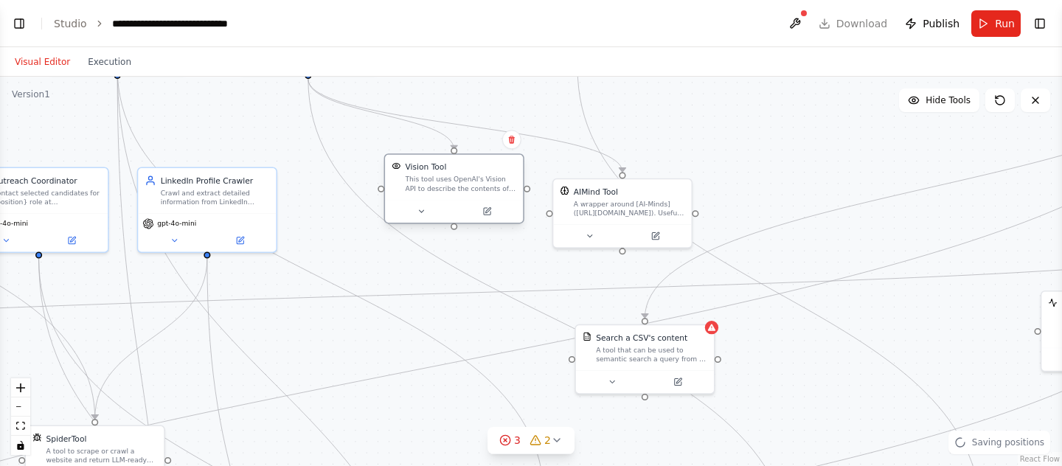
drag, startPoint x: 449, startPoint y: 182, endPoint x: 482, endPoint y: 178, distance: 32.7
click at [482, 178] on div "This tool uses OpenAI's Vision API to describe the contents of an image." at bounding box center [460, 184] width 111 height 18
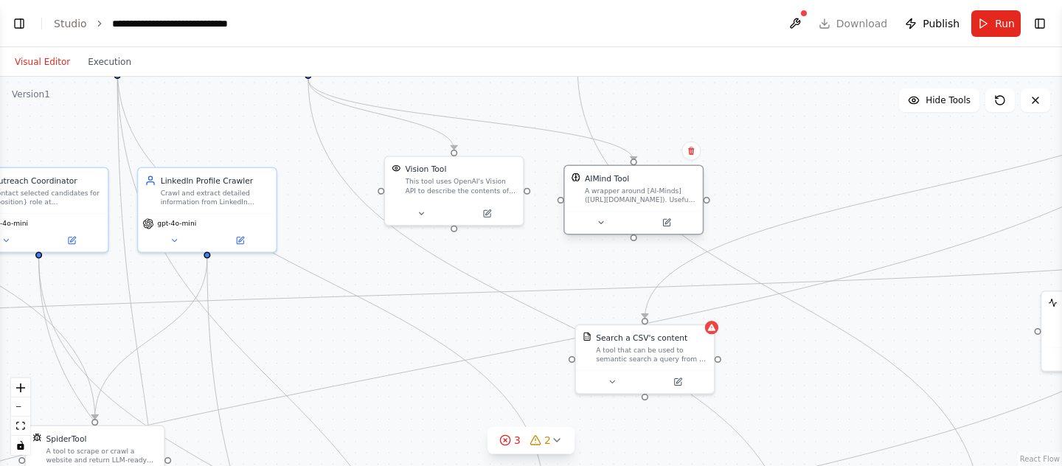
drag, startPoint x: 609, startPoint y: 197, endPoint x: 619, endPoint y: 188, distance: 13.0
click at [619, 188] on div "AIMind Tool A wrapper around [AI-Minds](https://mindsdb.com/minds). Useful for …" at bounding box center [640, 189] width 111 height 32
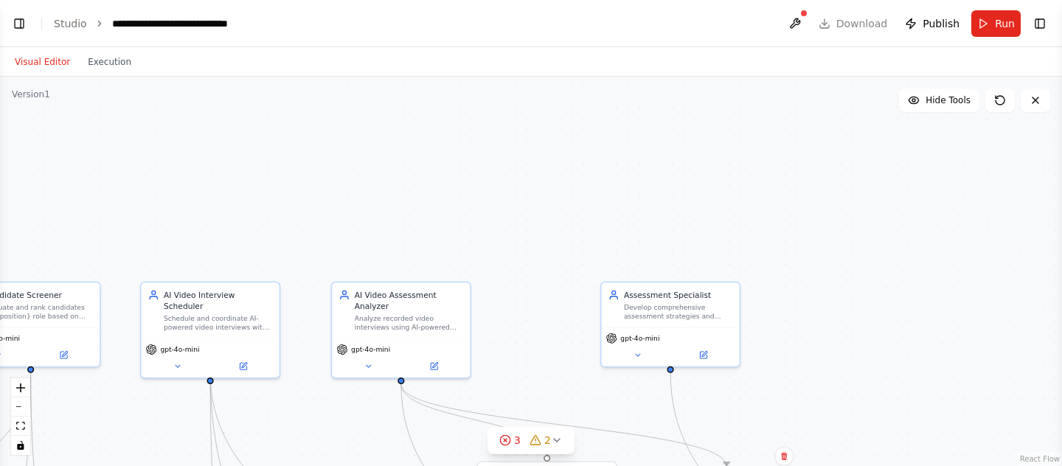
drag, startPoint x: 563, startPoint y: 105, endPoint x: 656, endPoint y: 409, distance: 318.4
click at [656, 410] on div ".deletable-edge-delete-btn { width: 20px; height: 20px; border: 0px solid #ffff…" at bounding box center [531, 271] width 1062 height 389
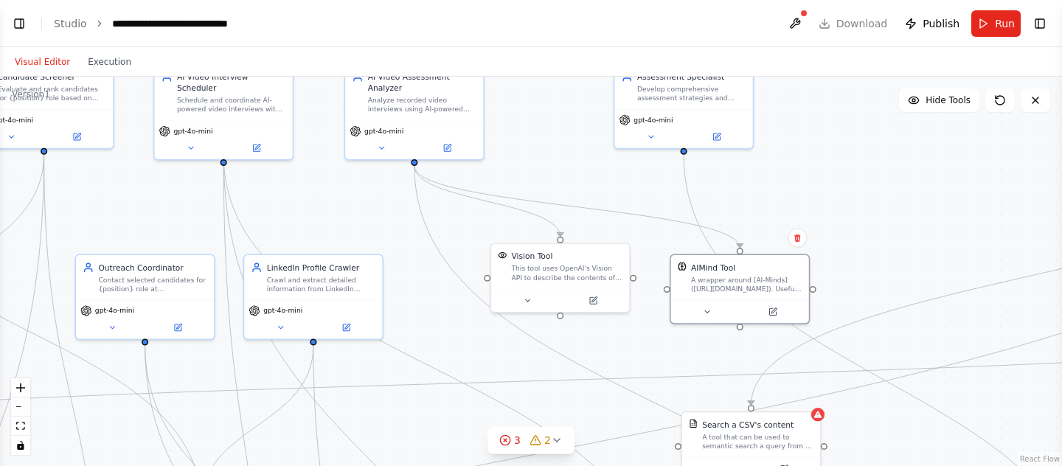
drag, startPoint x: 557, startPoint y: 361, endPoint x: 571, endPoint y: 143, distance: 218.7
click at [571, 143] on div ".deletable-edge-delete-btn { width: 20px; height: 20px; border: 0px solid #ffff…" at bounding box center [531, 271] width 1062 height 389
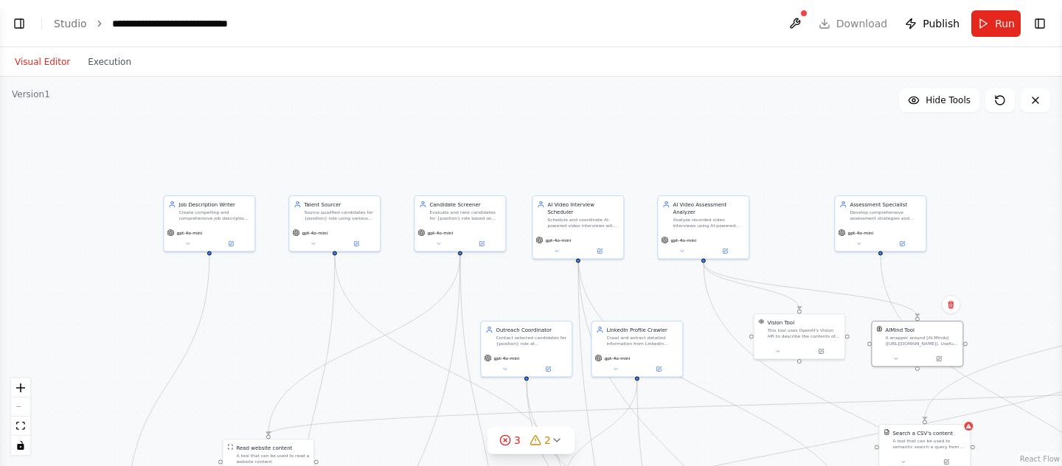
drag, startPoint x: 478, startPoint y: 201, endPoint x: 642, endPoint y: 310, distance: 197.4
click at [642, 310] on div ".deletable-edge-delete-btn { width: 20px; height: 20px; border: 0px solid #ffff…" at bounding box center [531, 271] width 1062 height 389
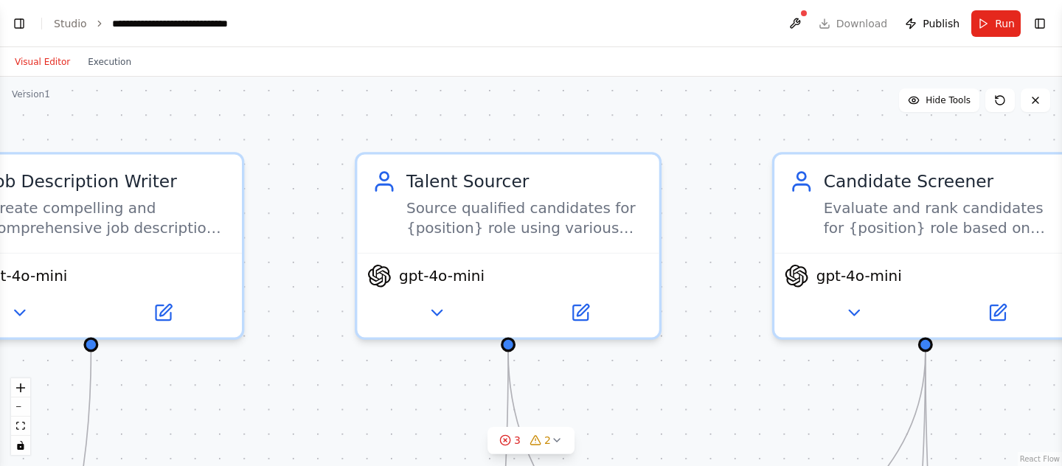
drag, startPoint x: 347, startPoint y: 283, endPoint x: 321, endPoint y: 467, distance: 185.5
click at [321, 466] on html "BETA create a job description source job candidates 3.select high ranking candi…" at bounding box center [531, 233] width 1062 height 466
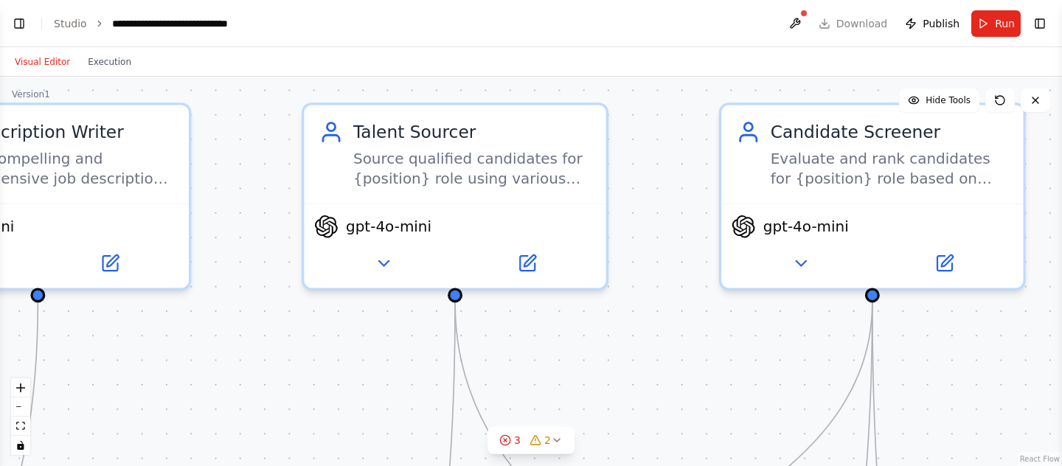
drag, startPoint x: 397, startPoint y: 437, endPoint x: 346, endPoint y: 387, distance: 70.9
click at [346, 388] on div ".deletable-edge-delete-btn { width: 20px; height: 20px; border: 0px solid #ffff…" at bounding box center [531, 271] width 1062 height 389
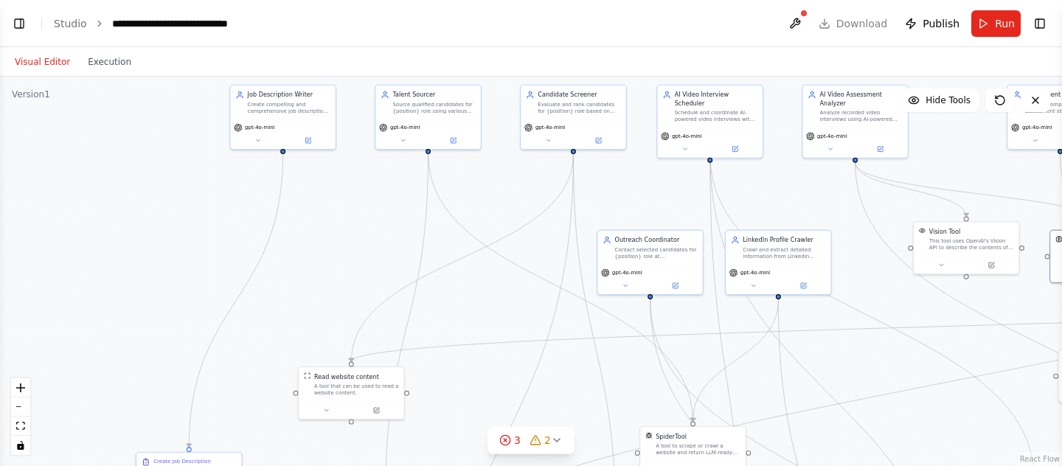
drag, startPoint x: 448, startPoint y: 389, endPoint x: 492, endPoint y: 181, distance: 211.9
click at [492, 181] on div ".deletable-edge-delete-btn { width: 20px; height: 20px; border: 0px solid #ffff…" at bounding box center [531, 271] width 1062 height 389
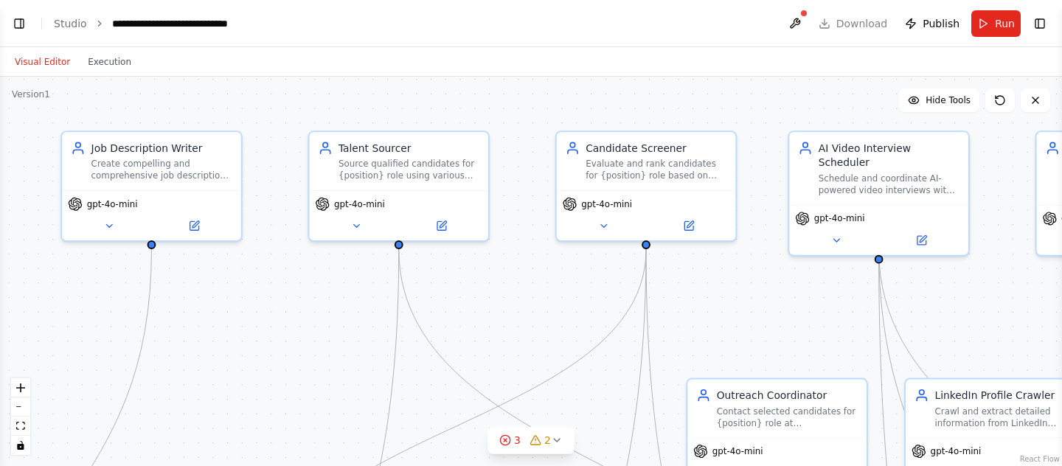
drag, startPoint x: 474, startPoint y: 169, endPoint x: 487, endPoint y: 290, distance: 121.7
click at [489, 290] on div ".deletable-edge-delete-btn { width: 20px; height: 20px; border: 0px solid #ffff…" at bounding box center [531, 271] width 1062 height 389
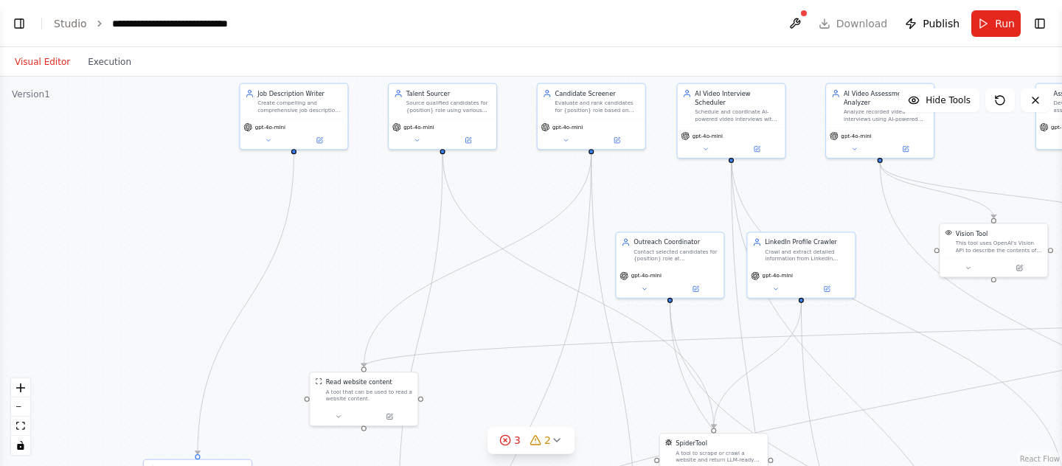
drag, startPoint x: 487, startPoint y: 290, endPoint x: 496, endPoint y: 179, distance: 111.0
click at [496, 179] on div ".deletable-edge-delete-btn { width: 20px; height: 20px; border: 0px solid #ffff…" at bounding box center [531, 271] width 1062 height 389
drag, startPoint x: 375, startPoint y: 394, endPoint x: 347, endPoint y: 334, distance: 65.7
click at [347, 334] on div "A tool that can be used to read a website content." at bounding box center [342, 341] width 86 height 14
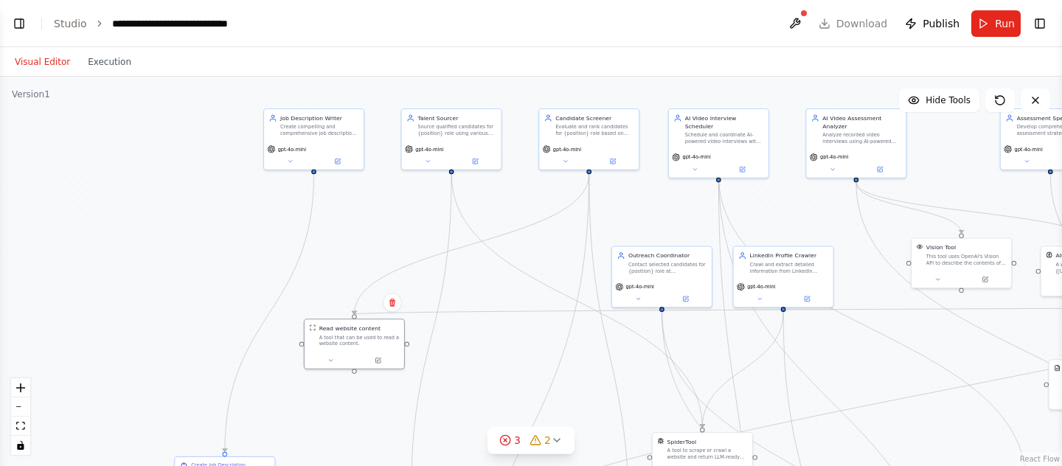
click at [411, 420] on div ".deletable-edge-delete-btn { width: 20px; height: 20px; border: 0px solid #ffff…" at bounding box center [531, 271] width 1062 height 389
click at [417, 425] on icon "Edge from 1d6f52c7-df7c-44b5-8f00-184c916cfc16 to 08524ba8-bf5e-4e5c-b052-90e76…" at bounding box center [431, 337] width 41 height 326
drag, startPoint x: 414, startPoint y: 437, endPoint x: 416, endPoint y: 364, distance: 73.8
click at [416, 363] on div ".deletable-edge-delete-btn { width: 20px; height: 20px; border: 0px solid #ffff…" at bounding box center [531, 271] width 1062 height 389
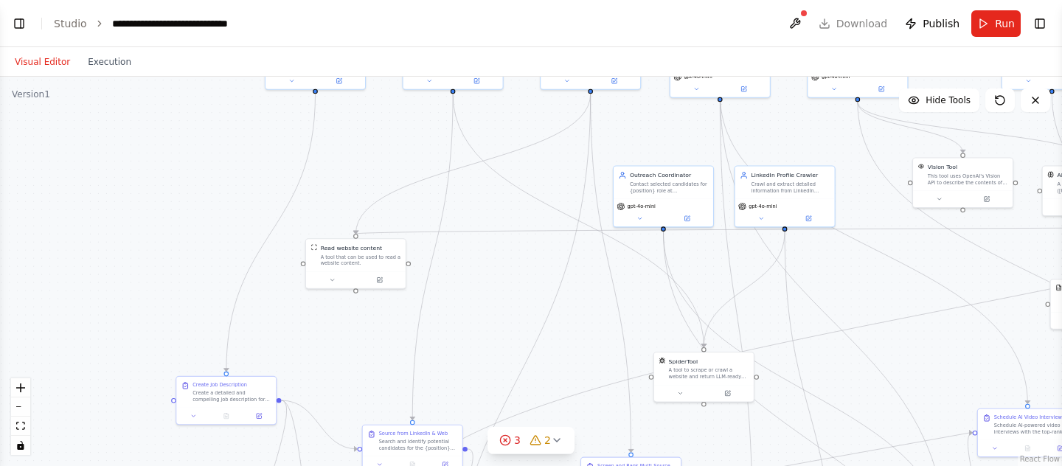
drag, startPoint x: 470, startPoint y: 348, endPoint x: 479, endPoint y: 149, distance: 199.3
click at [479, 149] on div ".deletable-edge-delete-btn { width: 20px; height: 20px; border: 0px solid #ffff…" at bounding box center [531, 271] width 1062 height 389
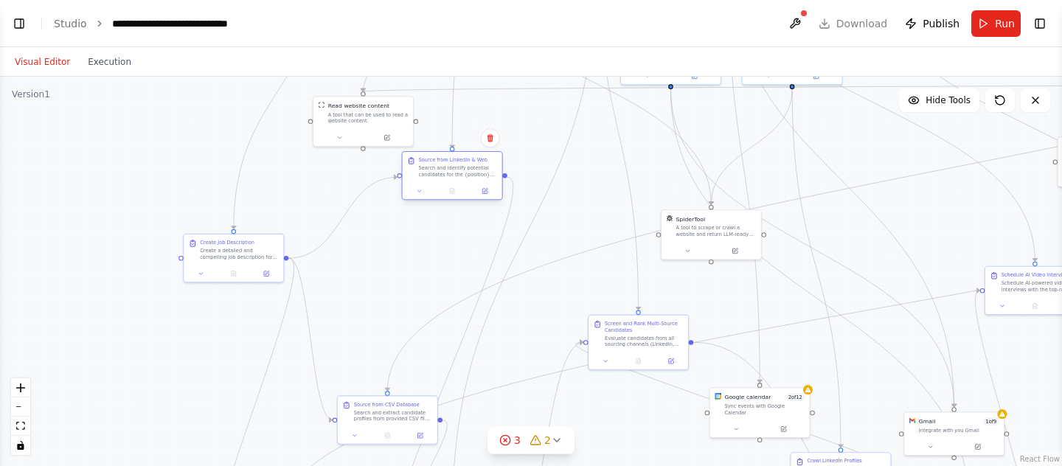
drag, startPoint x: 423, startPoint y: 300, endPoint x: 457, endPoint y: 171, distance: 133.6
click at [458, 171] on div "Search and identify potential candidates for the {position} role using web sear…" at bounding box center [458, 171] width 78 height 13
drag, startPoint x: 403, startPoint y: 409, endPoint x: 447, endPoint y: 250, distance: 165.3
click at [448, 254] on div "Search and extract candidate profiles from provided CSV files, candidate databa…" at bounding box center [442, 260] width 78 height 13
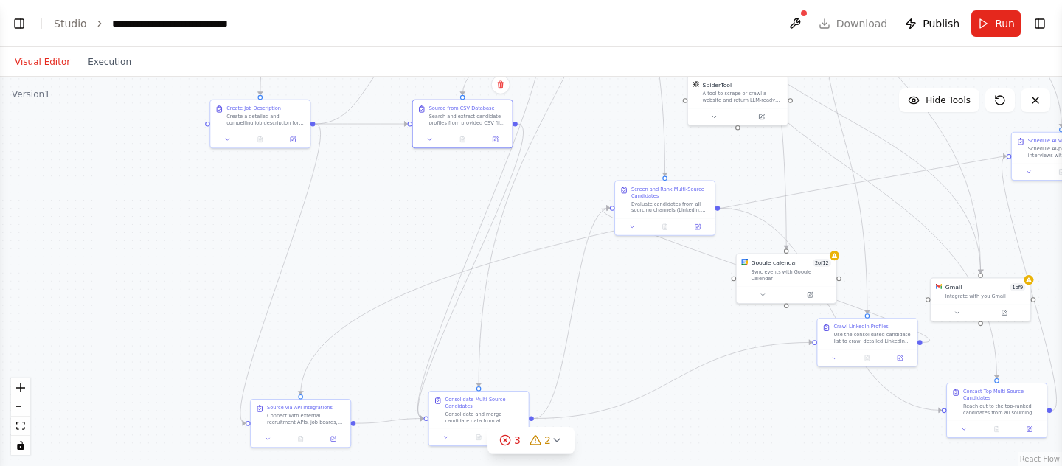
drag, startPoint x: 409, startPoint y: 356, endPoint x: 439, endPoint y: 206, distance: 153.4
click at [439, 206] on div ".deletable-edge-delete-btn { width: 20px; height: 20px; border: 0px solid #ffff…" at bounding box center [531, 271] width 1062 height 389
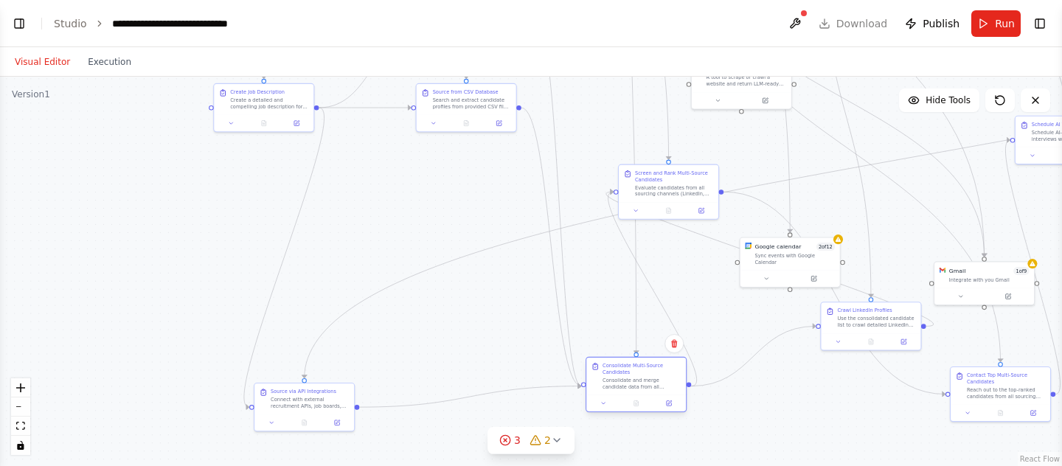
drag, startPoint x: 465, startPoint y: 410, endPoint x: 635, endPoint y: 392, distance: 171.3
click at [635, 393] on div "Consolidate Multi-Source Candidates Consolidate and merge candidate data from a…" at bounding box center [636, 376] width 100 height 37
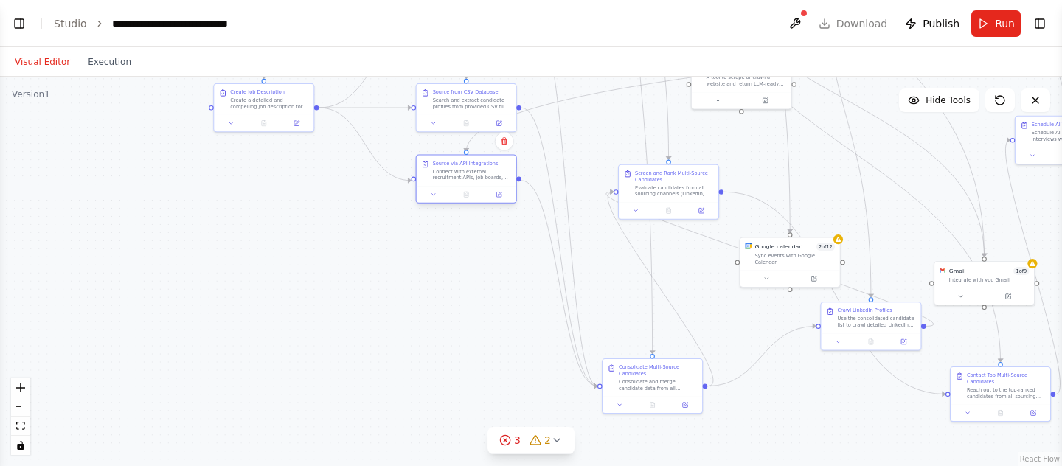
drag, startPoint x: 313, startPoint y: 402, endPoint x: 474, endPoint y: 172, distance: 280.7
click at [474, 172] on div "Connect with external recruitment APIs, job boards, and talent databases to sou…" at bounding box center [472, 174] width 78 height 13
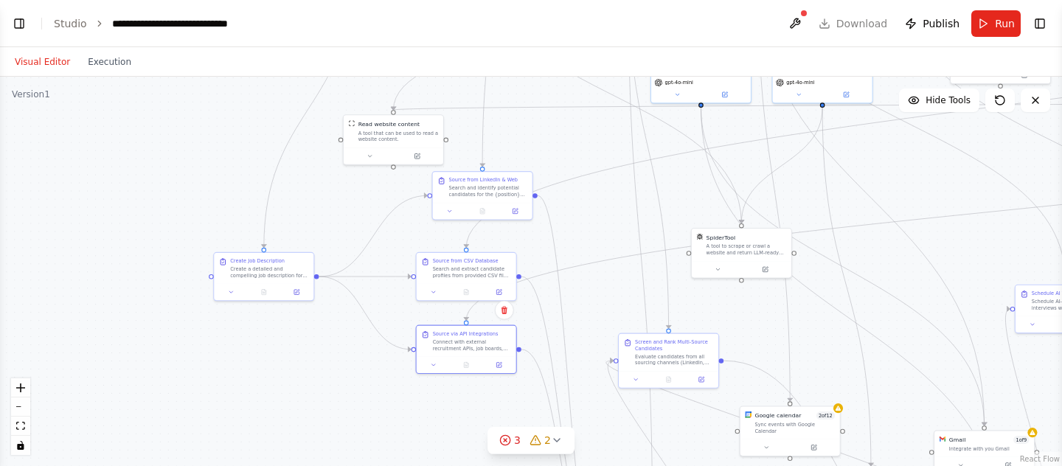
drag, startPoint x: 459, startPoint y: 232, endPoint x: 460, endPoint y: 408, distance: 175.5
click at [460, 408] on div ".deletable-edge-delete-btn { width: 20px; height: 20px; border: 0px solid #ffff…" at bounding box center [531, 271] width 1062 height 389
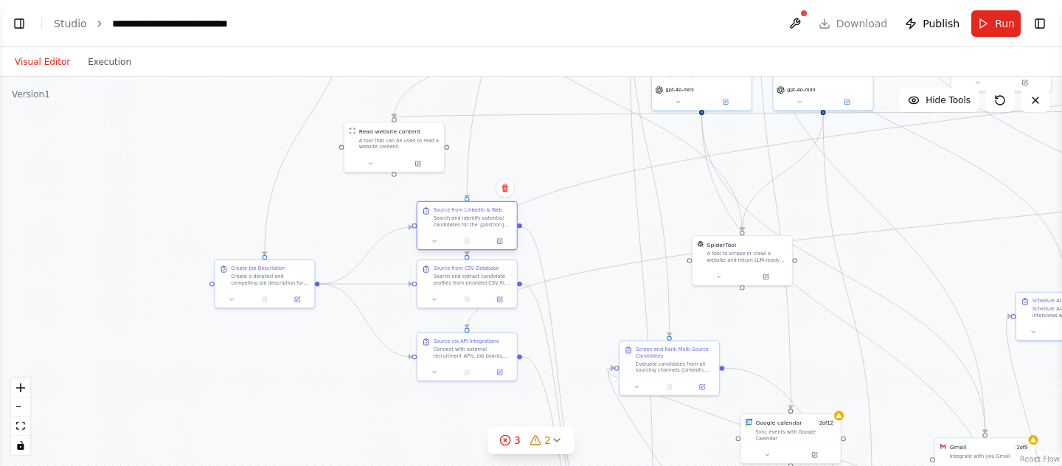
drag, startPoint x: 485, startPoint y: 195, endPoint x: 467, endPoint y: 217, distance: 28.3
click at [467, 218] on div "Search and identify potential candidates for the {position} role using web sear…" at bounding box center [473, 221] width 78 height 13
drag, startPoint x: 479, startPoint y: 350, endPoint x: 479, endPoint y: 333, distance: 16.2
click at [479, 333] on div "Connect with external recruitment APIs, job boards, and talent databases to sou…" at bounding box center [473, 334] width 78 height 13
click at [490, 228] on div "Source from LinkedIn & Web Search and identify potential candidates for the {po…" at bounding box center [467, 217] width 100 height 31
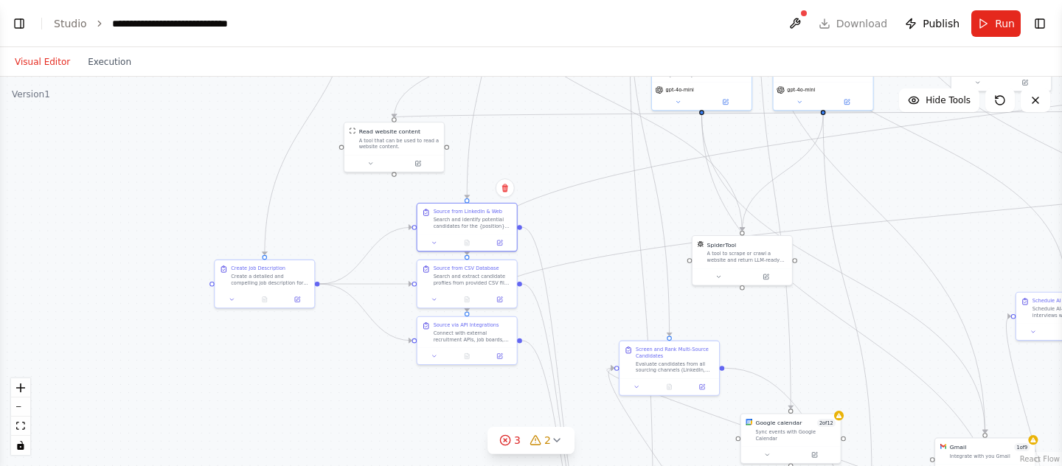
click at [554, 225] on div ".deletable-edge-delete-btn { width: 20px; height: 20px; border: 0px solid #ffff…" at bounding box center [531, 271] width 1062 height 389
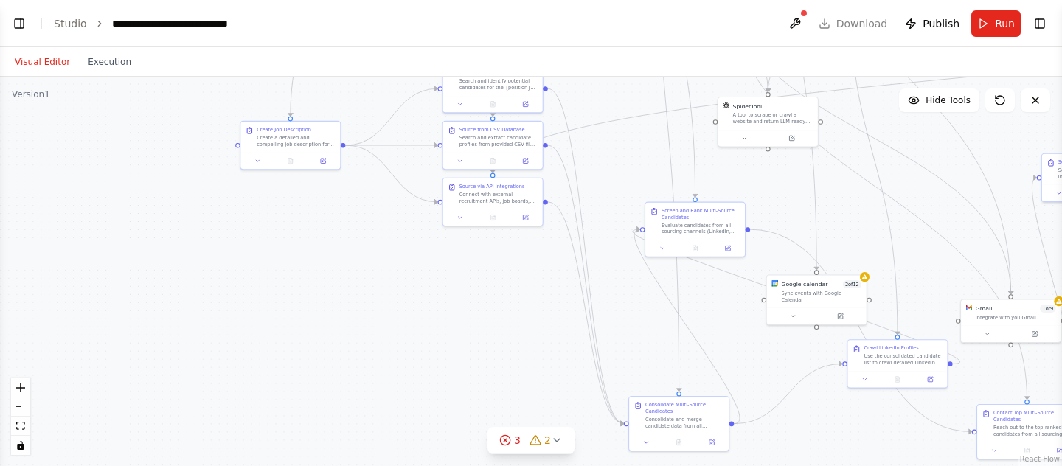
drag, startPoint x: 583, startPoint y: 379, endPoint x: 610, endPoint y: 244, distance: 137.7
click at [610, 244] on div ".deletable-edge-delete-btn { width: 20px; height: 20px; border: 0px solid #ffff…" at bounding box center [531, 271] width 1062 height 389
drag, startPoint x: 664, startPoint y: 421, endPoint x: 672, endPoint y: 313, distance: 107.9
click at [672, 313] on div "Consolidate and merge candidate data from all sourcing channels (LinkedIn/Web, …" at bounding box center [694, 319] width 78 height 13
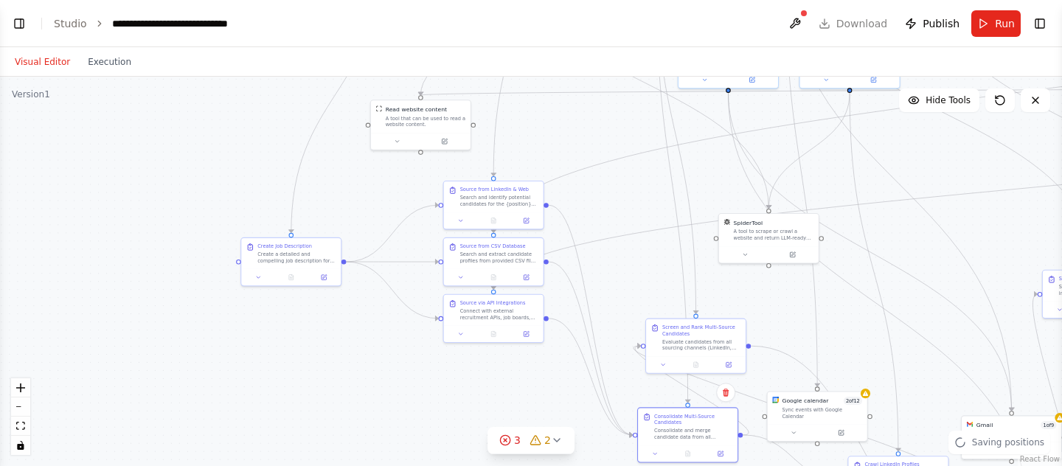
drag, startPoint x: 656, startPoint y: 151, endPoint x: 654, endPoint y: 260, distance: 109.1
click at [655, 261] on div ".deletable-edge-delete-btn { width: 20px; height: 20px; border: 0px solid #ffff…" at bounding box center [531, 271] width 1062 height 389
drag, startPoint x: 687, startPoint y: 333, endPoint x: 745, endPoint y: 336, distance: 58.4
click at [745, 336] on div "Screen and Rank Multi-Source Candidates Evaluate candidates from all sourcing c…" at bounding box center [758, 343] width 78 height 27
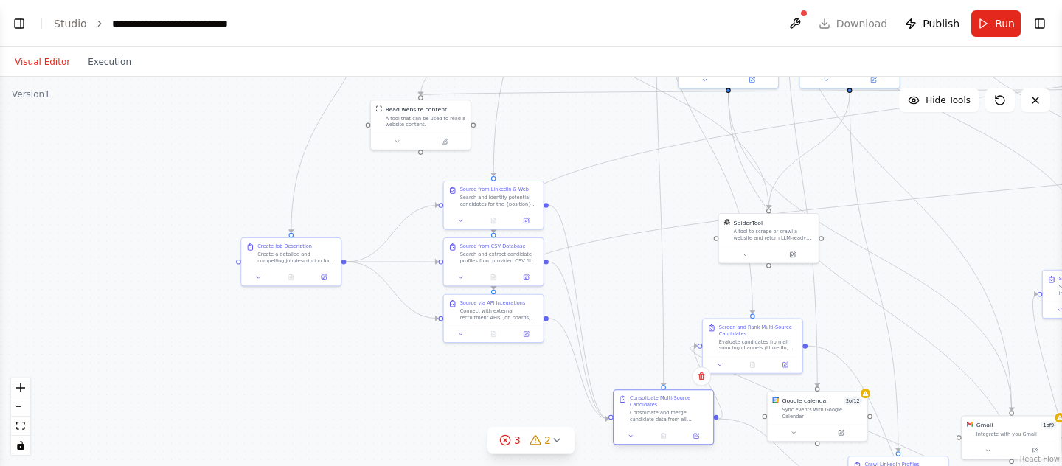
drag, startPoint x: 675, startPoint y: 423, endPoint x: 652, endPoint y: 410, distance: 26.1
click at [652, 410] on div "Consolidate Multi-Source Candidates Consolidate and merge candidate data from a…" at bounding box center [669, 408] width 78 height 27
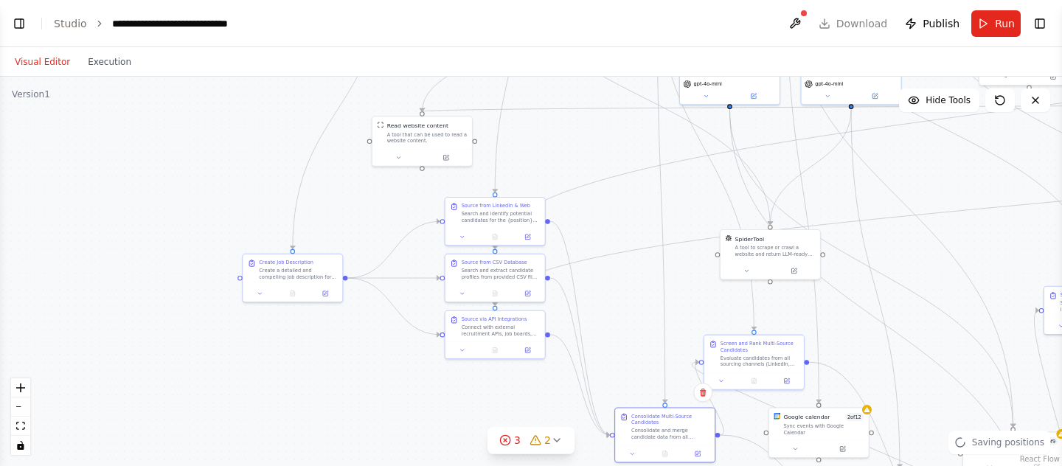
drag, startPoint x: 628, startPoint y: 290, endPoint x: 630, endPoint y: 306, distance: 16.3
click at [630, 306] on div ".deletable-edge-delete-btn { width: 20px; height: 20px; border: 0px solid #ffff…" at bounding box center [531, 271] width 1062 height 389
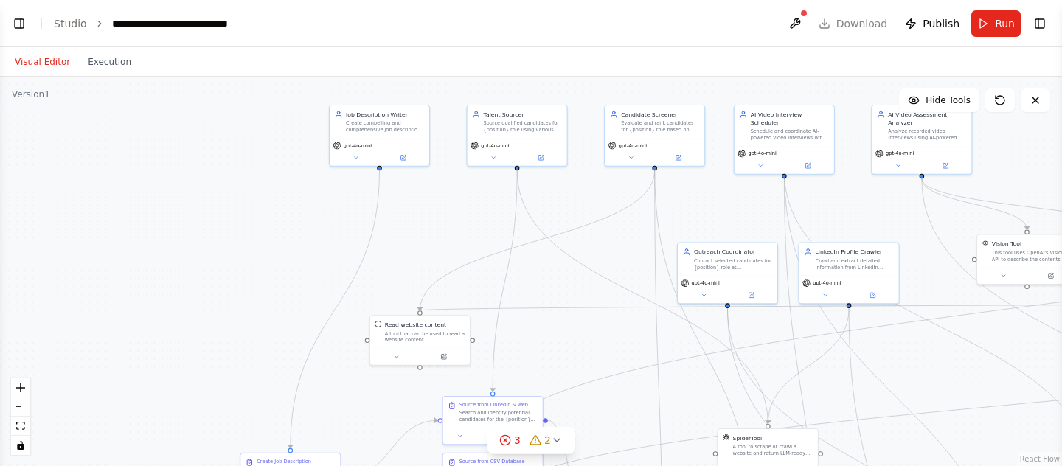
drag, startPoint x: 630, startPoint y: 179, endPoint x: 623, endPoint y: 424, distance: 244.9
click at [624, 421] on div ".deletable-edge-delete-btn { width: 20px; height: 20px; border: 0px solid #ffff…" at bounding box center [531, 271] width 1062 height 389
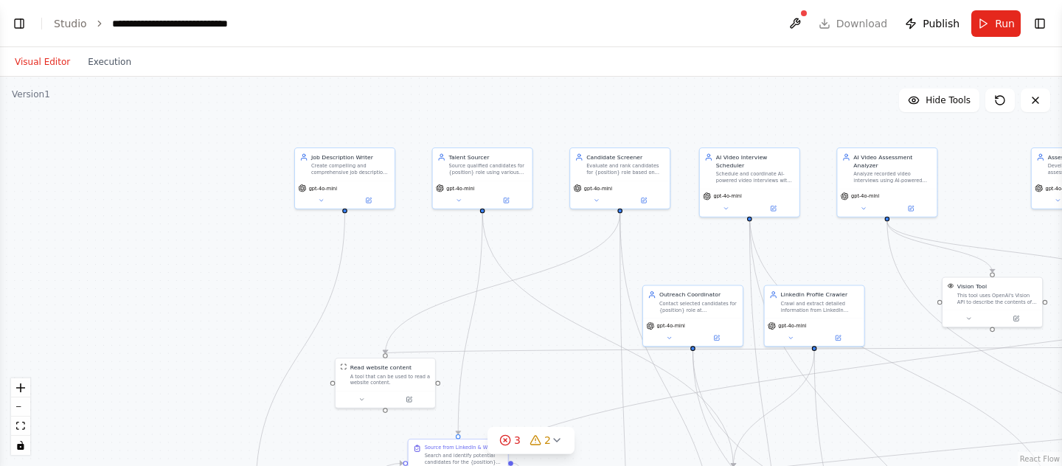
drag, startPoint x: 625, startPoint y: 274, endPoint x: 594, endPoint y: 274, distance: 31.0
click at [594, 274] on div ".deletable-edge-delete-btn { width: 20px; height: 20px; border: 0px solid #ffff…" at bounding box center [531, 271] width 1062 height 389
drag, startPoint x: 371, startPoint y: 176, endPoint x: 237, endPoint y: 180, distance: 133.5
click at [237, 180] on div "Job Description Writer Create compelling and comprehensive job descriptions for…" at bounding box center [206, 177] width 101 height 62
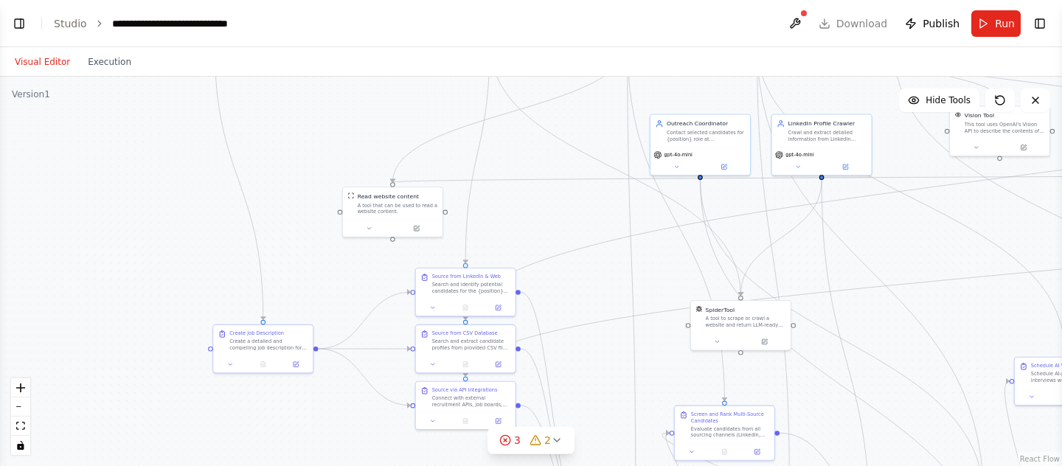
drag, startPoint x: 310, startPoint y: 296, endPoint x: 318, endPoint y: 130, distance: 166.8
click at [318, 130] on div ".deletable-edge-delete-btn { width: 20px; height: 20px; border: 0px solid #ffff…" at bounding box center [531, 271] width 1062 height 389
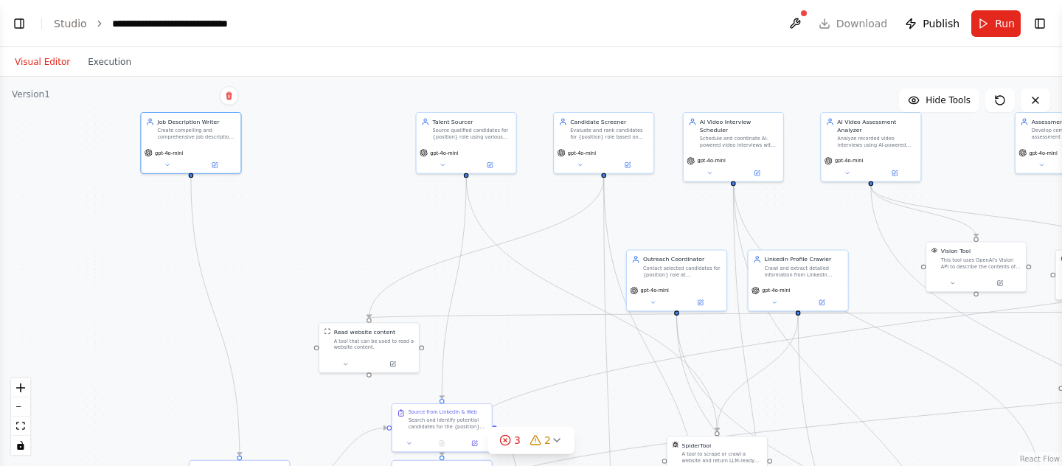
drag, startPoint x: 362, startPoint y: 132, endPoint x: 338, endPoint y: 265, distance: 135.7
click at [338, 266] on div ".deletable-edge-delete-btn { width: 20px; height: 20px; border: 0px solid #ffff…" at bounding box center [531, 271] width 1062 height 389
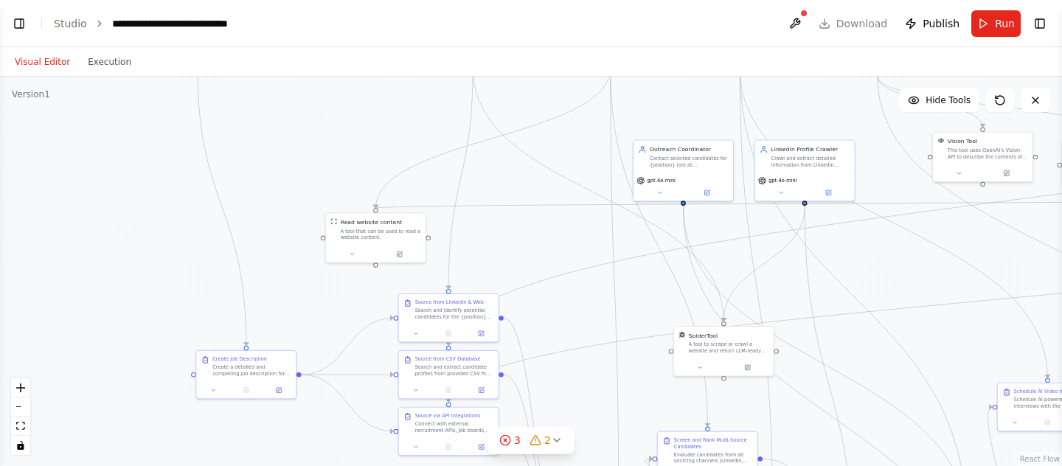
drag, startPoint x: 523, startPoint y: 206, endPoint x: 530, endPoint y: 97, distance: 109.4
click at [530, 98] on div ".deletable-edge-delete-btn { width: 20px; height: 20px; border: 0px solid #ffff…" at bounding box center [531, 271] width 1062 height 389
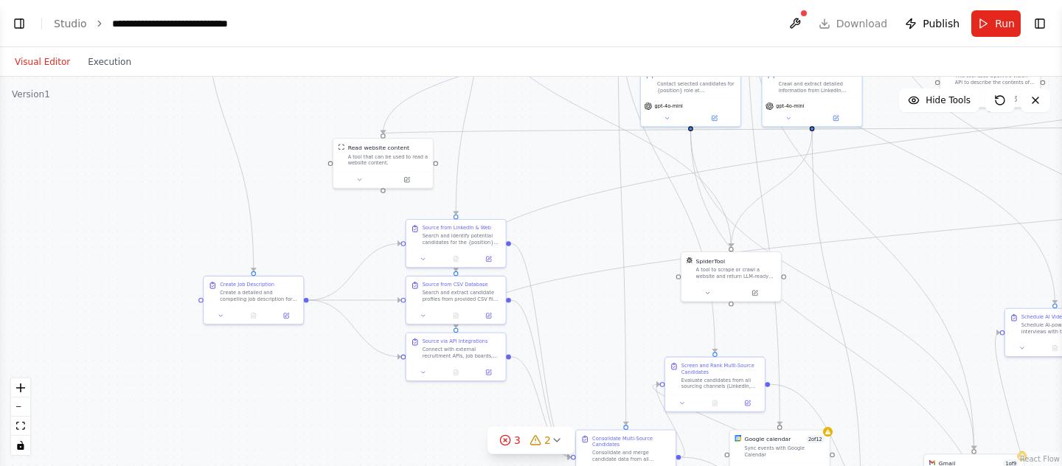
drag, startPoint x: 490, startPoint y: 244, endPoint x: 498, endPoint y: 170, distance: 74.8
click at [498, 170] on div ".deletable-edge-delete-btn { width: 20px; height: 20px; border: 0px solid #ffff…" at bounding box center [531, 271] width 1062 height 389
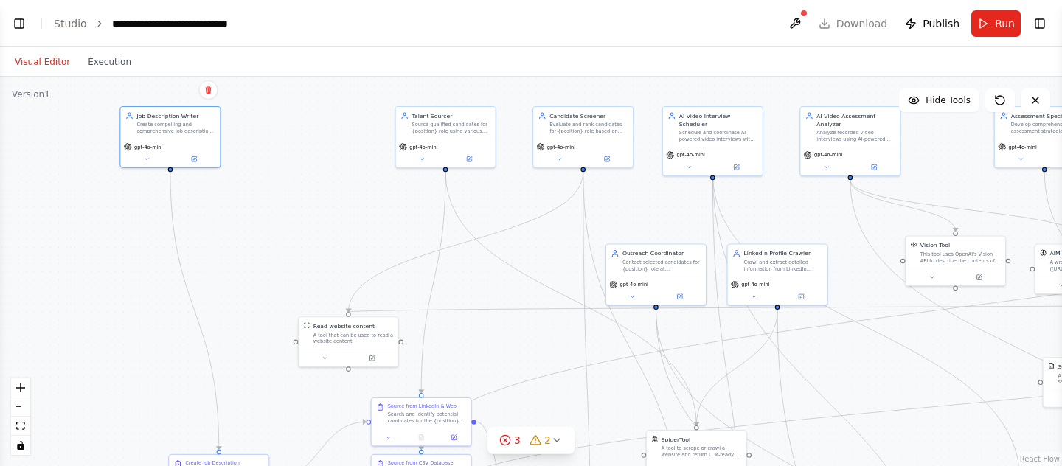
drag, startPoint x: 538, startPoint y: 143, endPoint x: 496, endPoint y: 351, distance: 212.3
click at [496, 351] on div ".deletable-edge-delete-btn { width: 20px; height: 20px; border: 0px solid #ffff…" at bounding box center [531, 271] width 1062 height 389
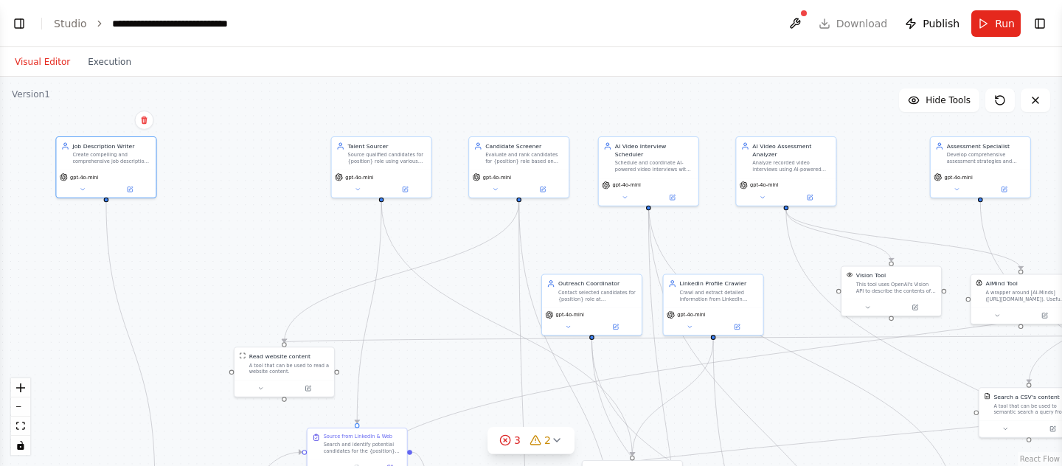
drag, startPoint x: 549, startPoint y: 269, endPoint x: 493, endPoint y: 270, distance: 56.8
click at [493, 270] on div ".deletable-edge-delete-btn { width: 20px; height: 20px; border: 0px solid #ffff…" at bounding box center [531, 271] width 1062 height 389
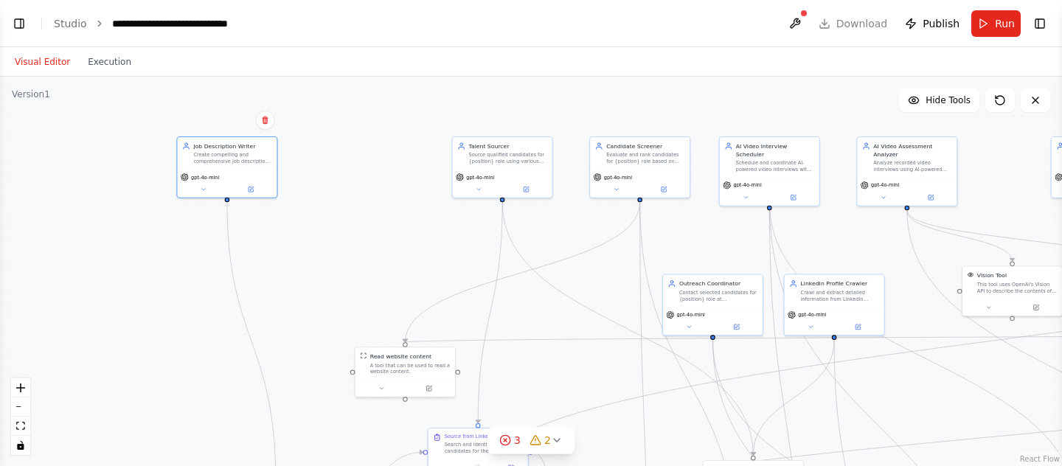
drag, startPoint x: 248, startPoint y: 153, endPoint x: 392, endPoint y: 152, distance: 144.5
click at [392, 152] on div ".deletable-edge-delete-btn { width: 20px; height: 20px; border: 0px solid #ffff…" at bounding box center [531, 271] width 1062 height 389
